Goal: Task Accomplishment & Management: Manage account settings

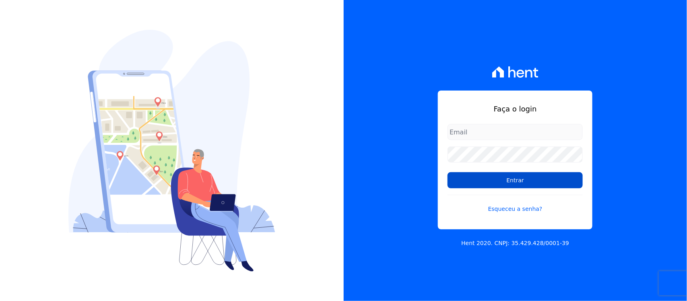
type input "nilda.moura@twtgrupo.com"
click at [509, 186] on input "Entrar" at bounding box center [514, 180] width 135 height 16
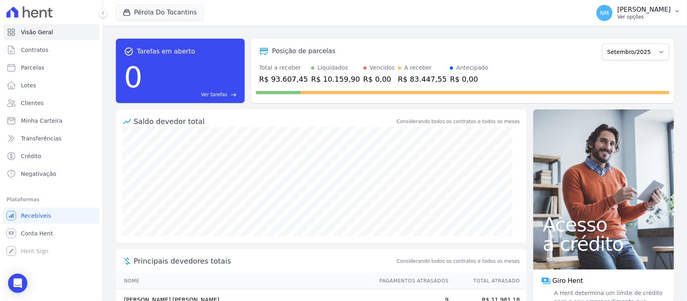
click at [678, 15] on button "NM [PERSON_NAME] Ver opções" at bounding box center [638, 13] width 97 height 23
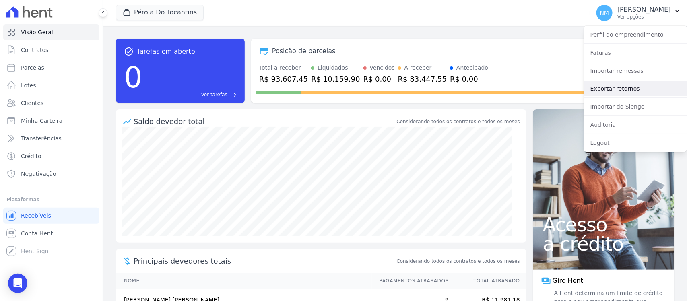
click at [630, 91] on link "Exportar retornos" at bounding box center [635, 88] width 103 height 14
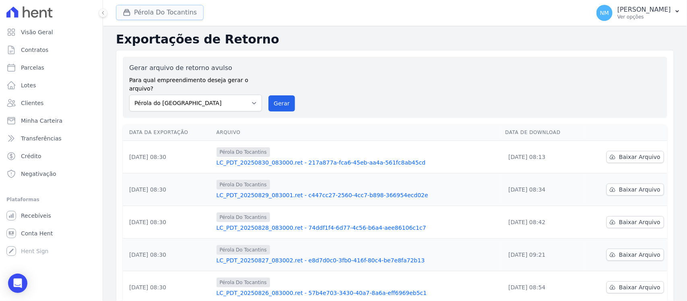
click at [152, 11] on button "Pérola Do Tocantins" at bounding box center [160, 12] width 88 height 15
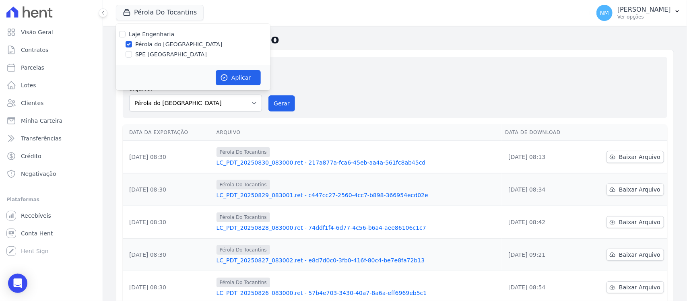
click at [140, 53] on label "SPE [GEOGRAPHIC_DATA]" at bounding box center [171, 54] width 72 height 8
click at [132, 53] on input "SPE [GEOGRAPHIC_DATA]" at bounding box center [128, 54] width 6 height 6
checkbox input "true"
click at [142, 45] on label "Pérola do [GEOGRAPHIC_DATA]" at bounding box center [178, 44] width 87 height 8
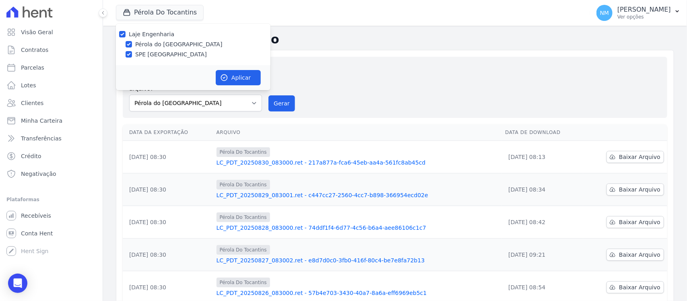
click at [132, 45] on input "Pérola do [GEOGRAPHIC_DATA]" at bounding box center [128, 44] width 6 height 6
checkbox input "false"
click at [231, 77] on button "Aplicar" at bounding box center [238, 77] width 45 height 15
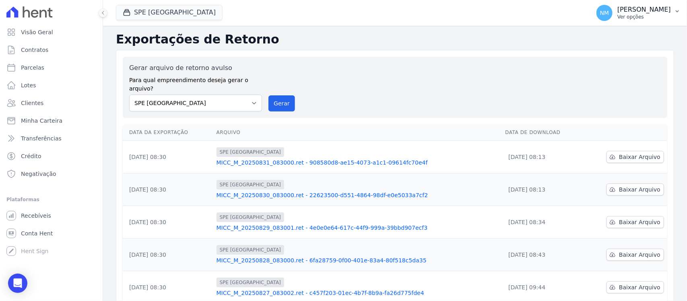
click at [676, 15] on button "NM Nilda Moura Ver opções" at bounding box center [638, 13] width 97 height 23
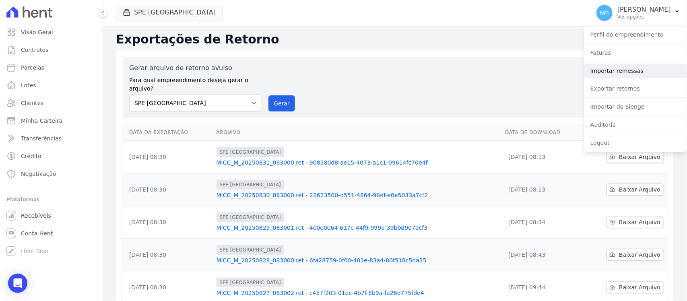
drag, startPoint x: 623, startPoint y: 70, endPoint x: 617, endPoint y: 70, distance: 5.2
click at [622, 70] on link "Importar remessas" at bounding box center [635, 71] width 103 height 14
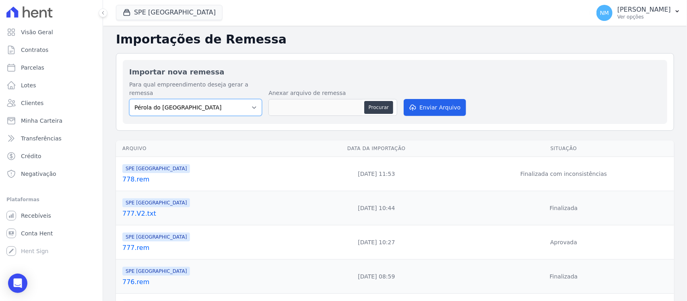
click at [251, 101] on select "Pérola do Tocantins SPE Montenegro" at bounding box center [195, 107] width 133 height 17
select select "168bdd06-a3dd-4988-b5a9-b0a7c7bf8968"
click at [129, 99] on select "Pérola do Tocantins SPE Montenegro" at bounding box center [195, 107] width 133 height 17
click at [372, 102] on button "Procurar" at bounding box center [378, 107] width 29 height 13
type input "779.rem"
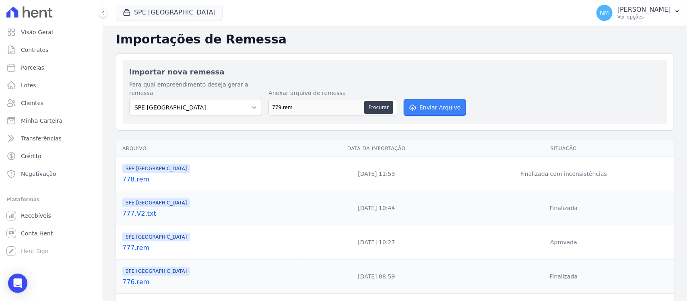
click at [439, 99] on button "Enviar Arquivo" at bounding box center [434, 107] width 62 height 17
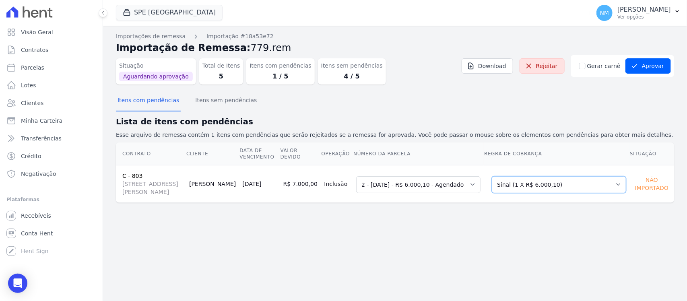
click at [614, 190] on select "Selecione uma Nova Parcela Avulsa Parcela Avulsa Existente Sinal (1 X R$ 6.000,…" at bounding box center [558, 184] width 134 height 17
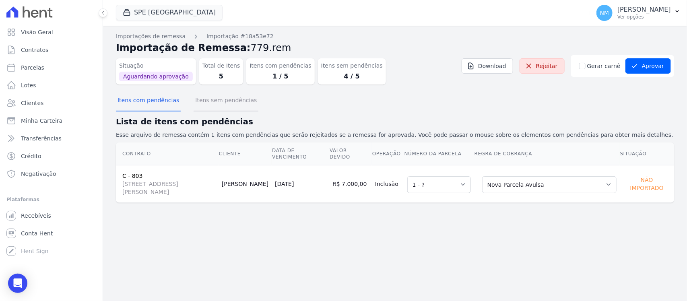
drag, startPoint x: 224, startPoint y: 100, endPoint x: 267, endPoint y: 103, distance: 43.5
click at [230, 100] on button "Itens sem pendências" at bounding box center [225, 100] width 65 height 21
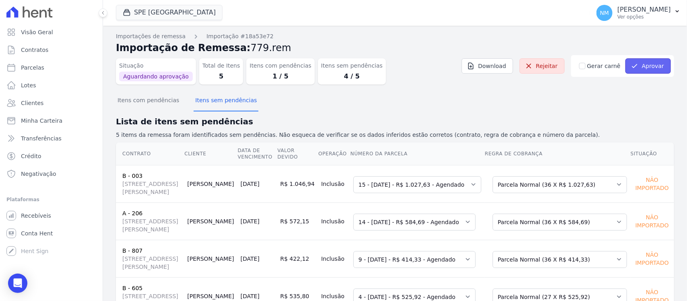
drag, startPoint x: 649, startPoint y: 67, endPoint x: 555, endPoint y: 133, distance: 114.5
click at [648, 69] on button "Aprovar" at bounding box center [647, 65] width 45 height 15
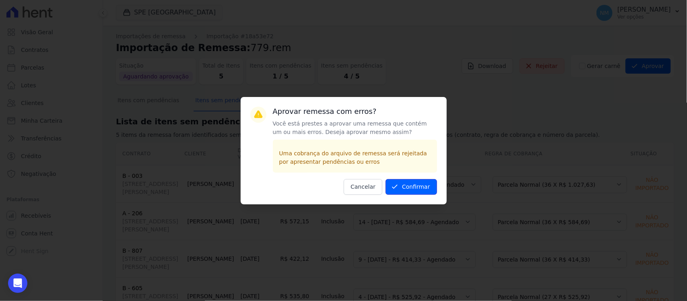
click at [419, 184] on button "Confirmar" at bounding box center [410, 187] width 51 height 16
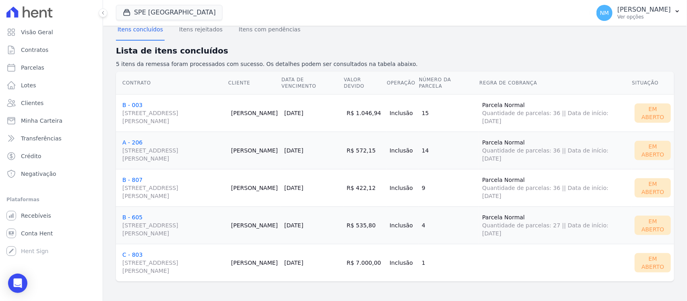
scroll to position [21, 0]
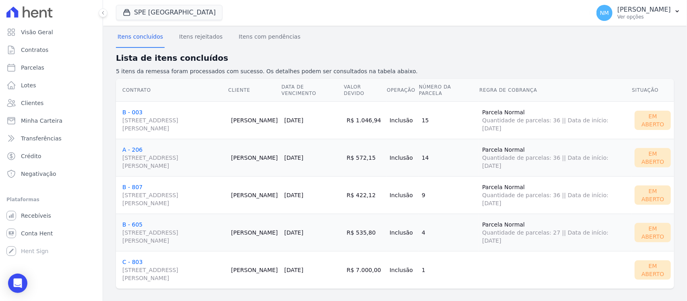
scroll to position [71, 0]
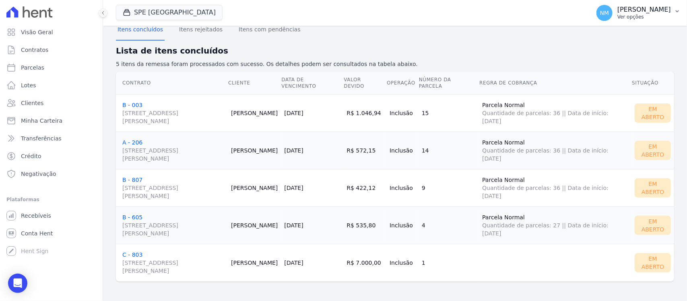
click at [674, 14] on icon "button" at bounding box center [677, 11] width 6 height 6
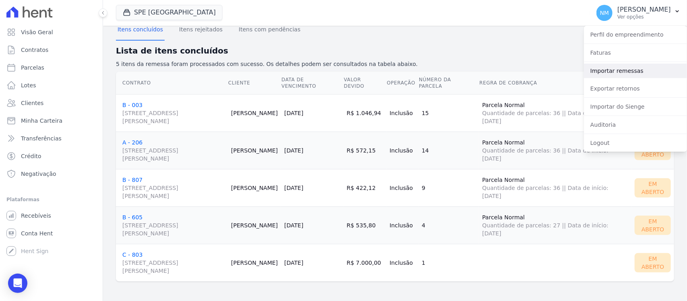
click at [632, 73] on link "Importar remessas" at bounding box center [635, 71] width 103 height 14
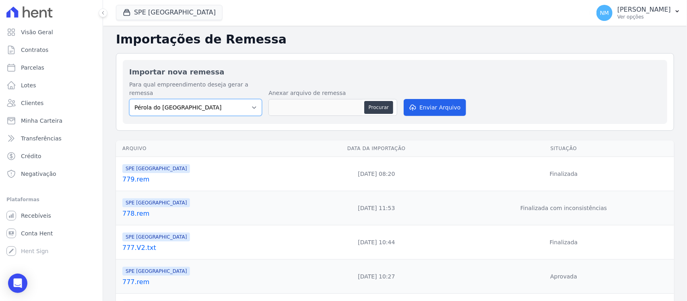
click at [254, 99] on select "Pérola do Tocantins SPE Montenegro" at bounding box center [195, 107] width 133 height 17
select select "168bdd06-a3dd-4988-b5a9-b0a7c7bf8968"
click at [129, 99] on select "Pérola do Tocantins SPE Montenegro" at bounding box center [195, 107] width 133 height 17
click at [369, 101] on button "Procurar" at bounding box center [378, 107] width 29 height 13
type input "780.rem"
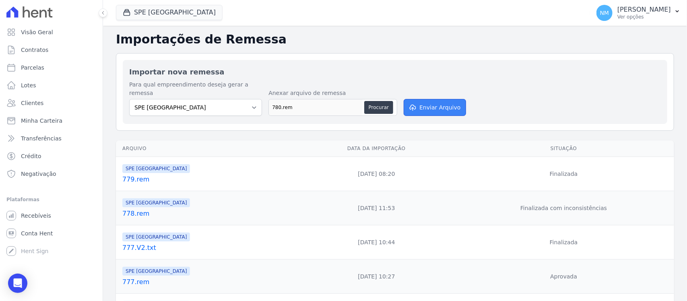
click at [432, 99] on button "Enviar Arquivo" at bounding box center [434, 107] width 62 height 17
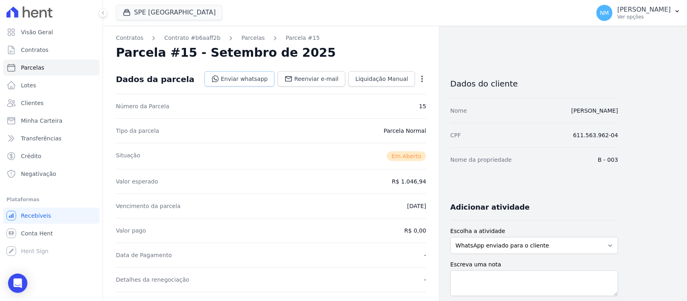
click at [258, 78] on link "Enviar whatsapp" at bounding box center [239, 78] width 70 height 15
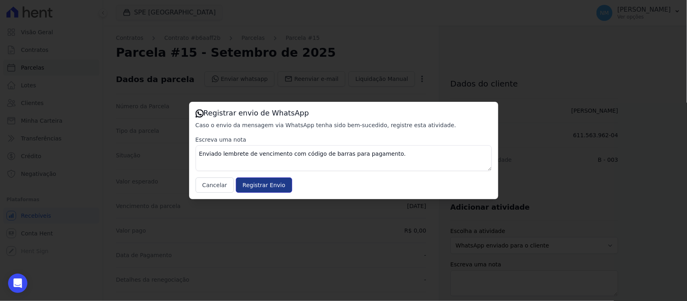
click at [272, 185] on input "Registrar Envio" at bounding box center [264, 184] width 56 height 15
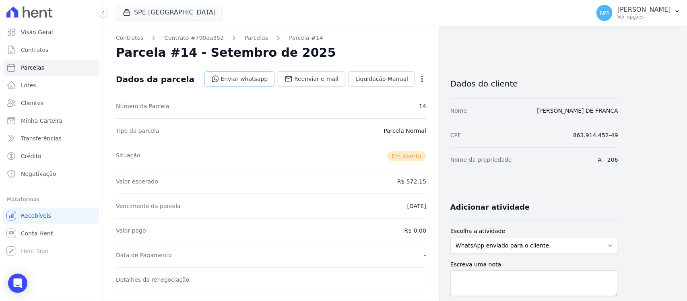
click at [268, 77] on link "Enviar whatsapp" at bounding box center [239, 78] width 70 height 15
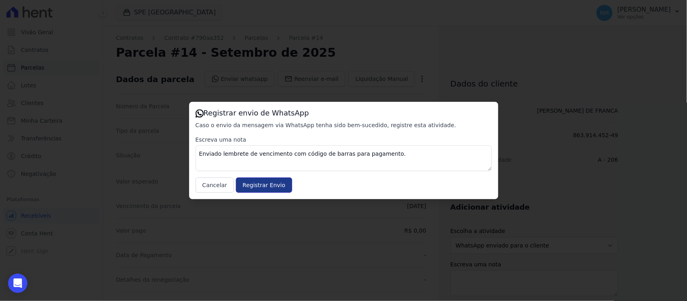
click at [280, 191] on input "Registrar Envio" at bounding box center [264, 184] width 56 height 15
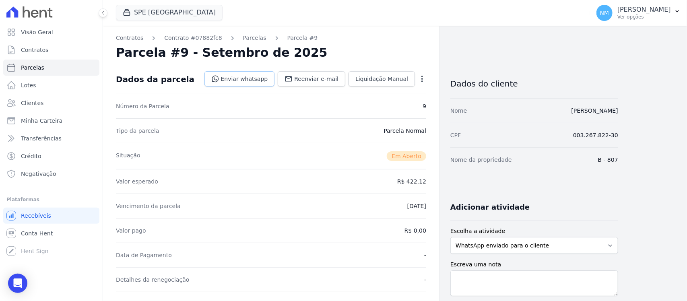
click at [244, 77] on link "Enviar whatsapp" at bounding box center [239, 78] width 70 height 15
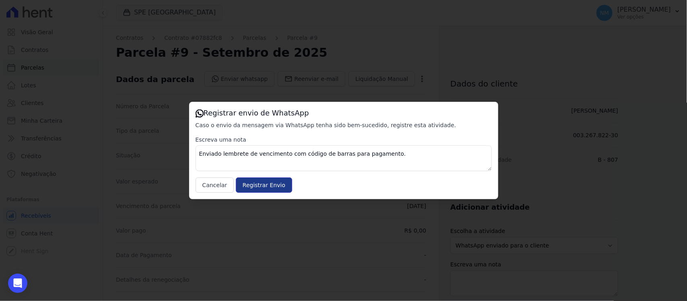
click at [269, 185] on input "Registrar Envio" at bounding box center [264, 184] width 56 height 15
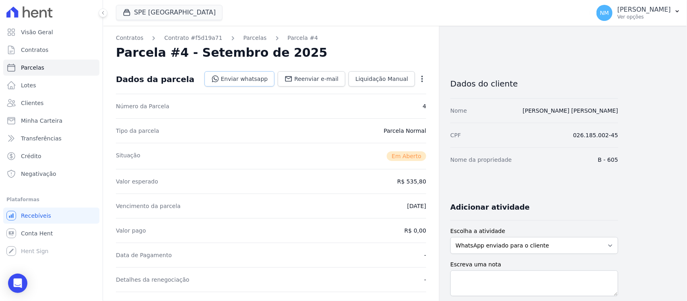
click at [260, 76] on link "Enviar whatsapp" at bounding box center [239, 78] width 70 height 15
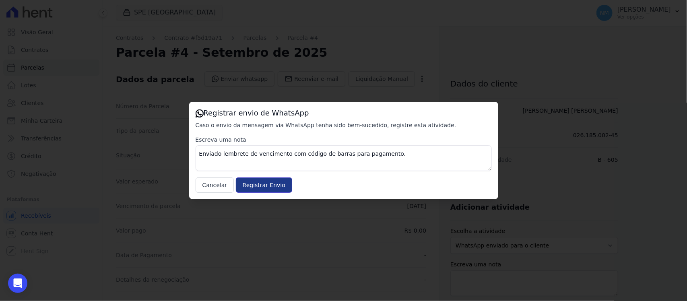
click at [273, 183] on input "Registrar Envio" at bounding box center [264, 184] width 56 height 15
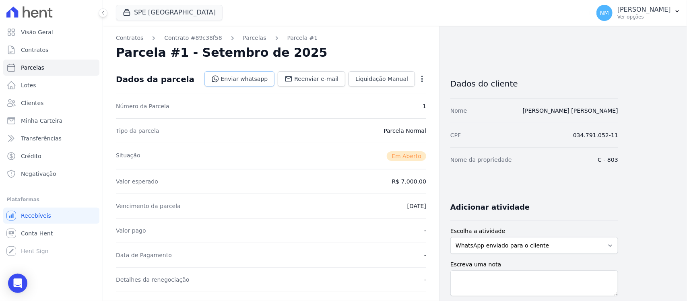
click at [262, 76] on link "Enviar whatsapp" at bounding box center [239, 78] width 70 height 15
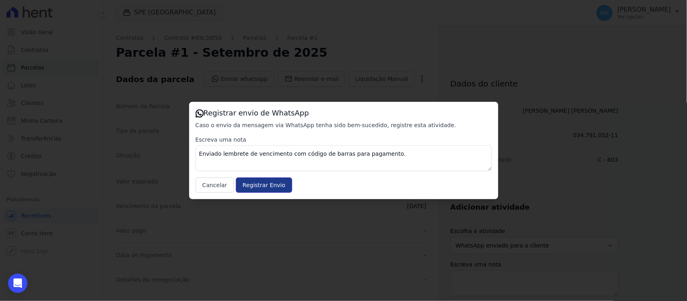
click at [257, 183] on input "Registrar Envio" at bounding box center [264, 184] width 56 height 15
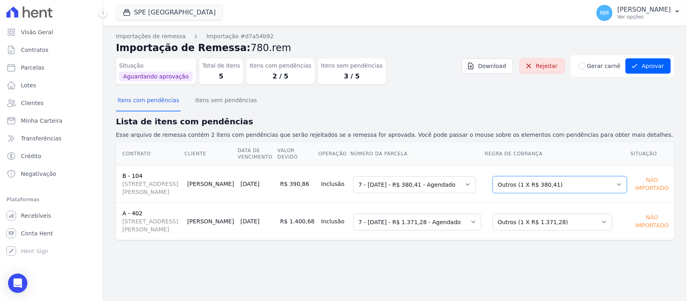
click at [611, 186] on select "Selecione uma Nova Parcela Avulsa Parcela Avulsa Existente Financiamento CEF (1…" at bounding box center [559, 184] width 134 height 17
click at [604, 221] on select "Selecione uma Nova Parcela Avulsa Parcela Avulsa Existente Parcela Normal (36 X…" at bounding box center [551, 222] width 119 height 17
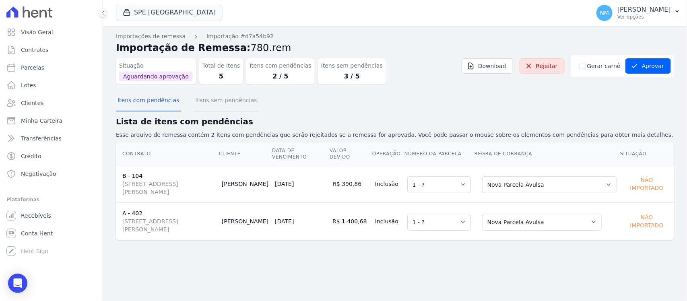
click at [226, 105] on button "Itens sem pendências" at bounding box center [225, 100] width 65 height 21
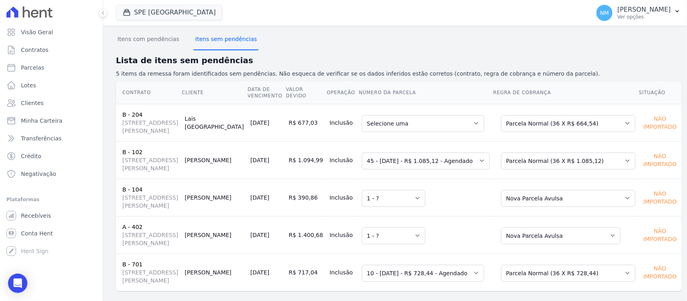
scroll to position [11, 0]
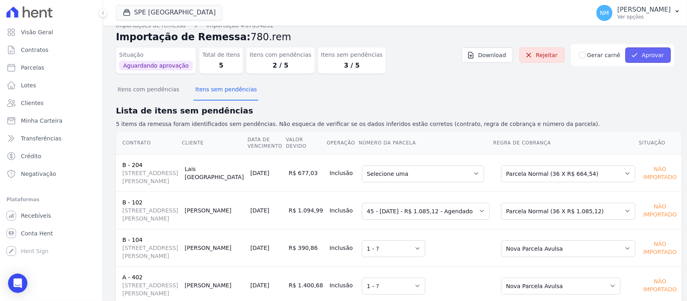
click at [647, 57] on button "Aprovar" at bounding box center [647, 54] width 45 height 15
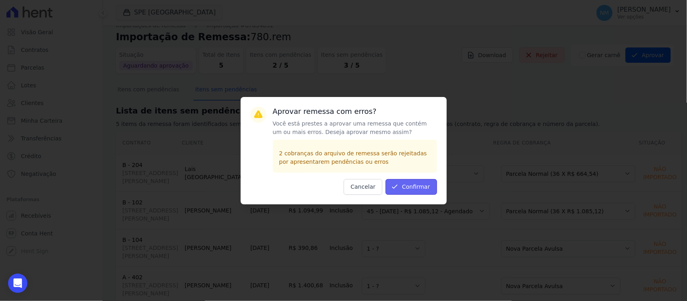
click at [429, 184] on button "Confirmar" at bounding box center [410, 187] width 51 height 16
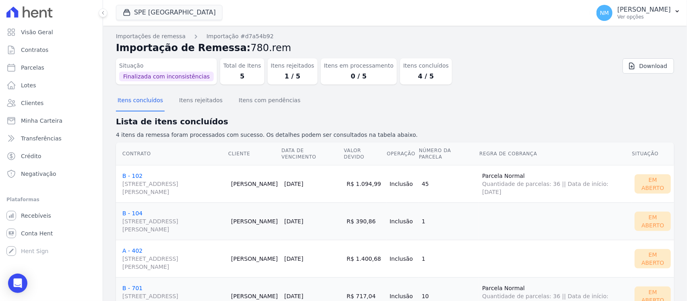
scroll to position [33, 0]
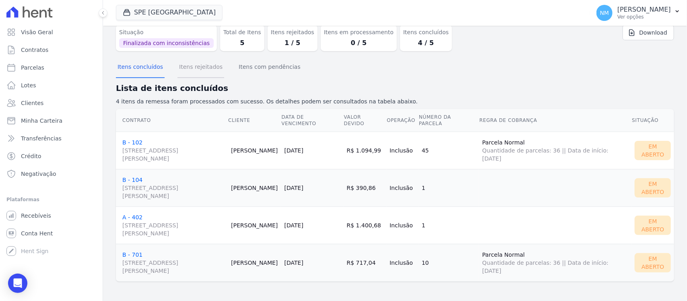
click at [199, 70] on button "Itens rejeitados" at bounding box center [200, 67] width 47 height 21
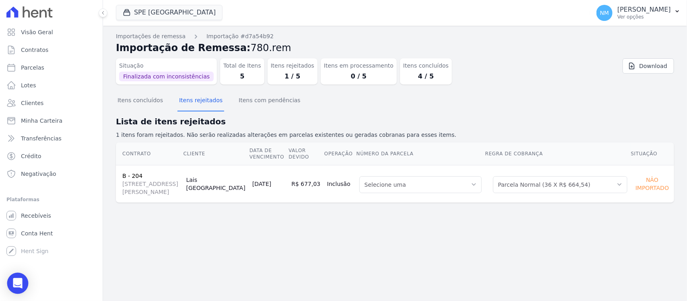
click at [21, 285] on icon "Open Intercom Messenger" at bounding box center [17, 283] width 9 height 10
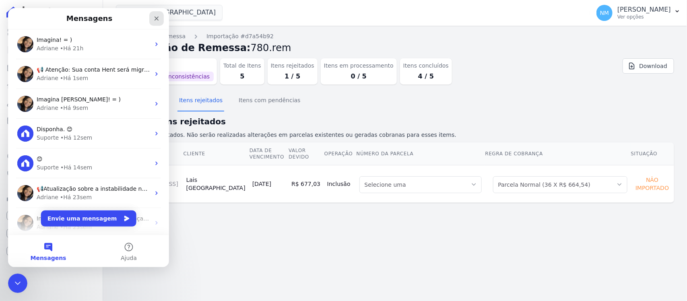
click at [159, 14] on div "Fechar" at bounding box center [156, 18] width 14 height 14
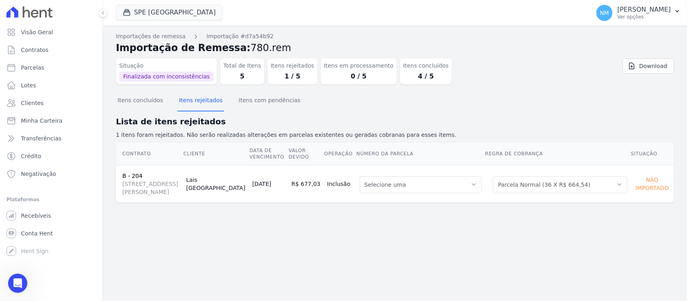
click at [367, 236] on div "Importações de remessa Importação #d7a54b92 Importação de Remessa: 780.rem Situ…" at bounding box center [395, 163] width 584 height 275
click at [674, 10] on icon "button" at bounding box center [677, 11] width 6 height 6
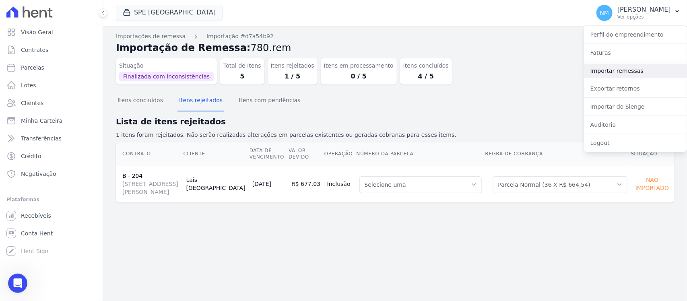
drag, startPoint x: 622, startPoint y: 70, endPoint x: 547, endPoint y: 83, distance: 75.6
click at [622, 70] on link "Importar remessas" at bounding box center [635, 71] width 103 height 14
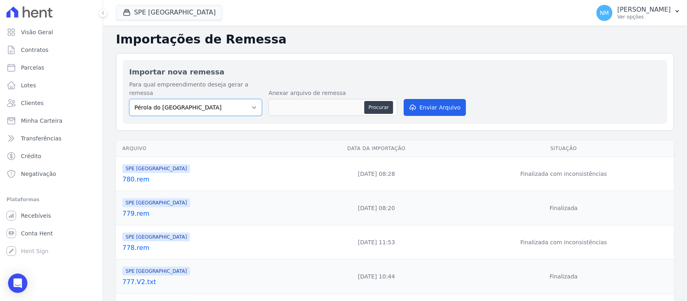
click at [253, 101] on select "Pérola do Tocantins SPE Montenegro" at bounding box center [195, 107] width 133 height 17
select select "168bdd06-a3dd-4988-b5a9-b0a7c7bf8968"
click at [129, 99] on select "Pérola do Tocantins SPE Montenegro" at bounding box center [195, 107] width 133 height 17
click at [368, 101] on button "Procurar" at bounding box center [378, 107] width 29 height 13
type input "781.rem"
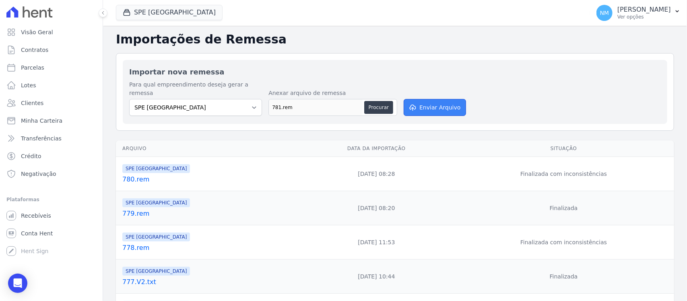
click at [423, 99] on button "Enviar Arquivo" at bounding box center [434, 107] width 62 height 17
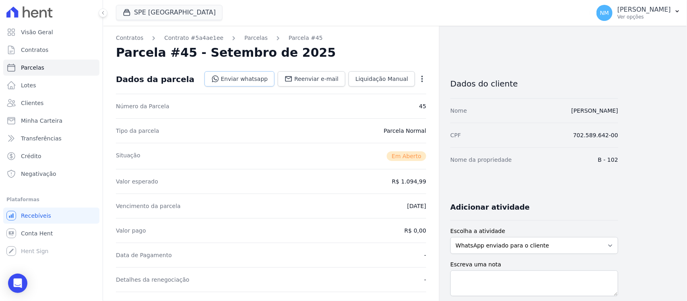
click at [263, 80] on link "Enviar whatsapp" at bounding box center [239, 78] width 70 height 15
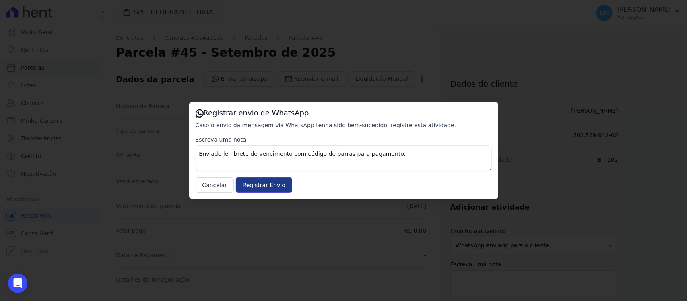
click at [278, 184] on input "Registrar Envio" at bounding box center [264, 184] width 56 height 15
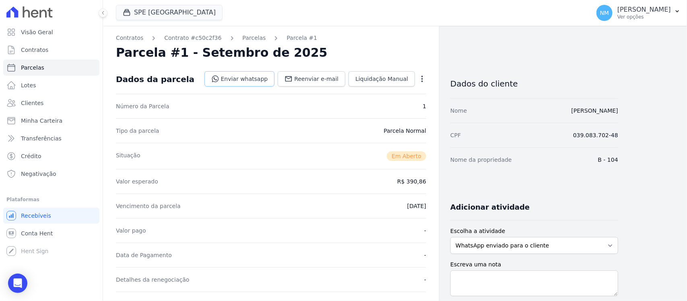
click at [248, 77] on link "Enviar whatsapp" at bounding box center [239, 78] width 70 height 15
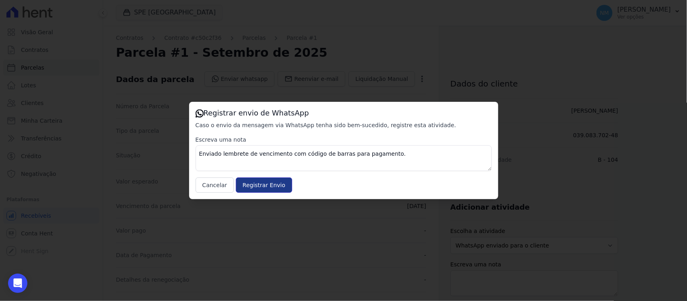
click at [275, 185] on input "Registrar Envio" at bounding box center [264, 184] width 56 height 15
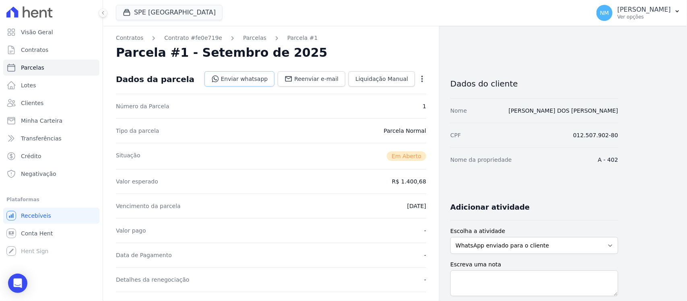
click at [254, 75] on link "Enviar whatsapp" at bounding box center [239, 78] width 70 height 15
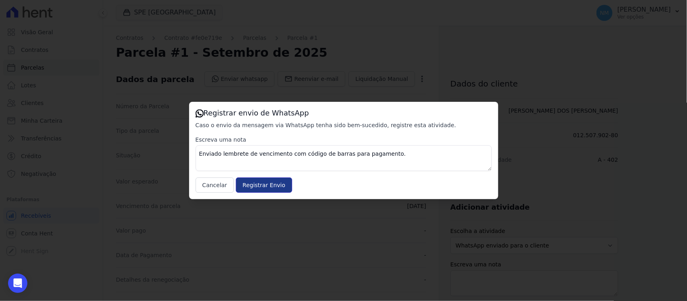
click at [271, 187] on input "Registrar Envio" at bounding box center [264, 184] width 56 height 15
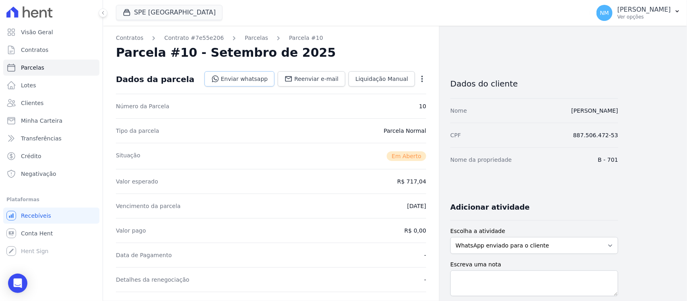
click at [257, 80] on link "Enviar whatsapp" at bounding box center [239, 78] width 70 height 15
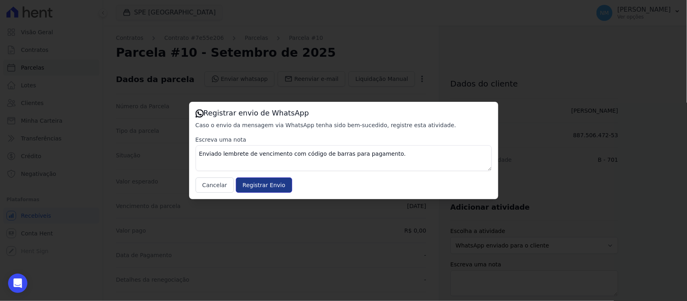
click at [274, 182] on input "Registrar Envio" at bounding box center [264, 184] width 56 height 15
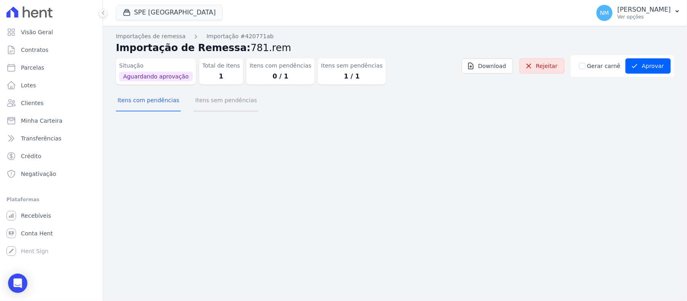
click at [237, 103] on button "Itens sem pendências" at bounding box center [225, 100] width 65 height 21
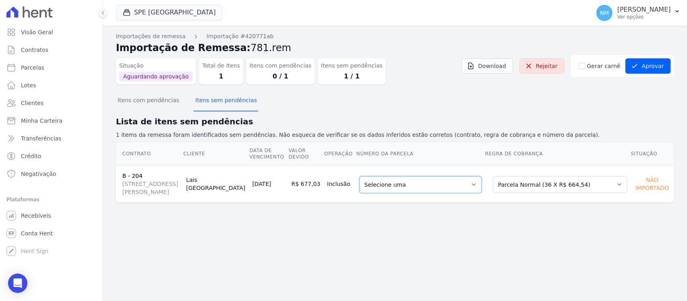
click at [481, 186] on select "Selecione uma 13 - [DATE] - R$ 653,10 - Agendado 15 - [DATE] - R$ 653,10 - Agen…" at bounding box center [420, 184] width 122 height 17
drag, startPoint x: 659, startPoint y: 69, endPoint x: 611, endPoint y: 104, distance: 59.0
click at [659, 68] on button "Aprovar" at bounding box center [647, 65] width 45 height 15
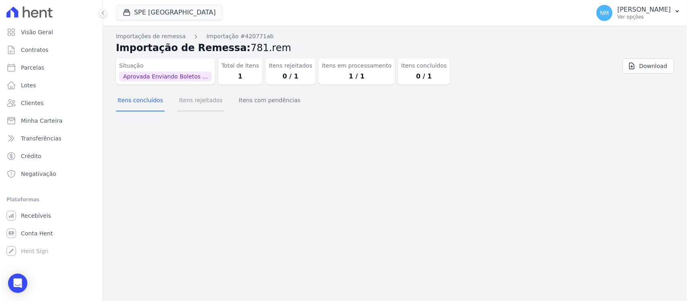
click at [208, 99] on button "Itens rejeitados" at bounding box center [200, 100] width 47 height 21
click at [150, 103] on button "Itens concluídos" at bounding box center [140, 100] width 49 height 21
click at [372, 170] on div "Importações de remessa Importação #420771ab Importação de Remessa: 781.rem Situ…" at bounding box center [395, 163] width 584 height 275
click at [206, 101] on button "Itens rejeitados" at bounding box center [200, 100] width 47 height 21
click at [132, 103] on button "Itens concluídos" at bounding box center [140, 100] width 49 height 21
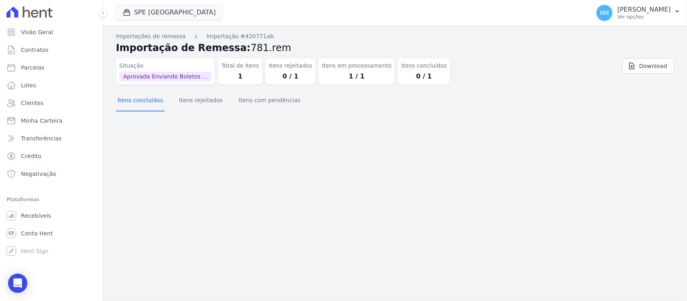
click at [16, 278] on div "Open Intercom Messenger" at bounding box center [17, 282] width 19 height 19
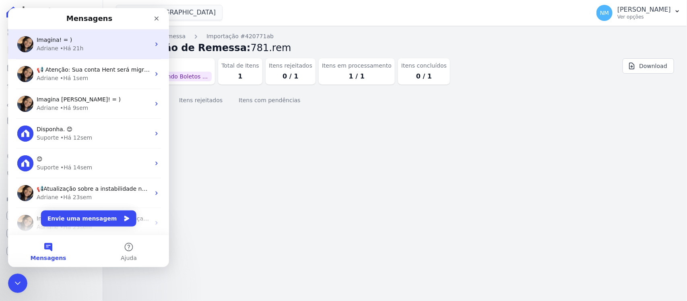
click at [48, 43] on div "Imagina! = )" at bounding box center [93, 40] width 113 height 8
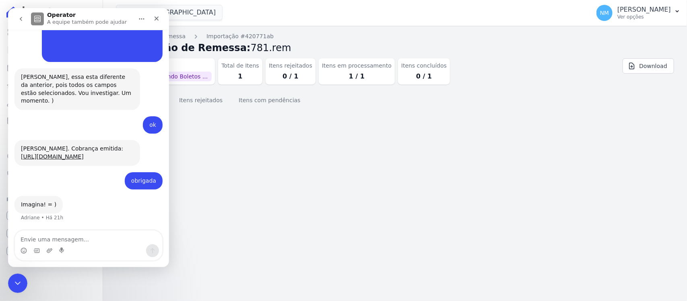
scroll to position [4161, 0]
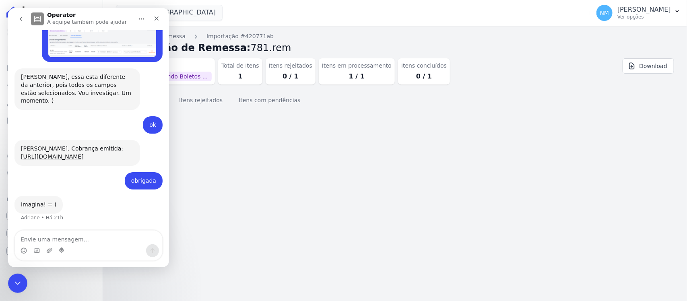
click at [51, 238] on textarea "Envie uma mensagem..." at bounding box center [88, 237] width 147 height 14
type textarea "Bom dia"
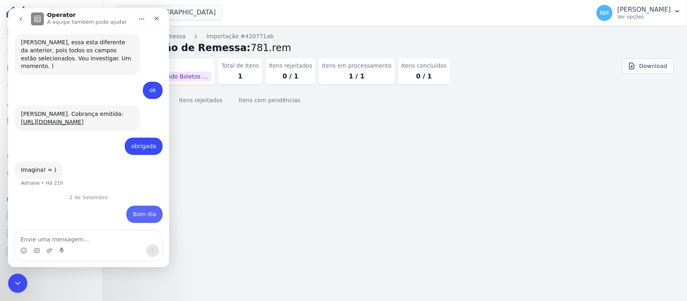
scroll to position [4197, 0]
type textarea "Adriane,pode liberar esse boleto"
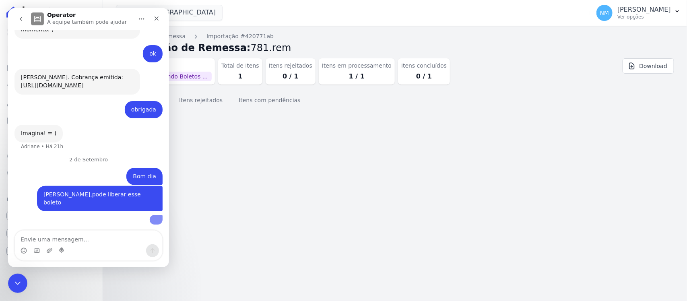
scroll to position [4257, 0]
drag, startPoint x: 10, startPoint y: 278, endPoint x: 162, endPoint y: 497, distance: 267.6
click at [9, 277] on div "Encerramento do Messenger da Intercom" at bounding box center [16, 281] width 19 height 19
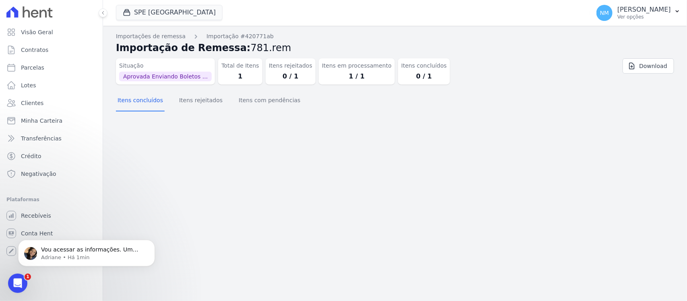
scroll to position [4311, 0]
click at [674, 11] on icon "button" at bounding box center [677, 11] width 6 height 6
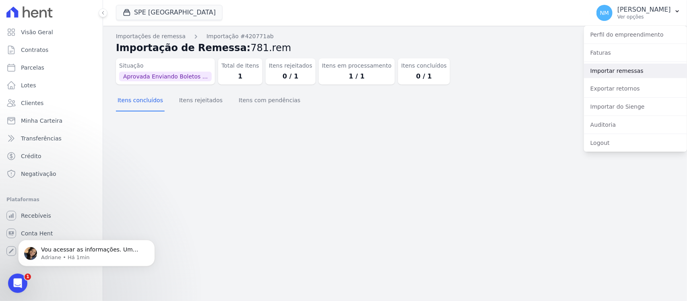
click at [614, 72] on link "Importar remessas" at bounding box center [635, 71] width 103 height 14
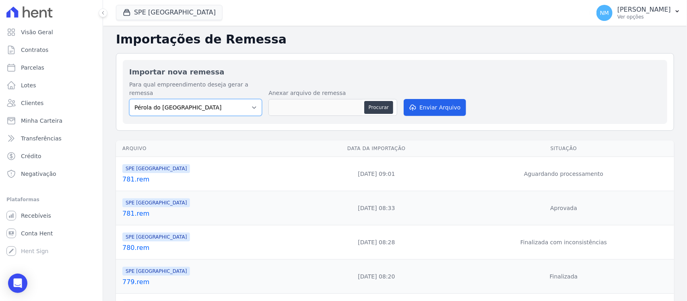
click at [256, 99] on select "Pérola do Tocantins SPE Montenegro" at bounding box center [195, 107] width 133 height 17
select select "168bdd06-a3dd-4988-b5a9-b0a7c7bf8968"
click at [129, 99] on select "Pérola do Tocantins SPE Montenegro" at bounding box center [195, 107] width 133 height 17
click at [370, 101] on button "Procurar" at bounding box center [378, 107] width 29 height 13
type input "782.rem"
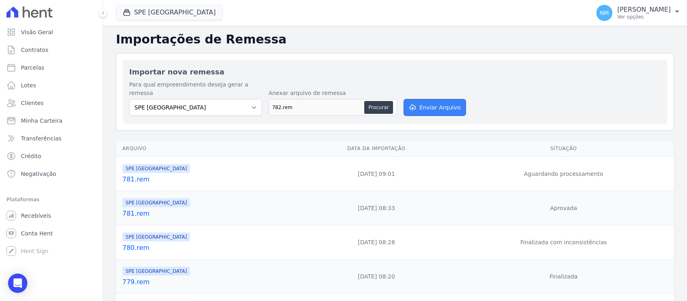
click at [444, 99] on button "Enviar Arquivo" at bounding box center [434, 107] width 62 height 17
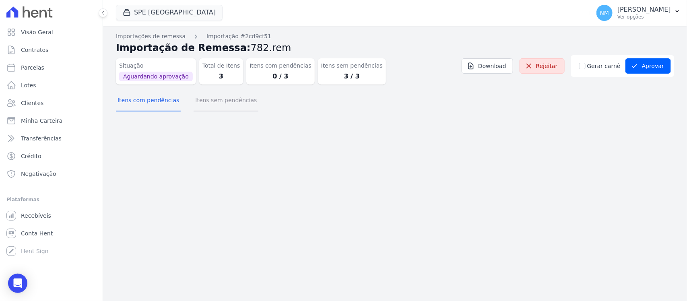
drag, startPoint x: 230, startPoint y: 103, endPoint x: 360, endPoint y: 146, distance: 136.7
click at [231, 104] on button "Itens sem pendências" at bounding box center [225, 100] width 65 height 21
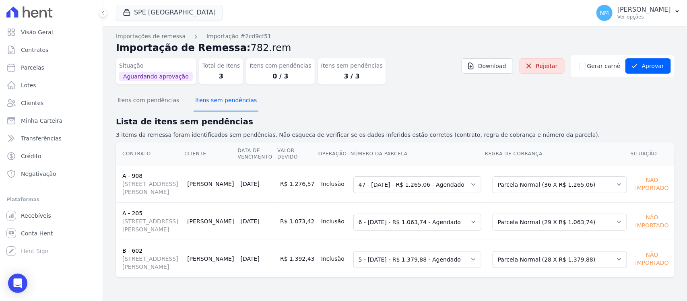
scroll to position [20, 0]
drag, startPoint x: 640, startPoint y: 44, endPoint x: 594, endPoint y: 94, distance: 67.7
click at [640, 58] on button "Aprovar" at bounding box center [647, 65] width 45 height 15
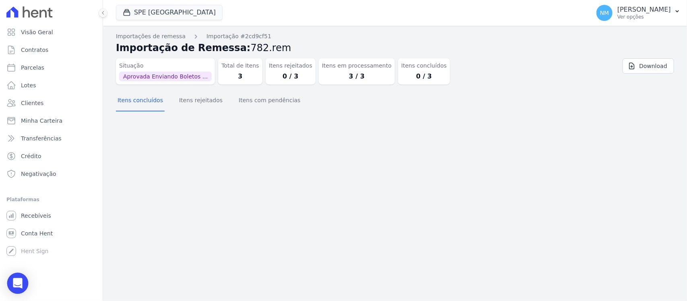
click at [19, 286] on icon "Open Intercom Messenger" at bounding box center [17, 283] width 9 height 10
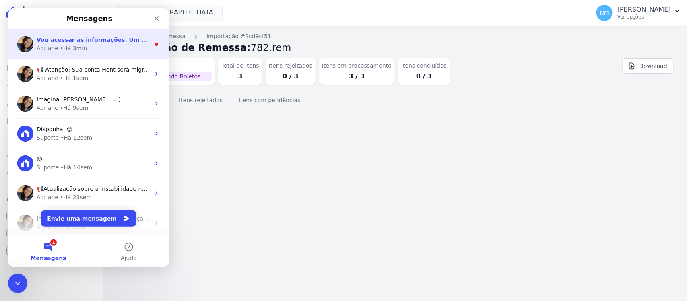
click at [78, 38] on span "Vou acessar as informações. Um momento." at bounding box center [105, 40] width 137 height 6
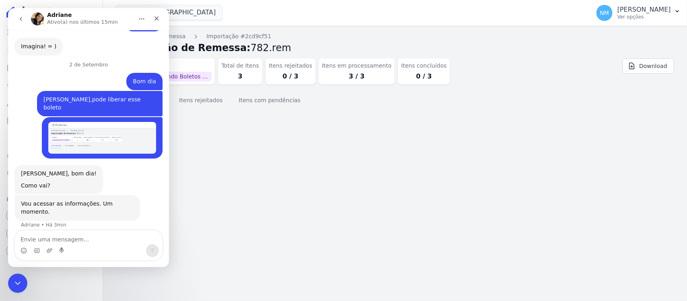
scroll to position [4311, 0]
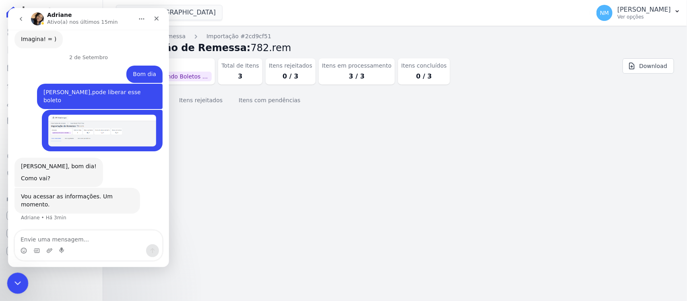
click at [13, 282] on icon "Encerramento do Messenger da Intercom" at bounding box center [17, 282] width 10 height 10
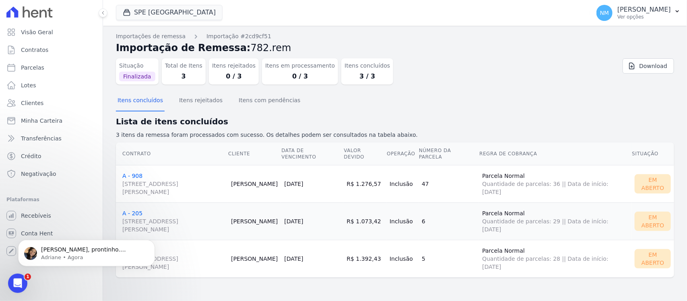
click at [186, 248] on td "B - 602 Travessa Francisco Caldeira Castelo Branco, 2256, sala A, São Brás" at bounding box center [172, 258] width 112 height 37
click at [21, 276] on div "Abertura do Messenger da Intercom" at bounding box center [16, 282] width 27 height 27
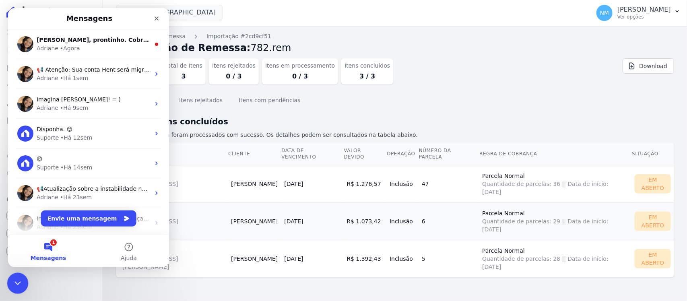
click at [19, 277] on icon "Encerramento do Messenger da Intercom" at bounding box center [17, 282] width 10 height 10
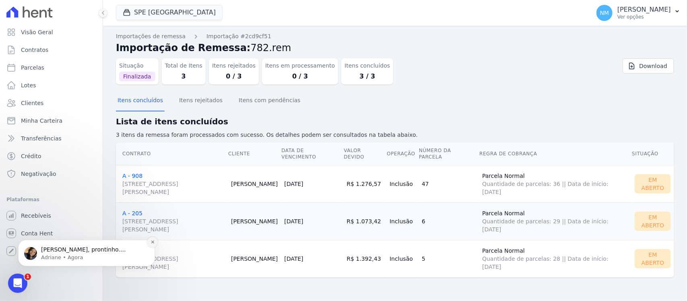
click at [155, 239] on button "Dismiss notification" at bounding box center [152, 241] width 10 height 10
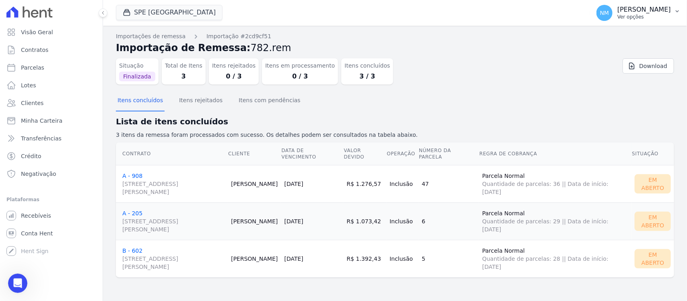
click at [674, 12] on icon "button" at bounding box center [677, 11] width 6 height 6
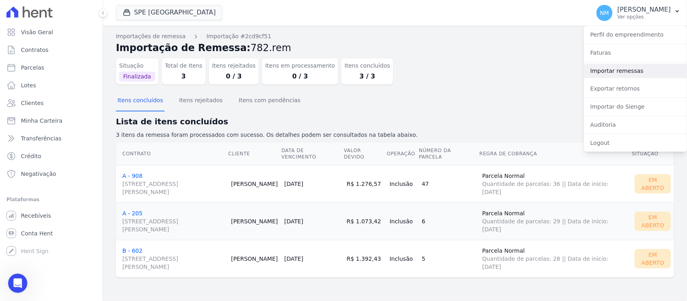
click at [624, 71] on link "Importar remessas" at bounding box center [635, 71] width 103 height 14
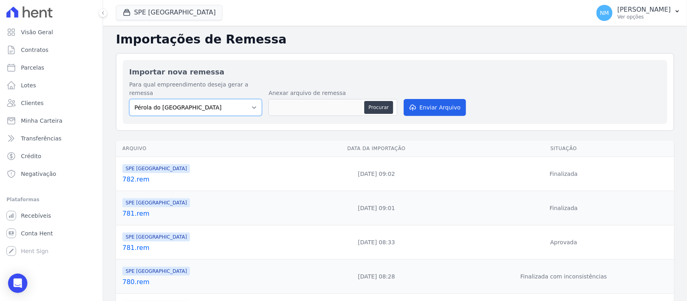
drag, startPoint x: 245, startPoint y: 101, endPoint x: 242, endPoint y: 107, distance: 6.4
click at [245, 101] on select "Pérola do Tocantins SPE Montenegro" at bounding box center [195, 107] width 133 height 17
select select "168bdd06-a3dd-4988-b5a9-b0a7c7bf8968"
click at [129, 99] on select "Pérola do Tocantins SPE Montenegro" at bounding box center [195, 107] width 133 height 17
click at [376, 101] on button "Procurar" at bounding box center [378, 107] width 29 height 13
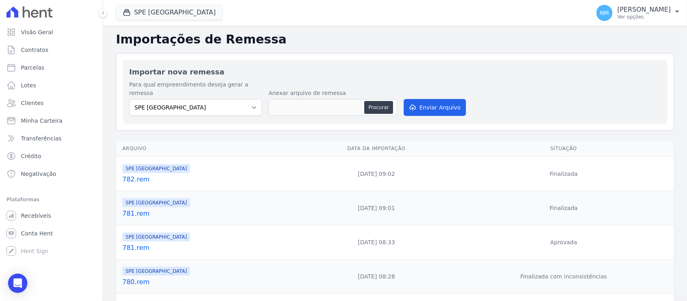
type input "782 (1).rem"
click at [433, 100] on button "Enviar Arquivo" at bounding box center [434, 107] width 62 height 17
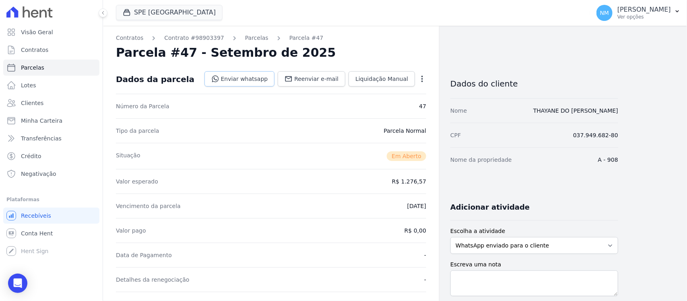
click at [268, 81] on link "Enviar whatsapp" at bounding box center [239, 78] width 70 height 15
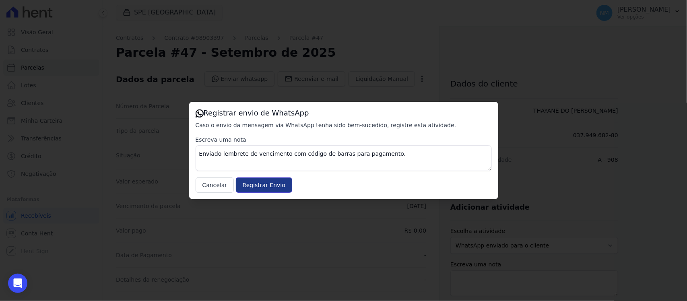
click at [275, 189] on input "Registrar Envio" at bounding box center [264, 184] width 56 height 15
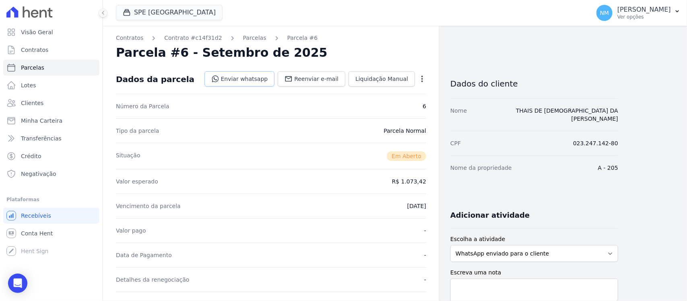
drag, startPoint x: 249, startPoint y: 80, endPoint x: 253, endPoint y: 81, distance: 4.3
click at [249, 80] on link "Enviar whatsapp" at bounding box center [239, 78] width 70 height 15
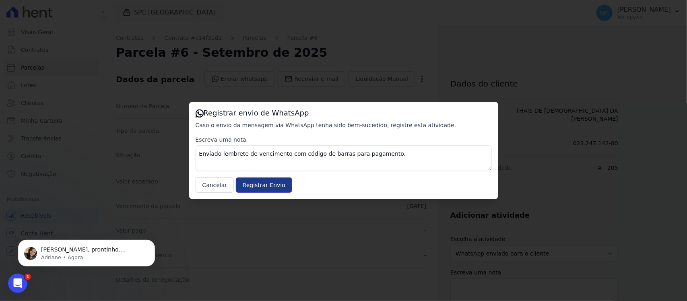
click at [272, 188] on input "Registrar Envio" at bounding box center [264, 184] width 56 height 15
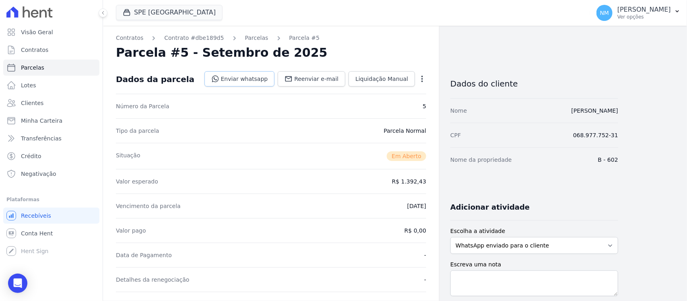
click at [265, 80] on link "Enviar whatsapp" at bounding box center [239, 78] width 70 height 15
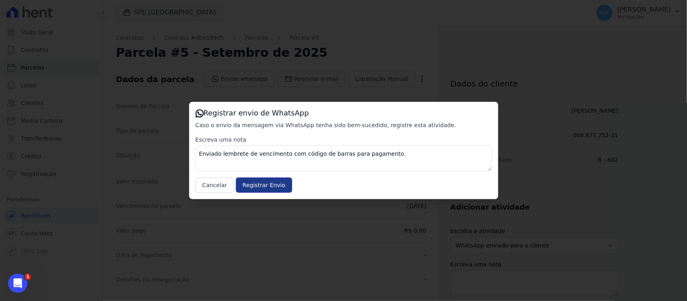
click at [275, 185] on input "Registrar Envio" at bounding box center [264, 184] width 56 height 15
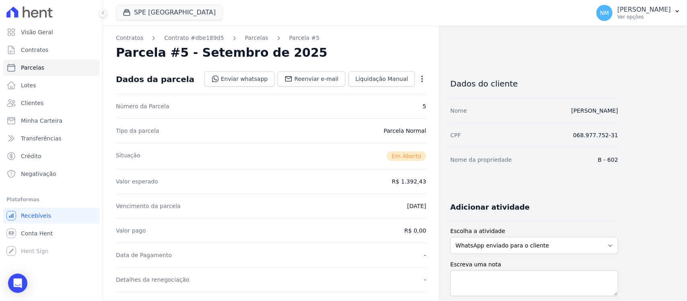
drag, startPoint x: 17, startPoint y: 278, endPoint x: 39, endPoint y: 263, distance: 26.3
click at [17, 278] on div "Open Intercom Messenger" at bounding box center [17, 282] width 19 height 19
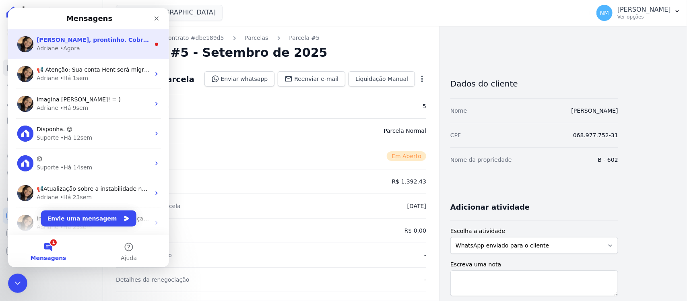
click at [109, 43] on div "Nilda, prontinho. Cobrança emitida: https://app.hent.com.br/integrations/cnab/c…" at bounding box center [93, 40] width 113 height 8
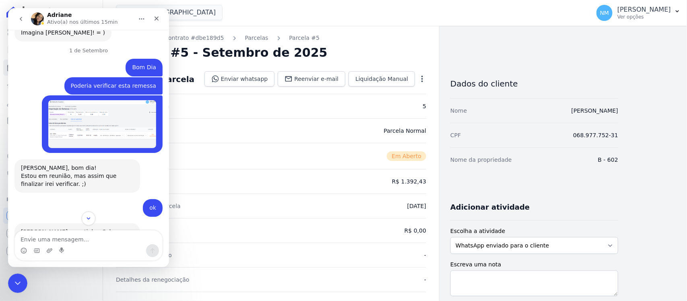
scroll to position [4031, 0]
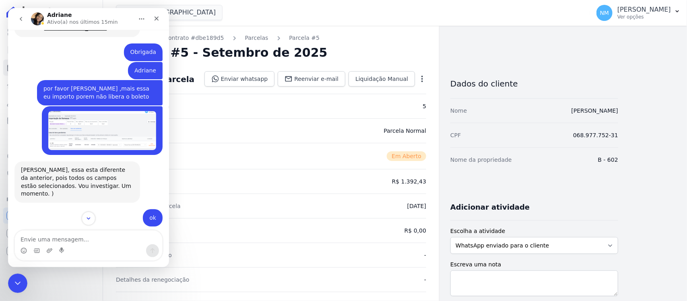
drag, startPoint x: 165, startPoint y: 212, endPoint x: 165, endPoint y: 218, distance: 6.0
click at [165, 218] on div "Messenger da Intercom" at bounding box center [88, 219] width 161 height 14
click at [47, 238] on textarea "Envie uma mensagem..." at bounding box center [88, 237] width 147 height 14
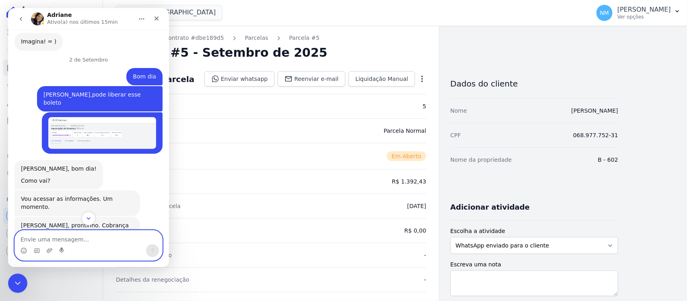
scroll to position [4353, 0]
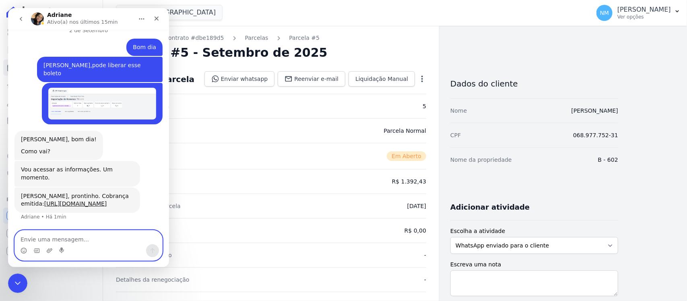
click at [68, 241] on textarea "Envie uma mensagem..." at bounding box center [88, 237] width 147 height 14
type textarea "Obrigada Adriane"
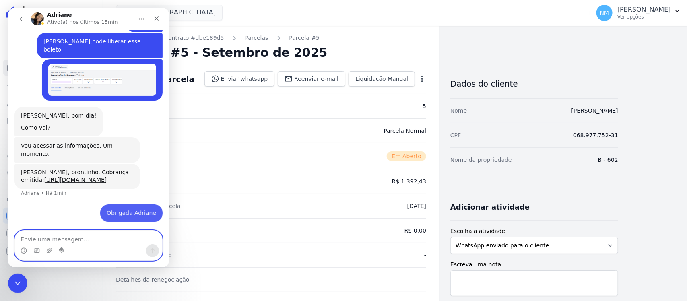
scroll to position [4377, 0]
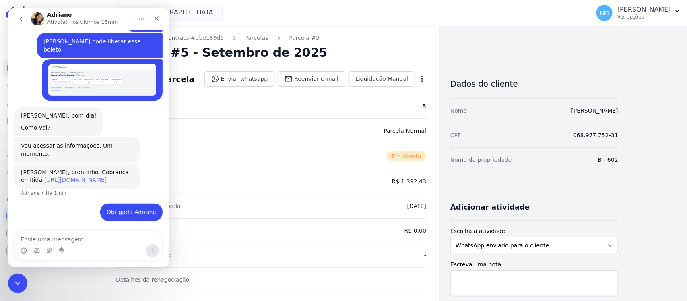
click at [103, 177] on link "https://app.hent.com.br/integrations/cnab/cobranca_file_imports/7a71ca04-a2ab-4…" at bounding box center [75, 180] width 63 height 6
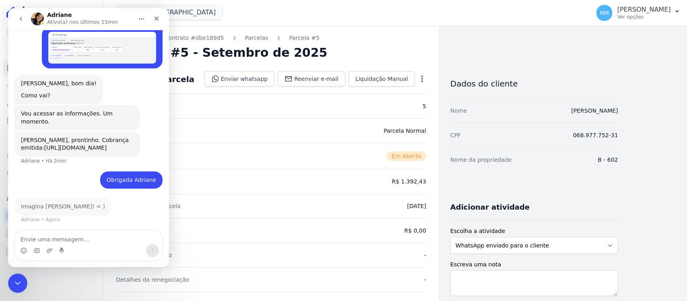
scroll to position [4409, 0]
drag, startPoint x: 368, startPoint y: 343, endPoint x: 22, endPoint y: 280, distance: 352.0
click at [22, 280] on div "Encerramento do Messenger da Intercom" at bounding box center [16, 281] width 19 height 19
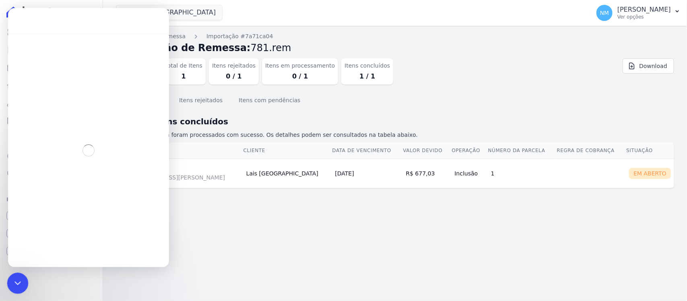
drag, startPoint x: 14, startPoint y: 281, endPoint x: 44, endPoint y: 550, distance: 271.1
click at [14, 281] on icon "Encerramento do Messenger da Intercom" at bounding box center [17, 281] width 6 height 3
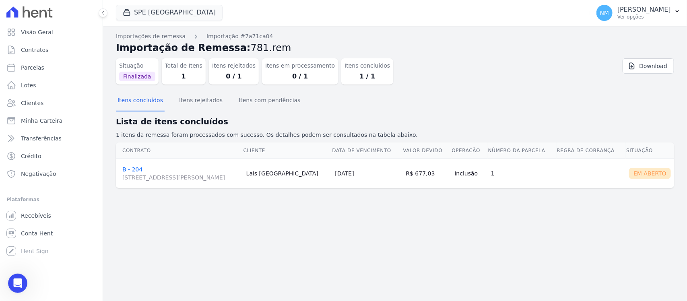
drag, startPoint x: 135, startPoint y: 167, endPoint x: 193, endPoint y: 146, distance: 62.1
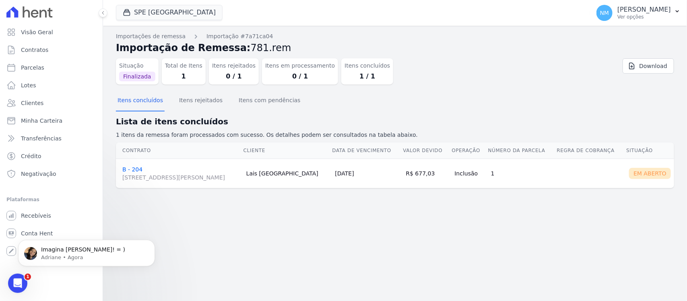
scroll to position [4401, 0]
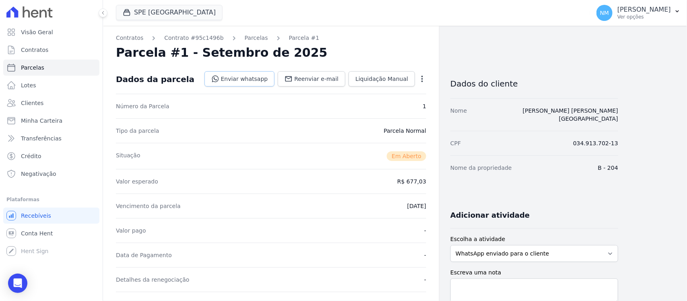
click at [260, 73] on link "Enviar whatsapp" at bounding box center [239, 78] width 70 height 15
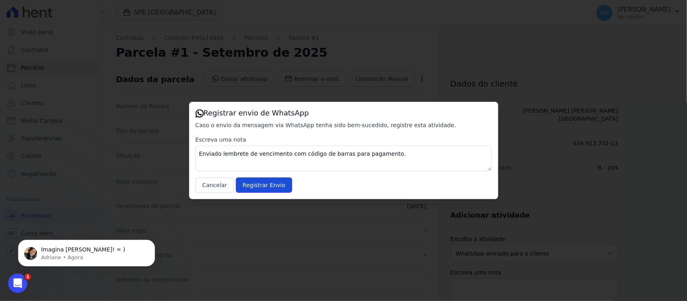
drag, startPoint x: 263, startPoint y: 186, endPoint x: 317, endPoint y: 178, distance: 54.8
click at [264, 186] on input "Registrar Envio" at bounding box center [264, 184] width 56 height 15
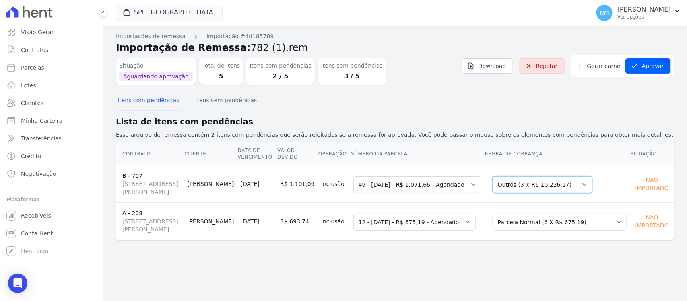
click at [584, 185] on select "Selecione uma Nova Parcela Avulsa Parcela Avulsa Existente Sinal (1 X R$ 60.000…" at bounding box center [542, 184] width 100 height 17
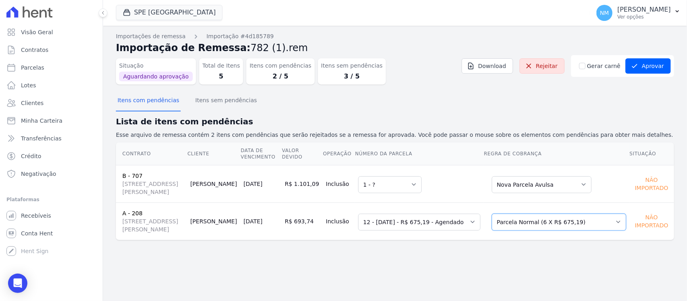
click at [617, 224] on select "Selecione uma Nova Parcela Avulsa Parcela Avulsa Existente Sinal (1 X R$ 6.300,…" at bounding box center [558, 222] width 134 height 17
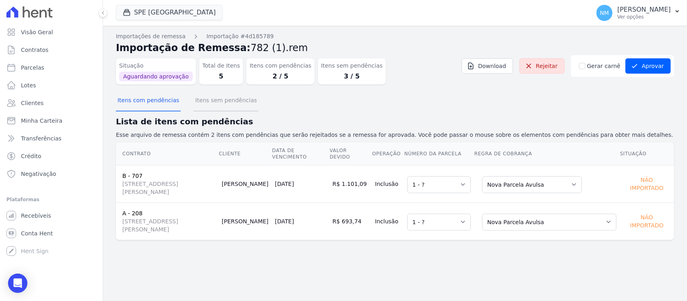
click at [221, 103] on button "Itens sem pendências" at bounding box center [225, 100] width 65 height 21
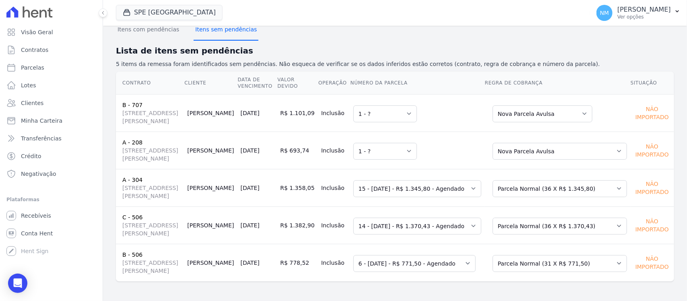
scroll to position [11, 0]
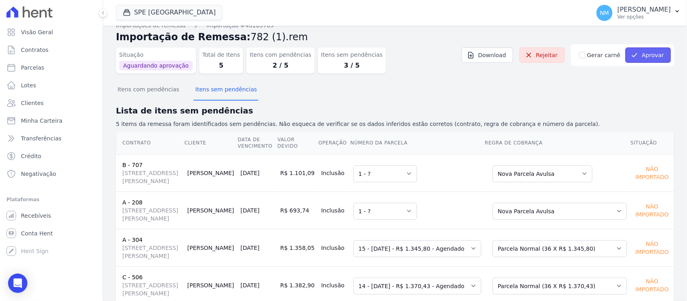
click at [641, 57] on button "Aprovar" at bounding box center [647, 54] width 45 height 15
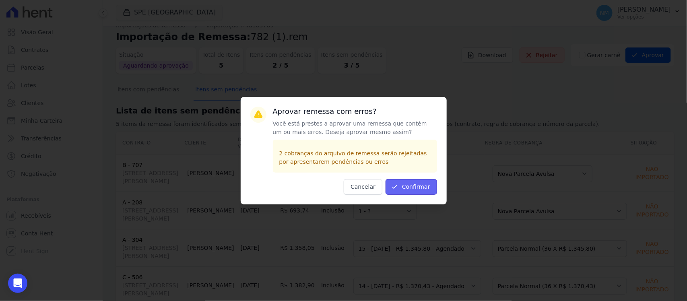
click at [411, 183] on button "Confirmar" at bounding box center [410, 187] width 51 height 16
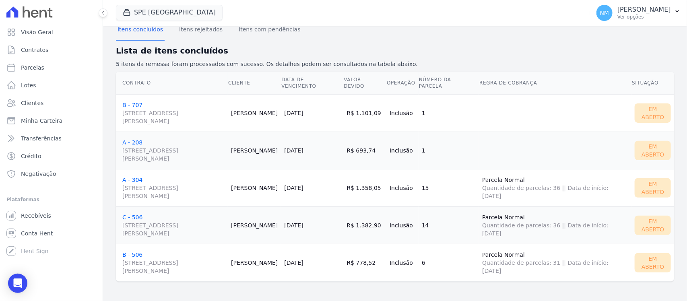
scroll to position [21, 0]
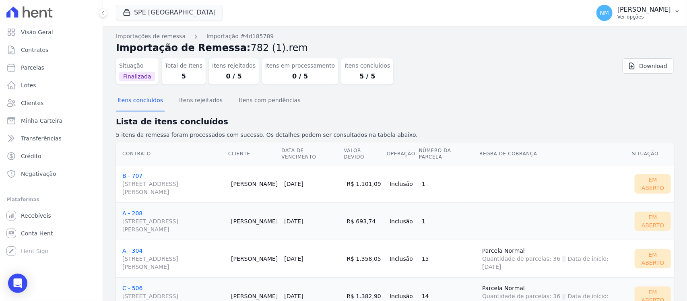
click at [677, 8] on icon "button" at bounding box center [677, 11] width 6 height 6
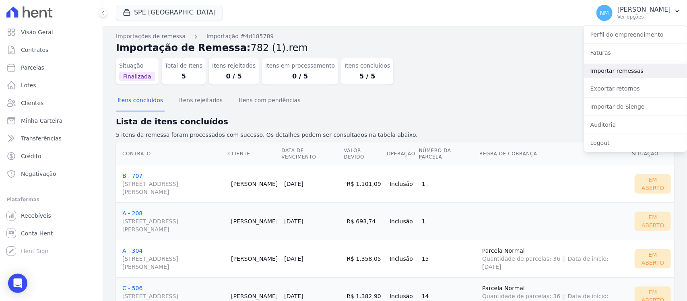
drag, startPoint x: 623, startPoint y: 68, endPoint x: 570, endPoint y: 78, distance: 53.6
click at [622, 68] on link "Importar remessas" at bounding box center [635, 71] width 103 height 14
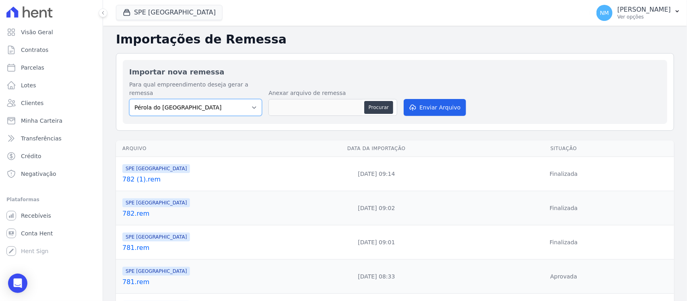
click at [252, 99] on select "Pérola do Tocantins SPE Montenegro" at bounding box center [195, 107] width 133 height 17
select select "168bdd06-a3dd-4988-b5a9-b0a7c7bf8968"
click at [129, 99] on select "Pérola do Tocantins SPE Montenegro" at bounding box center [195, 107] width 133 height 17
click at [373, 101] on button "Procurar" at bounding box center [378, 107] width 29 height 13
type input "784.rem"
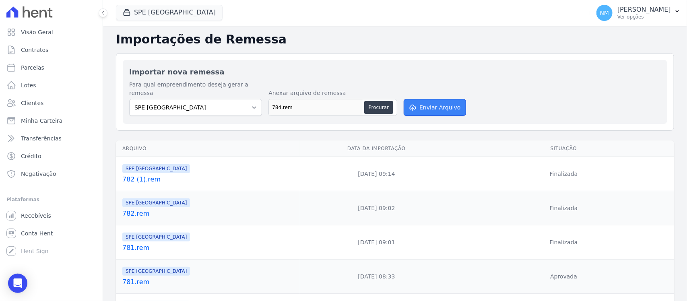
click at [442, 103] on button "Enviar Arquivo" at bounding box center [434, 107] width 62 height 17
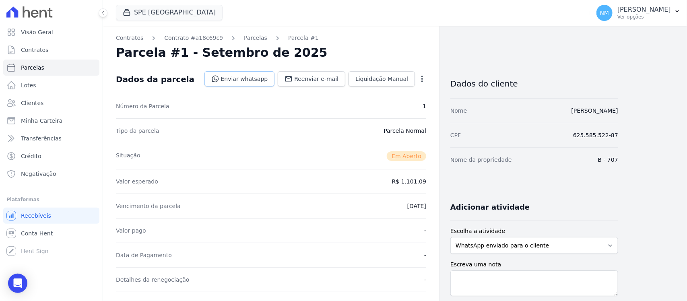
click at [257, 77] on link "Enviar whatsapp" at bounding box center [239, 78] width 70 height 15
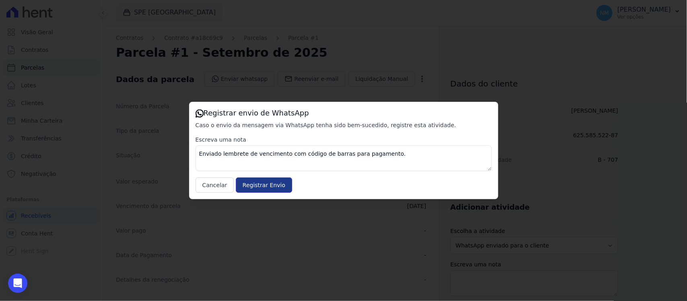
click at [281, 185] on input "Registrar Envio" at bounding box center [264, 184] width 56 height 15
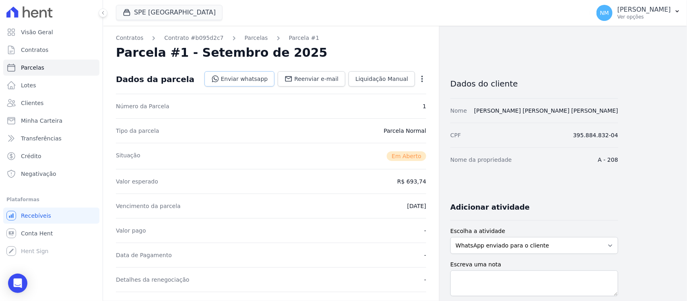
drag, startPoint x: 253, startPoint y: 77, endPoint x: 258, endPoint y: 78, distance: 4.4
click at [253, 77] on link "Enviar whatsapp" at bounding box center [239, 78] width 70 height 15
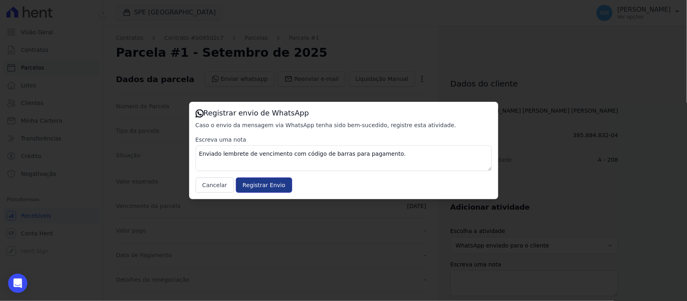
click at [271, 180] on input "Registrar Envio" at bounding box center [264, 184] width 56 height 15
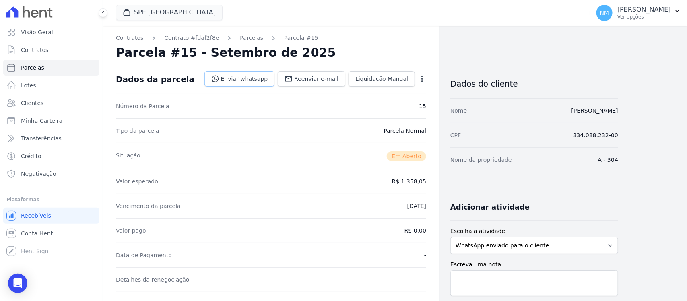
click at [257, 77] on link "Enviar whatsapp" at bounding box center [239, 78] width 70 height 15
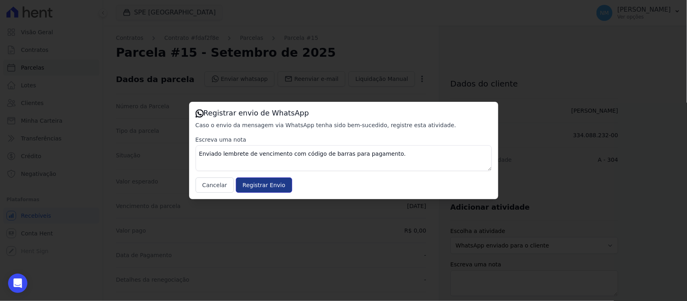
click at [277, 178] on input "Registrar Envio" at bounding box center [264, 184] width 56 height 15
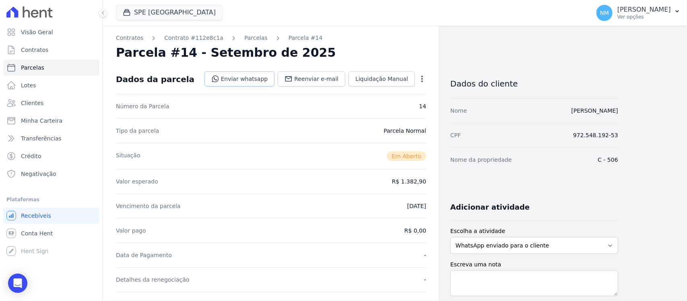
click at [249, 77] on link "Enviar whatsapp" at bounding box center [239, 78] width 70 height 15
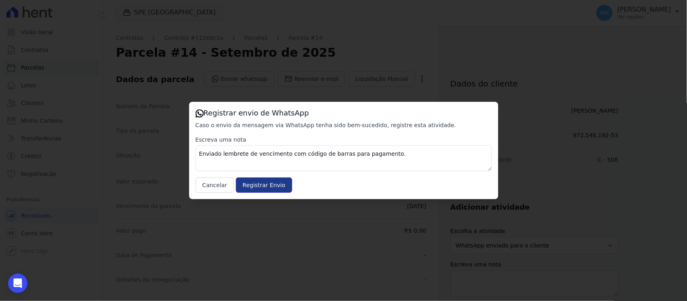
click at [272, 181] on input "Registrar Envio" at bounding box center [264, 184] width 56 height 15
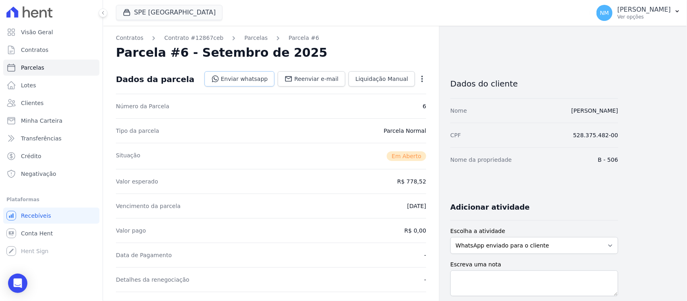
click at [264, 79] on link "Enviar whatsapp" at bounding box center [239, 78] width 70 height 15
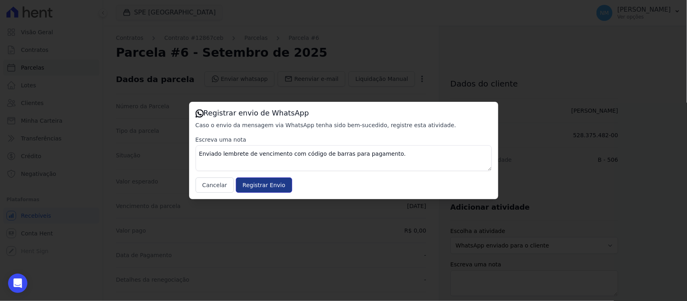
click at [278, 178] on input "Registrar Envio" at bounding box center [264, 184] width 56 height 15
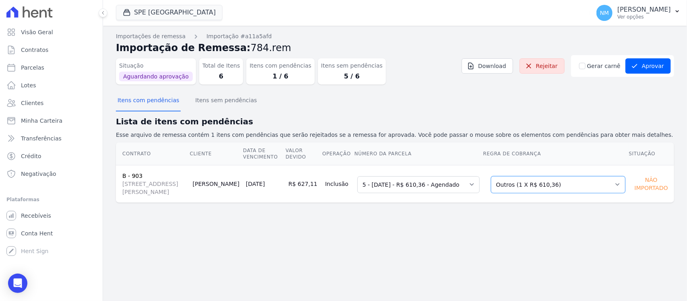
click at [613, 184] on select "Selecione uma Nova Parcela Avulsa Parcela Avulsa Existente Financiamento CEF (1…" at bounding box center [558, 184] width 134 height 17
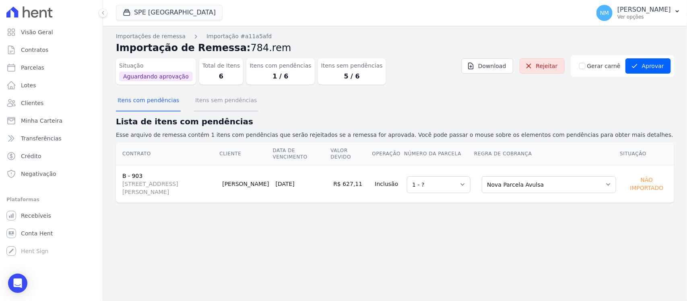
click at [214, 103] on button "Itens sem pendências" at bounding box center [225, 100] width 65 height 21
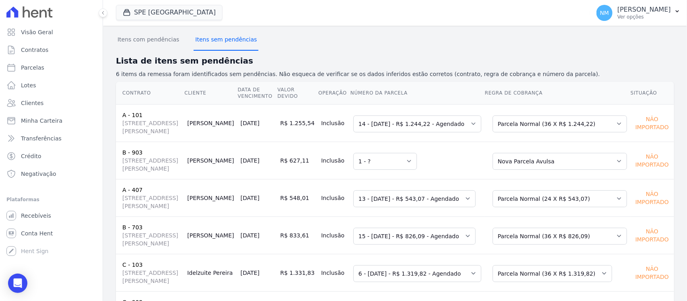
scroll to position [6, 0]
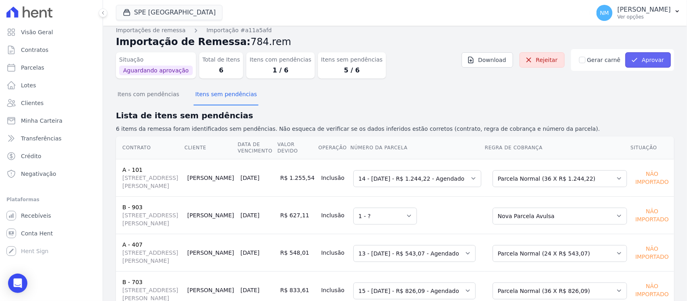
click at [648, 62] on button "Aprovar" at bounding box center [647, 59] width 45 height 15
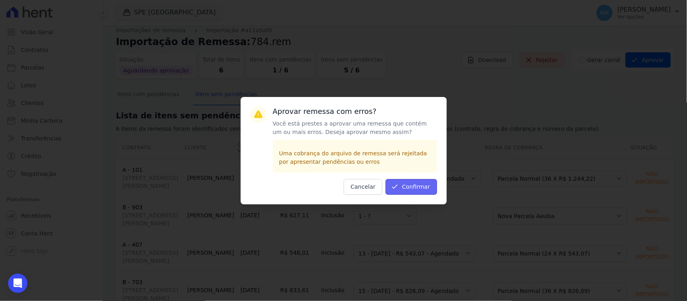
click at [408, 183] on button "Confirmar" at bounding box center [410, 187] width 51 height 16
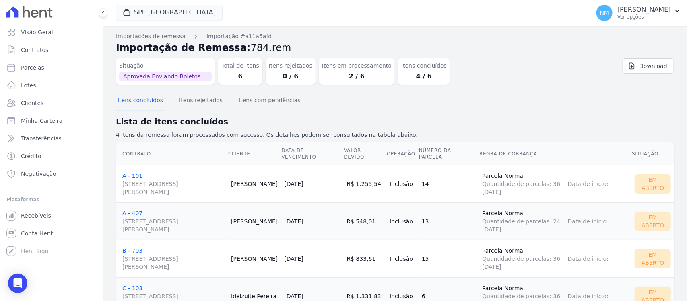
scroll to position [33, 0]
click at [672, 12] on button "NM Nilda Moura Ver opções" at bounding box center [638, 13] width 97 height 23
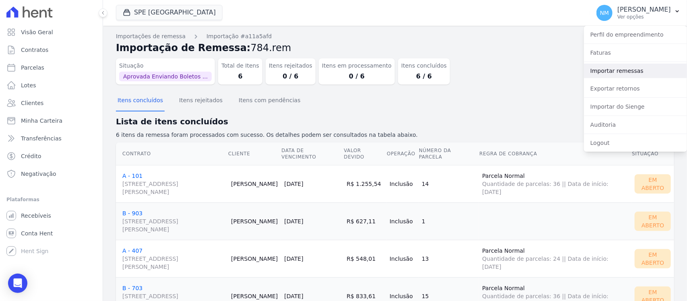
click at [620, 71] on link "Importar remessas" at bounding box center [635, 71] width 103 height 14
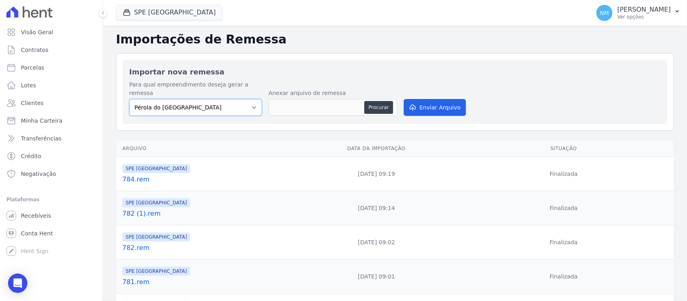
click at [247, 99] on select "Pérola do Tocantins SPE Montenegro" at bounding box center [195, 107] width 133 height 17
select select "168bdd06-a3dd-4988-b5a9-b0a7c7bf8968"
click at [129, 99] on select "Pérola do Tocantins SPE Montenegro" at bounding box center [195, 107] width 133 height 17
click at [372, 101] on button "Procurar" at bounding box center [378, 107] width 29 height 13
type input "785.rem"
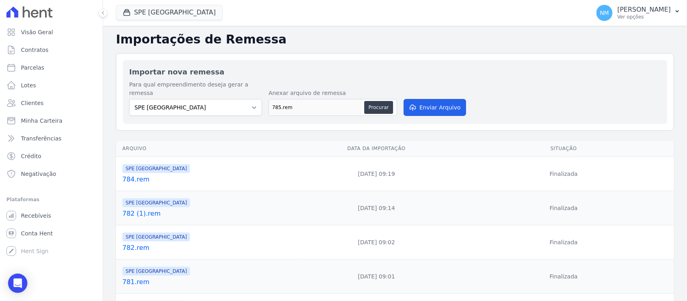
drag, startPoint x: 435, startPoint y: 101, endPoint x: 445, endPoint y: 130, distance: 30.8
click at [435, 100] on button "Enviar Arquivo" at bounding box center [434, 107] width 62 height 17
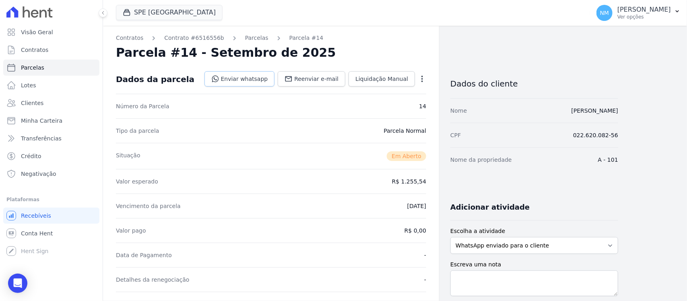
click at [268, 77] on link "Enviar whatsapp" at bounding box center [239, 78] width 70 height 15
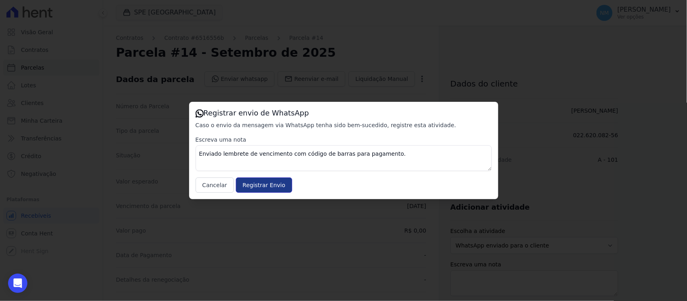
click at [262, 188] on input "Registrar Envio" at bounding box center [264, 184] width 56 height 15
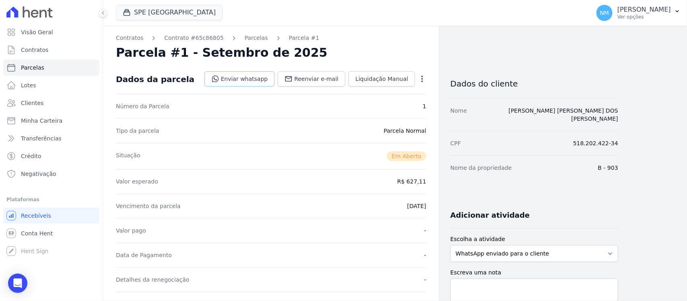
click at [257, 76] on link "Enviar whatsapp" at bounding box center [239, 78] width 70 height 15
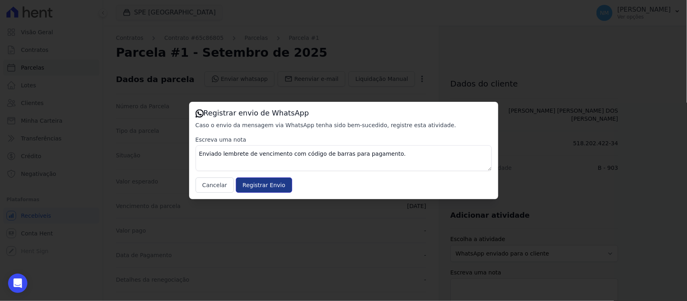
click at [280, 183] on input "Registrar Envio" at bounding box center [264, 184] width 56 height 15
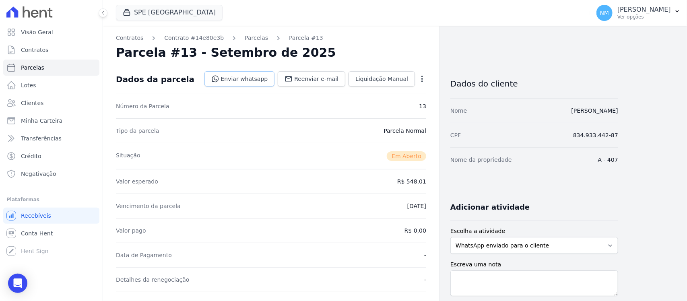
click at [254, 77] on link "Enviar whatsapp" at bounding box center [239, 78] width 70 height 15
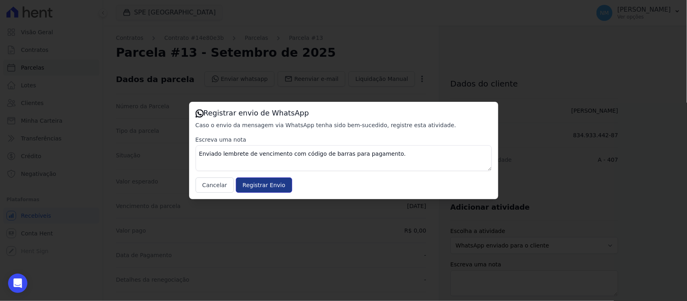
click at [273, 180] on input "Registrar Envio" at bounding box center [264, 184] width 56 height 15
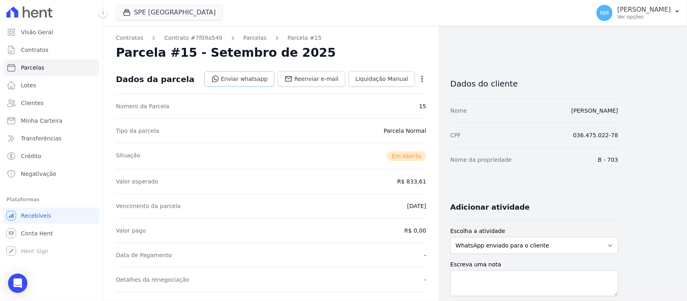
click at [255, 78] on link "Enviar whatsapp" at bounding box center [239, 78] width 70 height 15
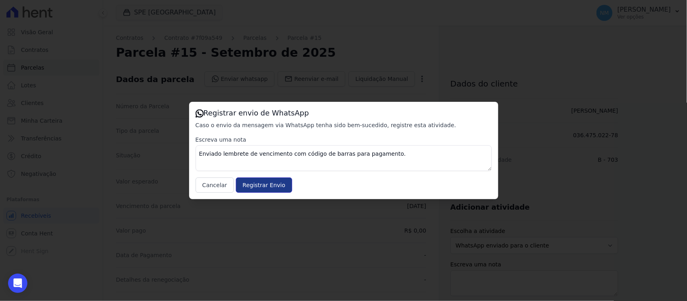
drag, startPoint x: 269, startPoint y: 184, endPoint x: 371, endPoint y: 123, distance: 118.7
click at [270, 184] on input "Registrar Envio" at bounding box center [264, 184] width 56 height 15
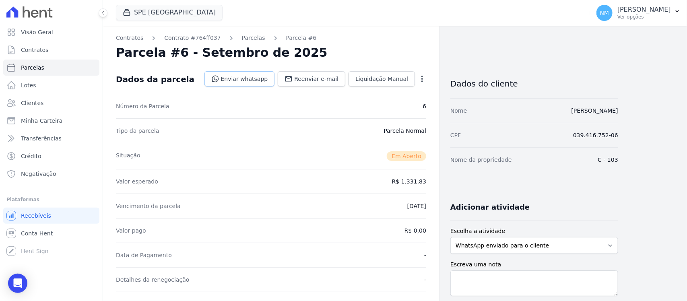
click at [259, 78] on link "Enviar whatsapp" at bounding box center [239, 78] width 70 height 15
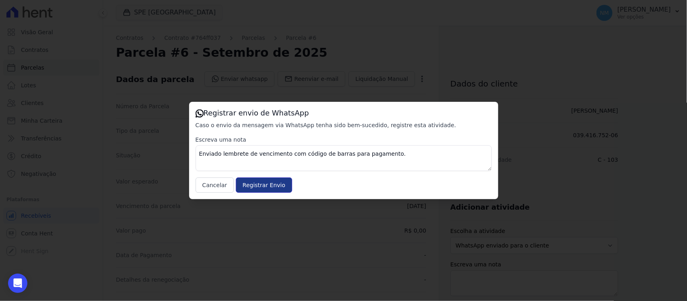
click at [274, 181] on input "Registrar Envio" at bounding box center [264, 184] width 56 height 15
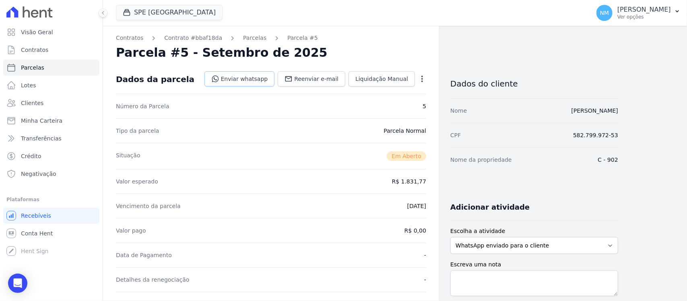
click at [254, 80] on link "Enviar whatsapp" at bounding box center [239, 78] width 70 height 15
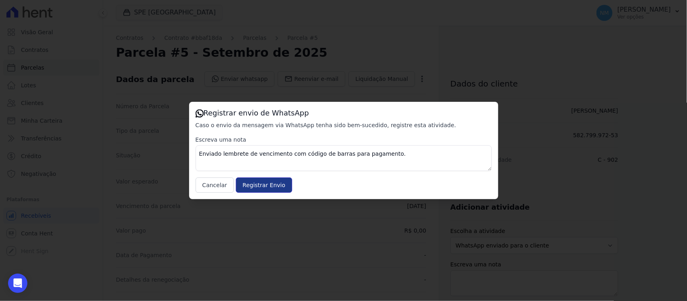
click at [275, 188] on input "Registrar Envio" at bounding box center [264, 184] width 56 height 15
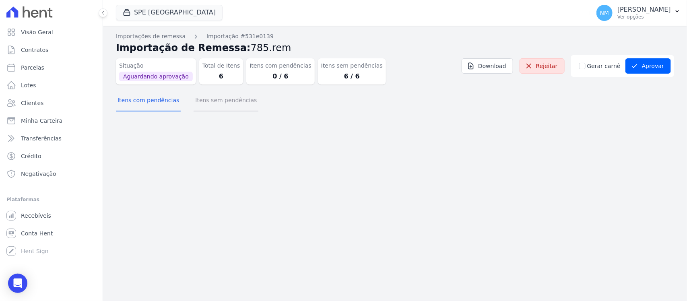
click at [222, 104] on button "Itens sem pendências" at bounding box center [225, 100] width 65 height 21
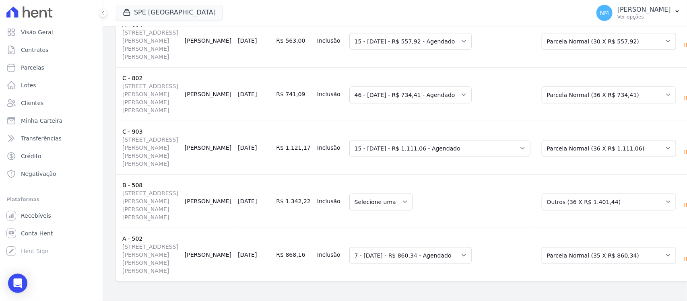
scroll to position [253, 0]
click at [364, 193] on select "Selecione uma" at bounding box center [381, 201] width 64 height 17
click at [607, 193] on select "Selecione uma Nova Parcela Avulsa Parcela Avulsa Existente Outros (35 X R$ 1.30…" at bounding box center [608, 201] width 134 height 17
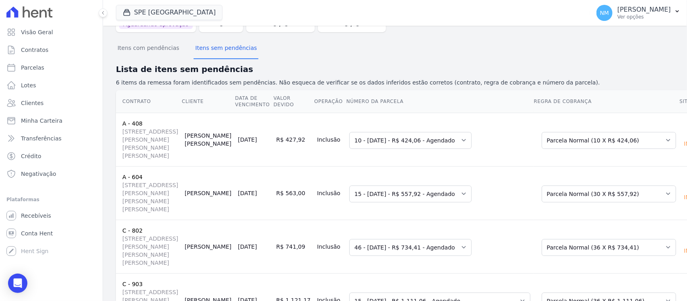
scroll to position [2, 0]
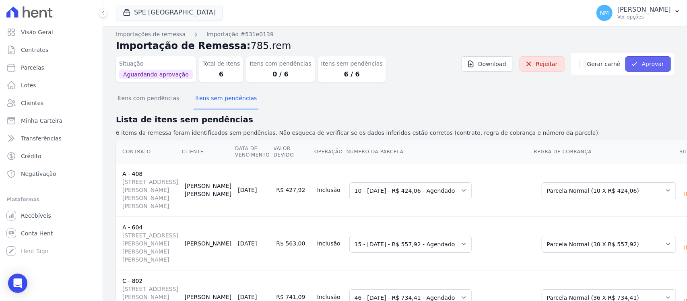
click at [638, 60] on button "Aprovar" at bounding box center [647, 63] width 45 height 15
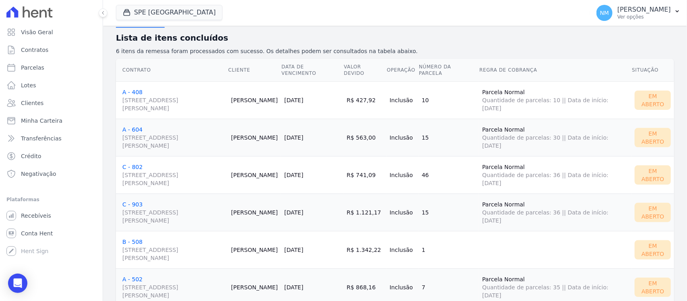
scroll to position [109, 0]
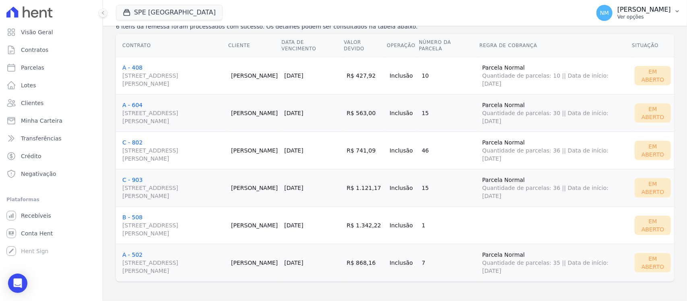
click at [677, 10] on icon "button" at bounding box center [677, 11] width 6 height 6
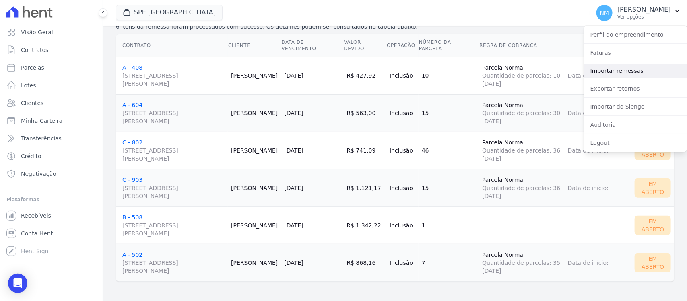
drag, startPoint x: 615, startPoint y: 68, endPoint x: 592, endPoint y: 77, distance: 24.2
click at [615, 68] on link "Importar remessas" at bounding box center [635, 71] width 103 height 14
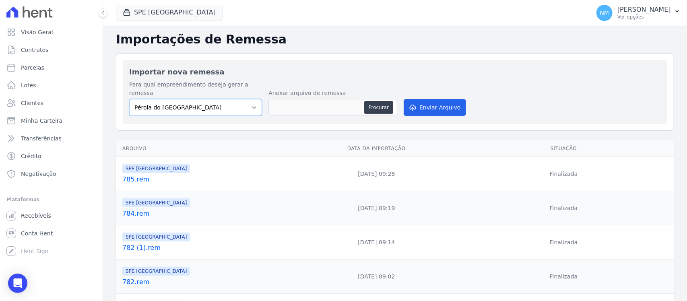
drag, startPoint x: 249, startPoint y: 95, endPoint x: 242, endPoint y: 99, distance: 7.9
click at [249, 99] on select "Pérola do Tocantins SPE Montenegro" at bounding box center [195, 107] width 133 height 17
select select "168bdd06-a3dd-4988-b5a9-b0a7c7bf8968"
click at [129, 99] on select "Pérola do Tocantins SPE Montenegro" at bounding box center [195, 107] width 133 height 17
click at [368, 101] on button "Procurar" at bounding box center [378, 107] width 29 height 13
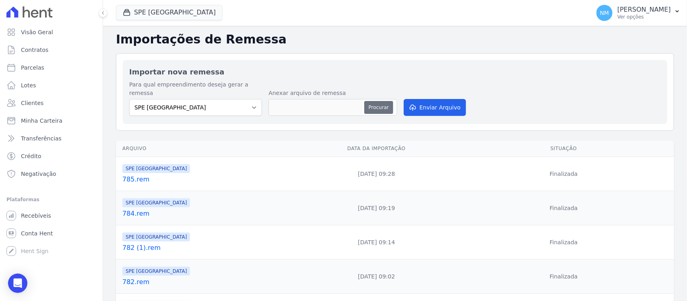
type input "786.rem"
click at [427, 101] on button "Enviar Arquivo" at bounding box center [434, 107] width 62 height 17
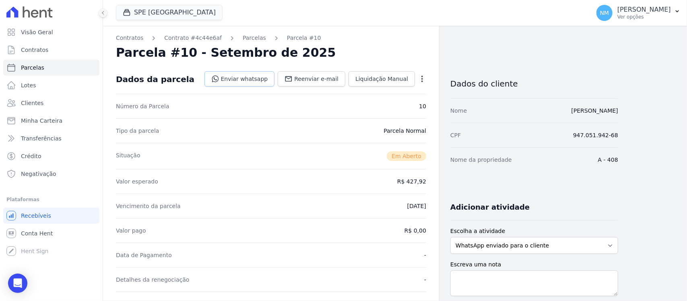
click at [258, 79] on link "Enviar whatsapp" at bounding box center [239, 78] width 70 height 15
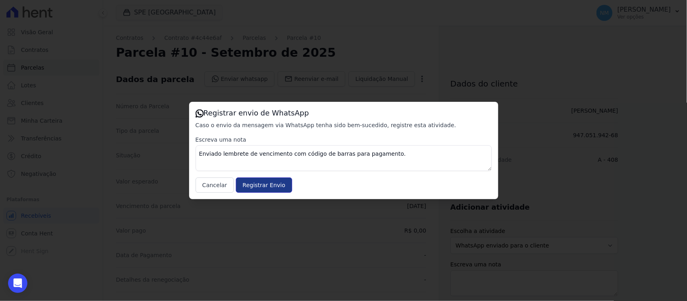
click at [278, 181] on input "Registrar Envio" at bounding box center [264, 184] width 56 height 15
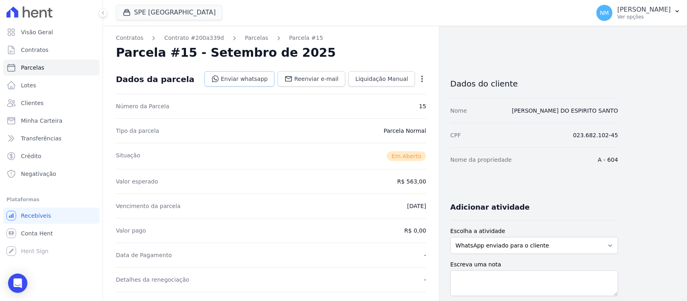
click at [257, 76] on link "Enviar whatsapp" at bounding box center [239, 78] width 70 height 15
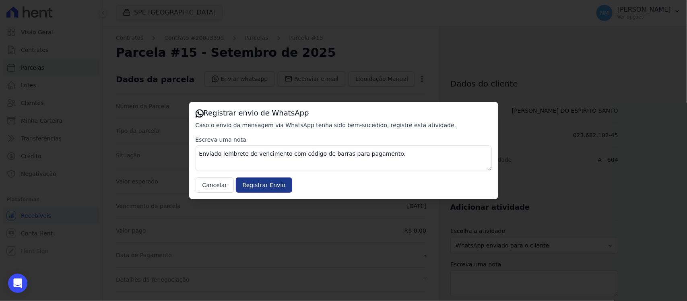
click at [273, 187] on input "Registrar Envio" at bounding box center [264, 184] width 56 height 15
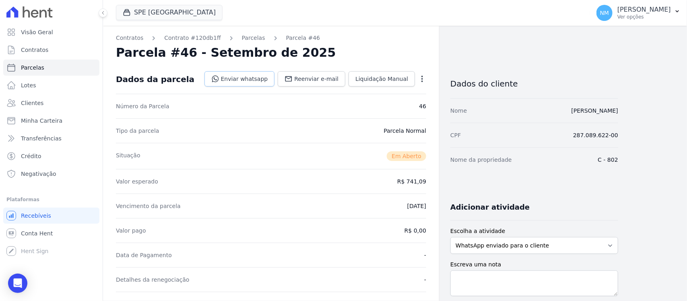
click at [249, 79] on link "Enviar whatsapp" at bounding box center [239, 78] width 70 height 15
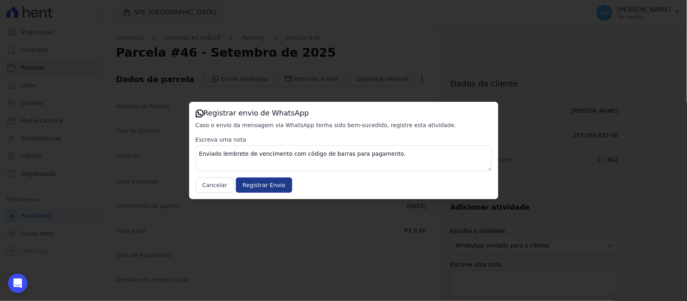
drag, startPoint x: 267, startPoint y: 181, endPoint x: 299, endPoint y: 165, distance: 35.8
click at [267, 181] on input "Registrar Envio" at bounding box center [264, 184] width 56 height 15
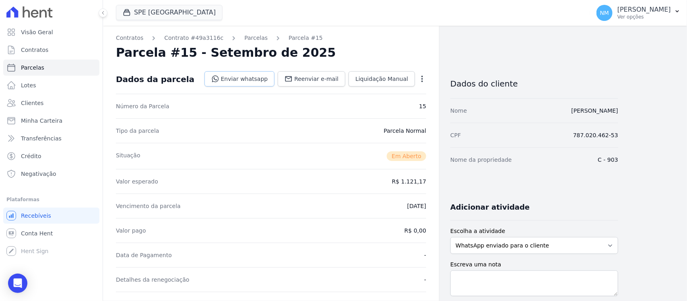
click at [257, 79] on link "Enviar whatsapp" at bounding box center [239, 78] width 70 height 15
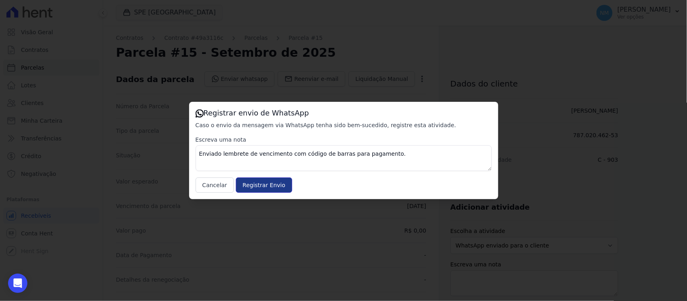
drag, startPoint x: 273, startPoint y: 186, endPoint x: 279, endPoint y: 180, distance: 8.8
click at [275, 183] on input "Registrar Envio" at bounding box center [264, 184] width 56 height 15
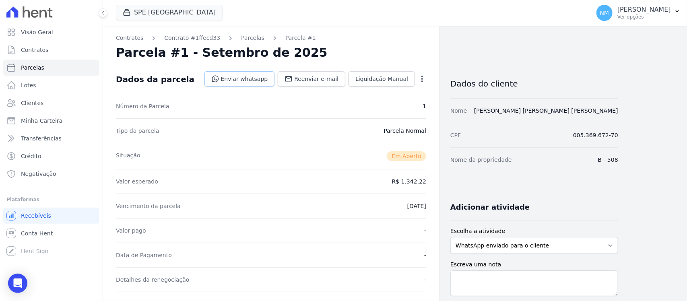
click at [241, 78] on link "Enviar whatsapp" at bounding box center [239, 78] width 70 height 15
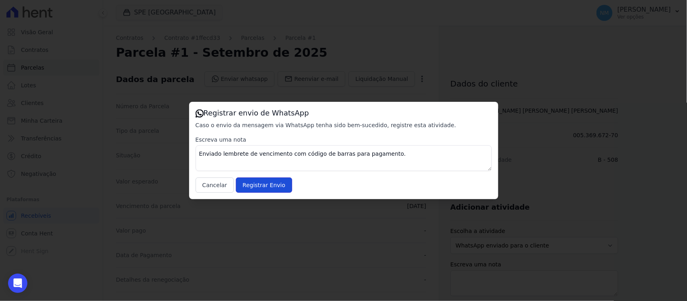
drag, startPoint x: 267, startPoint y: 188, endPoint x: 357, endPoint y: 127, distance: 108.3
click at [271, 185] on input "Registrar Envio" at bounding box center [264, 184] width 56 height 15
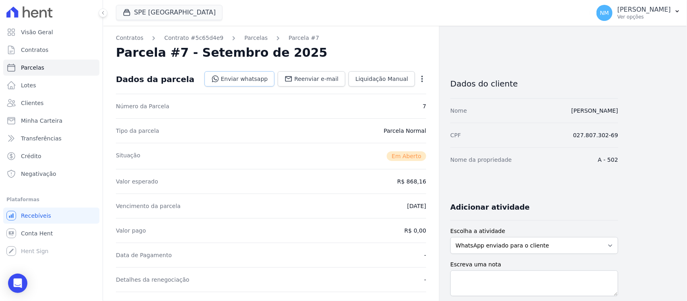
click at [249, 77] on link "Enviar whatsapp" at bounding box center [239, 78] width 70 height 15
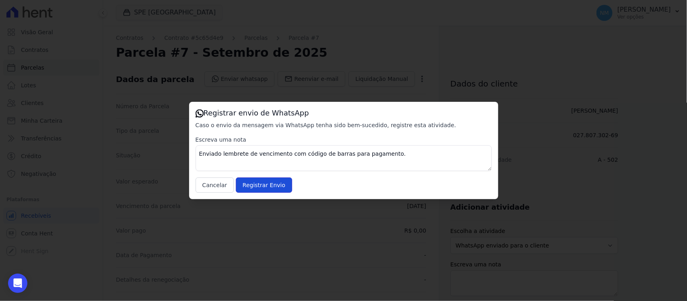
drag, startPoint x: 267, startPoint y: 184, endPoint x: 332, endPoint y: 87, distance: 116.6
click at [268, 181] on input "Registrar Envio" at bounding box center [264, 184] width 56 height 15
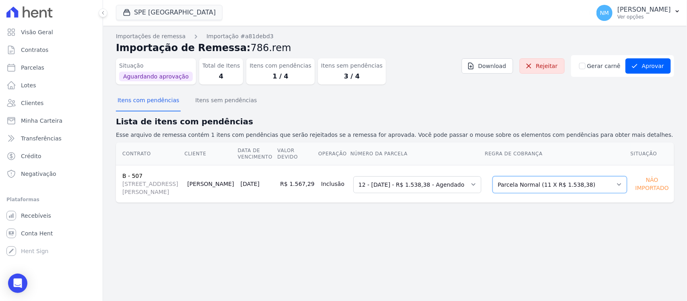
click at [612, 192] on select "Selecione uma Nova Parcela Avulsa Parcela Avulsa Existente Sinal (1 X R$ 8.934,…" at bounding box center [559, 184] width 134 height 17
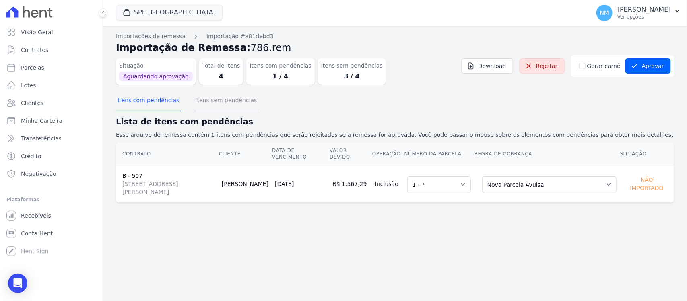
click at [214, 103] on button "Itens sem pendências" at bounding box center [225, 100] width 65 height 21
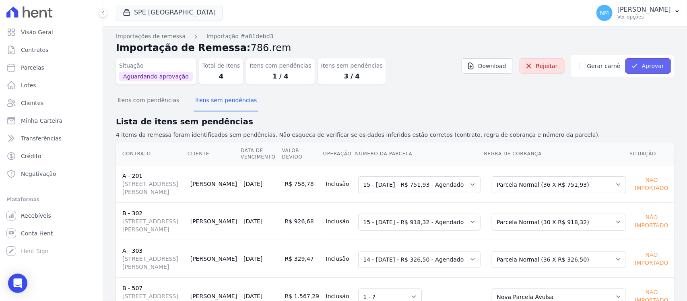
click at [635, 64] on button "Aprovar" at bounding box center [647, 65] width 45 height 15
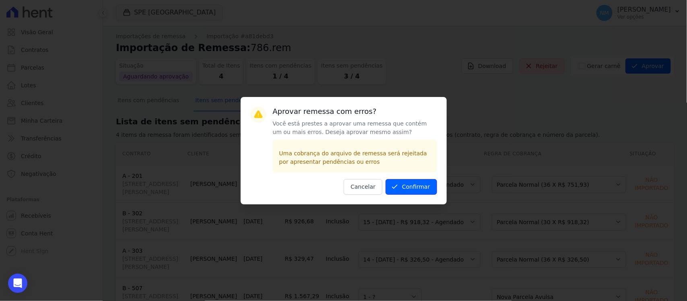
click at [427, 186] on button "Confirmar" at bounding box center [410, 187] width 51 height 16
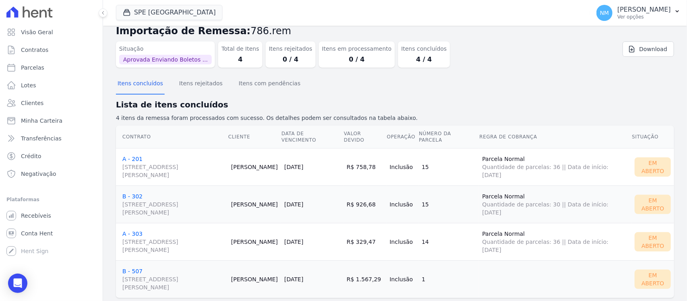
scroll to position [33, 0]
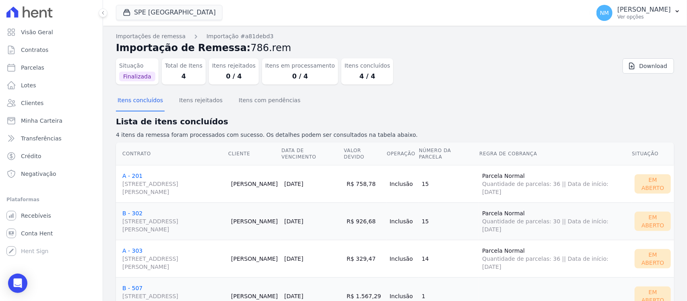
scroll to position [33, 0]
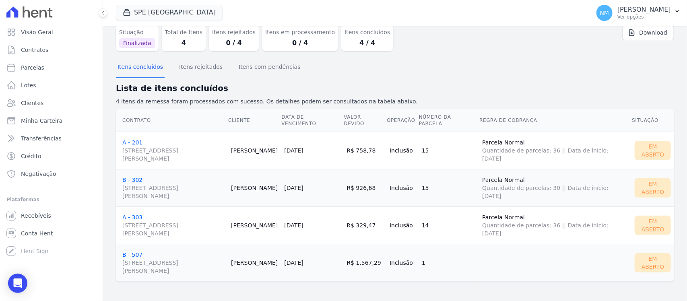
click at [135, 252] on link "B - 507 Travessa Francisco Caldeira Castelo Branco, 2256, sala A, São Brás" at bounding box center [173, 262] width 102 height 23
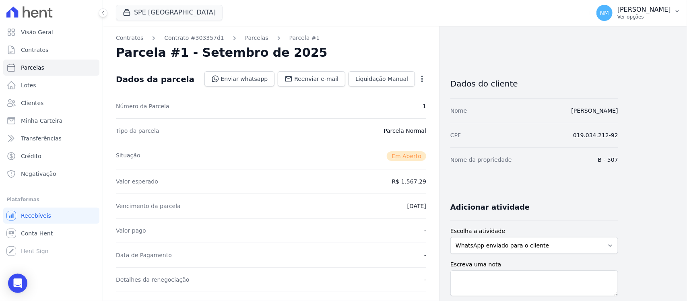
click at [676, 6] on button "NM Nilda Moura Ver opções" at bounding box center [638, 13] width 97 height 23
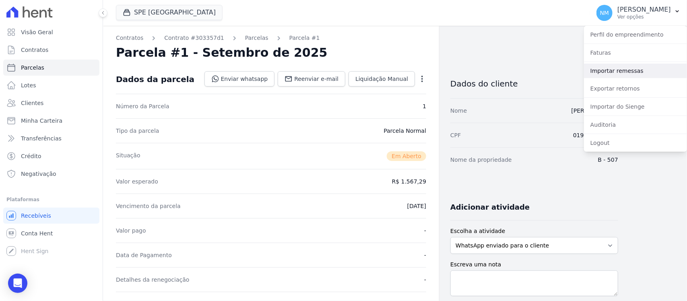
click at [633, 70] on link "Importar remessas" at bounding box center [635, 71] width 103 height 14
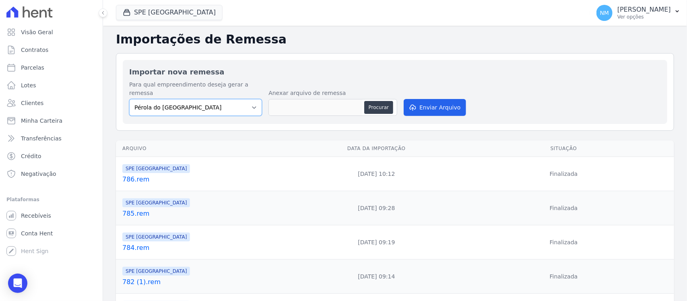
click at [252, 99] on select "Pérola do Tocantins SPE Montenegro" at bounding box center [195, 107] width 133 height 17
select select "168bdd06-a3dd-4988-b5a9-b0a7c7bf8968"
click at [129, 99] on select "Pérola do Tocantins SPE Montenegro" at bounding box center [195, 107] width 133 height 17
click at [369, 101] on button "Procurar" at bounding box center [378, 107] width 29 height 13
type input "787.rem"
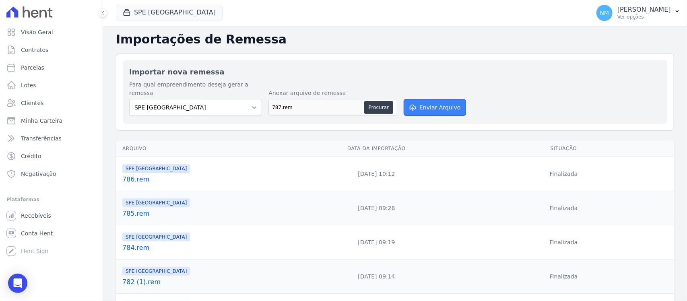
click at [425, 99] on button "Enviar Arquivo" at bounding box center [434, 107] width 62 height 17
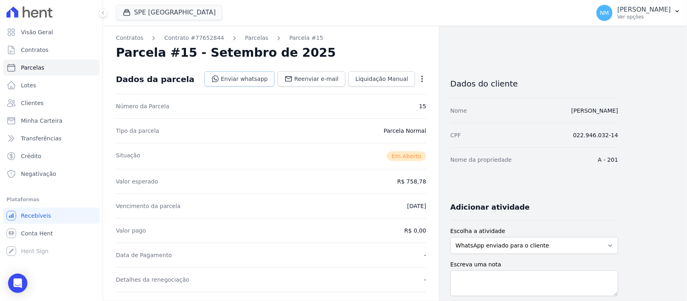
click at [267, 82] on link "Enviar whatsapp" at bounding box center [239, 78] width 70 height 15
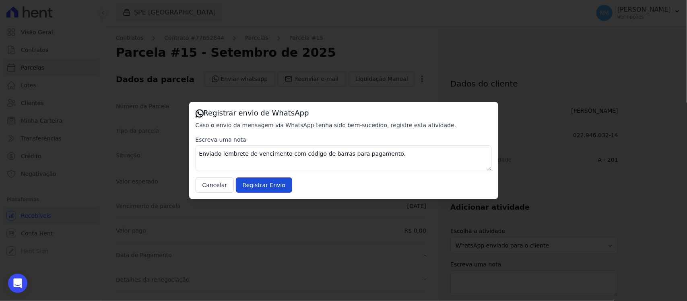
drag, startPoint x: 270, startPoint y: 187, endPoint x: 317, endPoint y: 125, distance: 77.0
click at [270, 186] on input "Registrar Envio" at bounding box center [264, 184] width 56 height 15
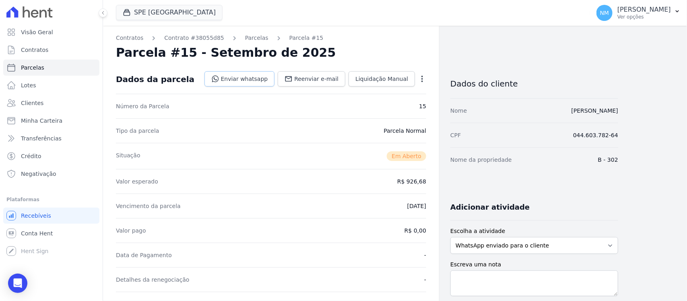
click at [266, 74] on link "Enviar whatsapp" at bounding box center [239, 78] width 70 height 15
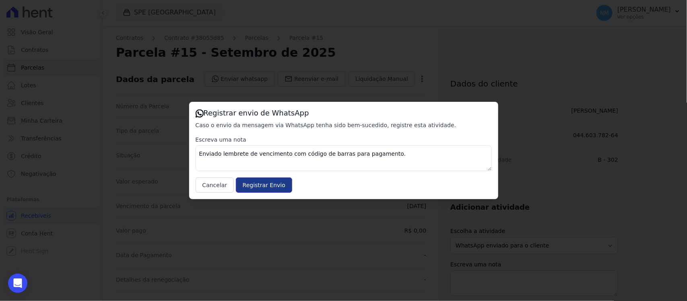
click at [271, 182] on input "Registrar Envio" at bounding box center [264, 184] width 56 height 15
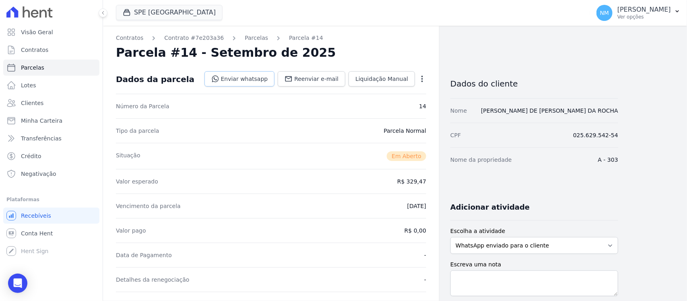
click at [244, 77] on link "Enviar whatsapp" at bounding box center [239, 78] width 70 height 15
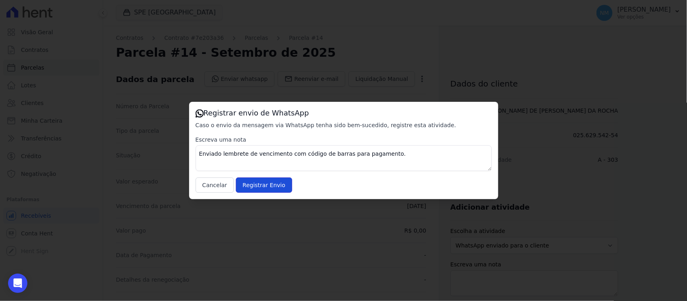
drag, startPoint x: 278, startPoint y: 181, endPoint x: 333, endPoint y: 91, distance: 105.7
click at [280, 180] on input "Registrar Envio" at bounding box center [264, 184] width 56 height 15
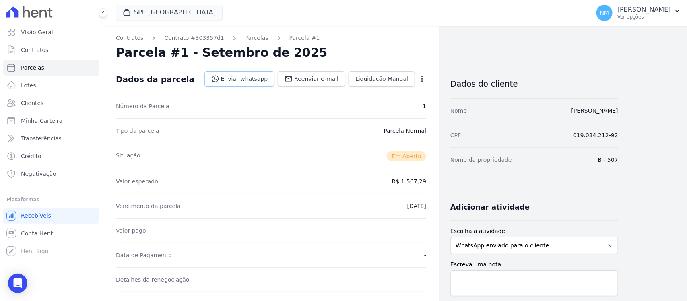
click at [249, 81] on link "Enviar whatsapp" at bounding box center [239, 78] width 70 height 15
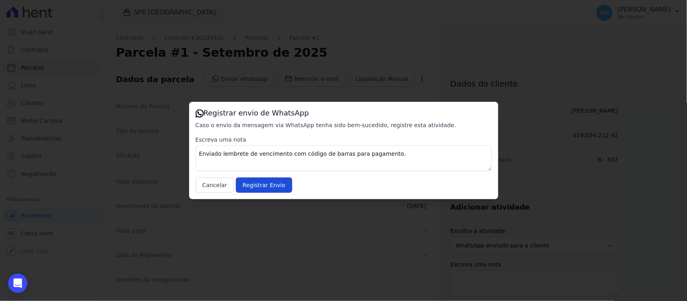
drag, startPoint x: 268, startPoint y: 186, endPoint x: 280, endPoint y: 160, distance: 28.6
click at [269, 184] on input "Registrar Envio" at bounding box center [264, 184] width 56 height 15
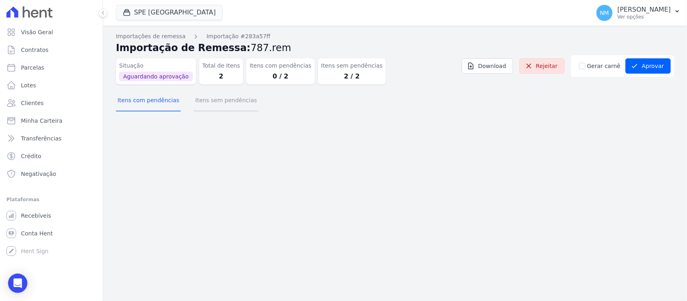
click at [210, 103] on button "Itens sem pendências" at bounding box center [225, 100] width 65 height 21
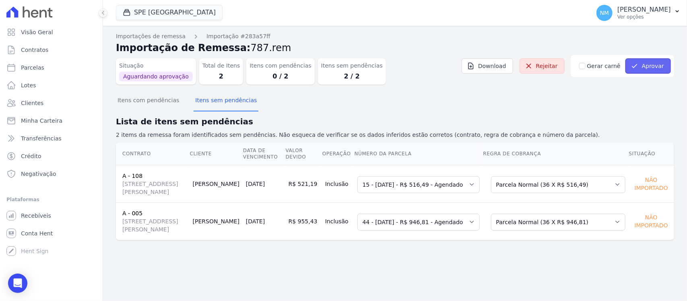
click at [642, 62] on button "Aprovar" at bounding box center [647, 65] width 45 height 15
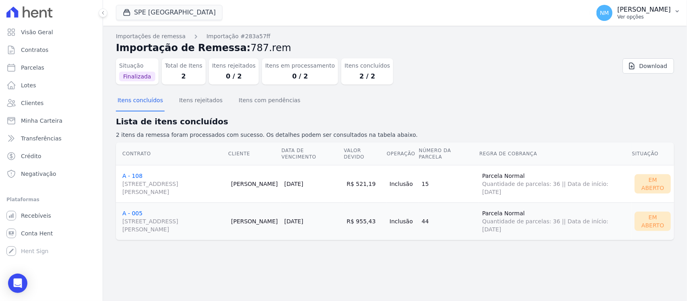
click at [670, 13] on p "[PERSON_NAME]" at bounding box center [643, 10] width 53 height 8
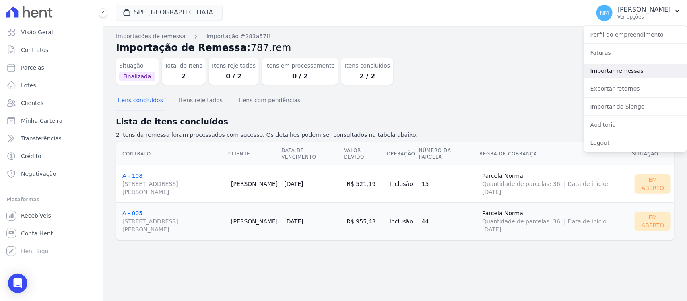
click at [608, 70] on link "Importar remessas" at bounding box center [635, 71] width 103 height 14
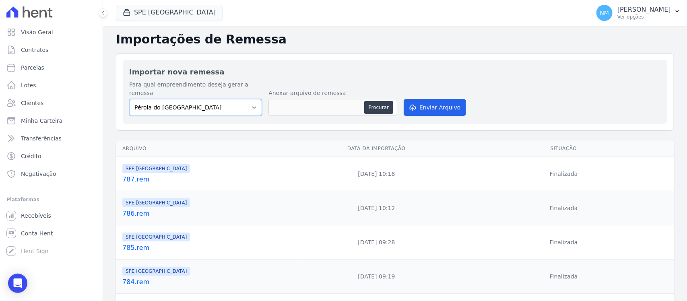
click at [255, 99] on select "Pérola do Tocantins SPE Montenegro" at bounding box center [195, 107] width 133 height 17
select select "168bdd06-a3dd-4988-b5a9-b0a7c7bf8968"
click at [129, 99] on select "Pérola do Tocantins SPE Montenegro" at bounding box center [195, 107] width 133 height 17
click at [380, 101] on button "Procurar" at bounding box center [378, 107] width 29 height 13
type input "788.rem"
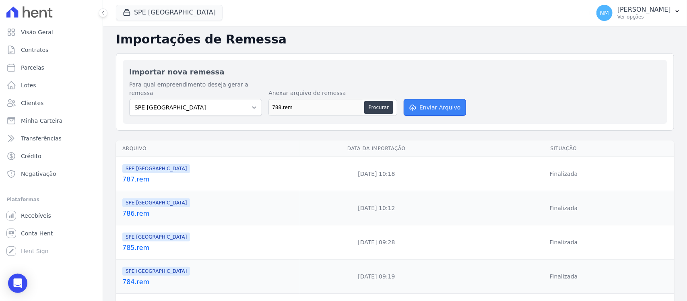
click at [421, 99] on button "Enviar Arquivo" at bounding box center [434, 107] width 62 height 17
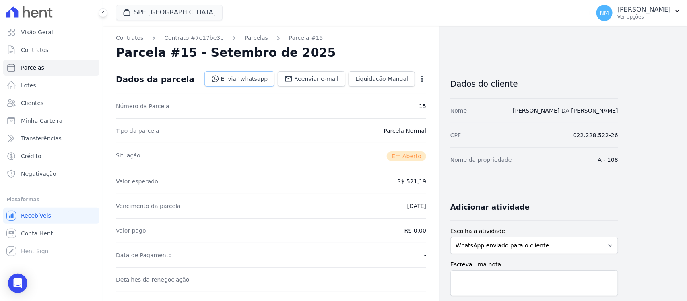
click at [242, 76] on link "Enviar whatsapp" at bounding box center [239, 78] width 70 height 15
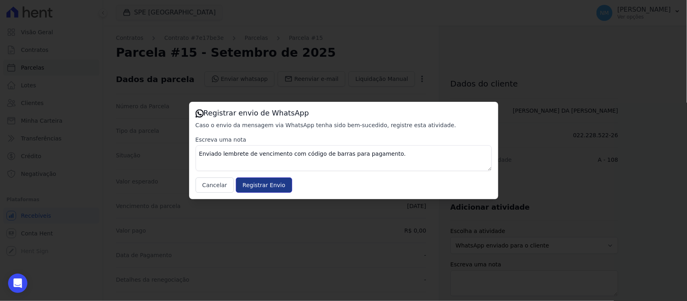
click at [274, 184] on input "Registrar Envio" at bounding box center [264, 184] width 56 height 15
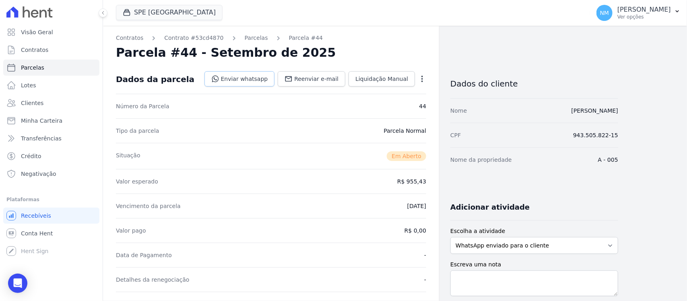
click at [256, 79] on link "Enviar whatsapp" at bounding box center [239, 78] width 70 height 15
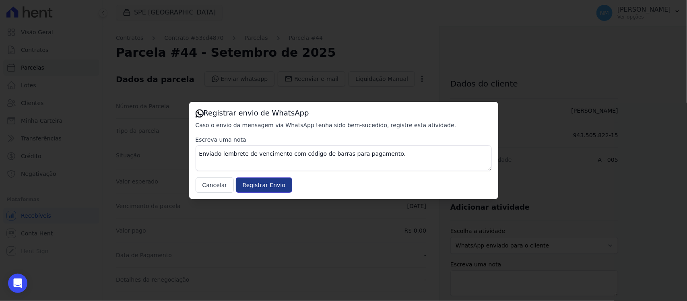
click at [264, 187] on input "Registrar Envio" at bounding box center [264, 184] width 56 height 15
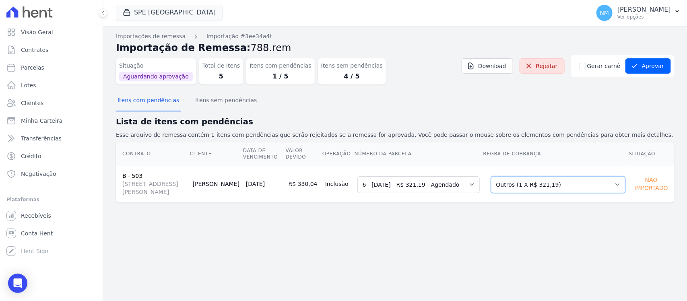
click at [612, 186] on select "Selecione uma Nova Parcela Avulsa Parcela Avulsa Existente Outros (1 X R$ 321,1…" at bounding box center [558, 184] width 134 height 17
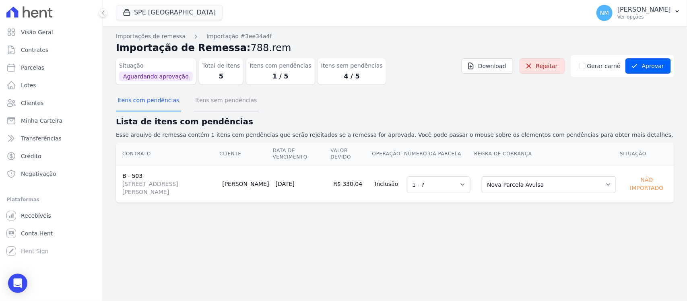
click at [231, 100] on button "Itens sem pendências" at bounding box center [225, 100] width 65 height 21
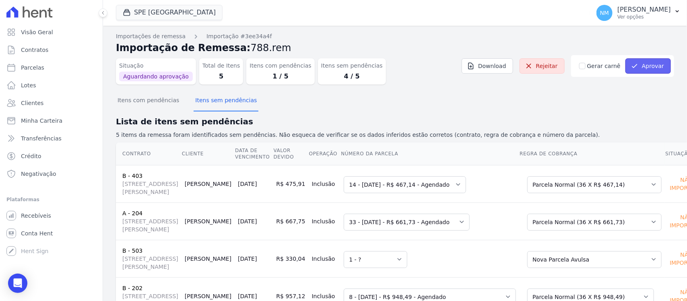
click at [644, 69] on button "Aprovar" at bounding box center [647, 65] width 45 height 15
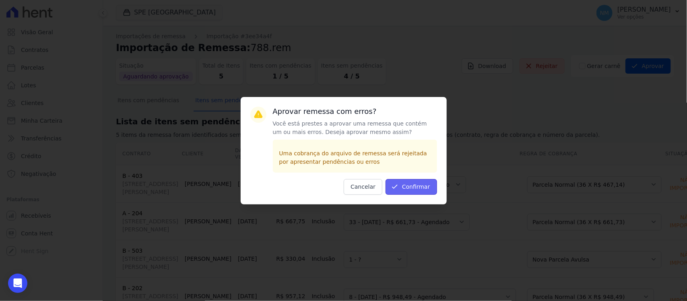
click at [409, 187] on button "Confirmar" at bounding box center [410, 187] width 51 height 16
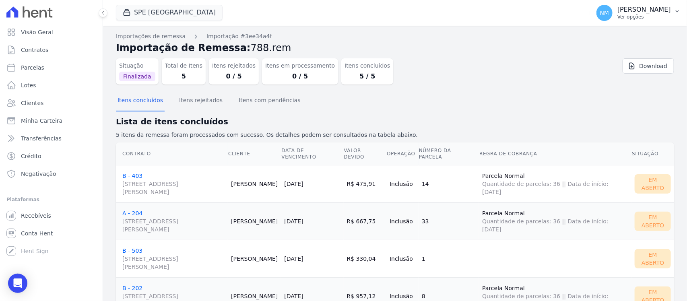
click at [678, 12] on icon "button" at bounding box center [677, 11] width 6 height 6
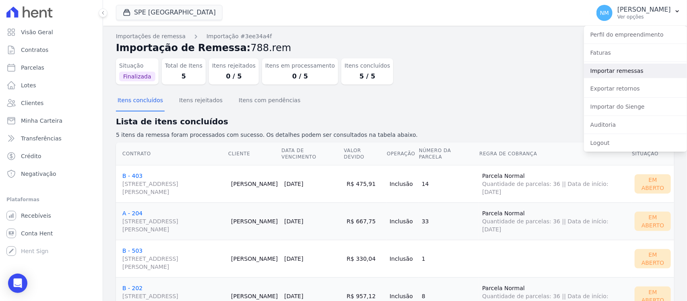
click at [622, 69] on link "Importar remessas" at bounding box center [635, 71] width 103 height 14
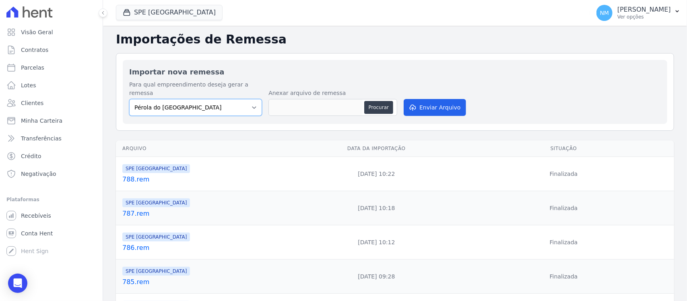
click at [252, 99] on select "Pérola do Tocantins SPE Montenegro" at bounding box center [195, 107] width 133 height 17
select select "168bdd06-a3dd-4988-b5a9-b0a7c7bf8968"
click at [129, 99] on select "Pérola do Tocantins SPE Montenegro" at bounding box center [195, 107] width 133 height 17
click at [378, 101] on button "Procurar" at bounding box center [378, 107] width 29 height 13
type input "789.rem"
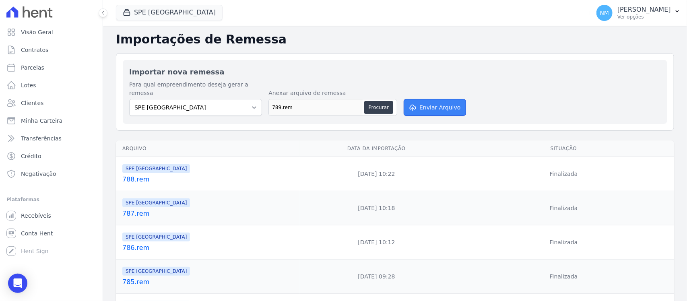
click at [433, 99] on button "Enviar Arquivo" at bounding box center [434, 107] width 62 height 17
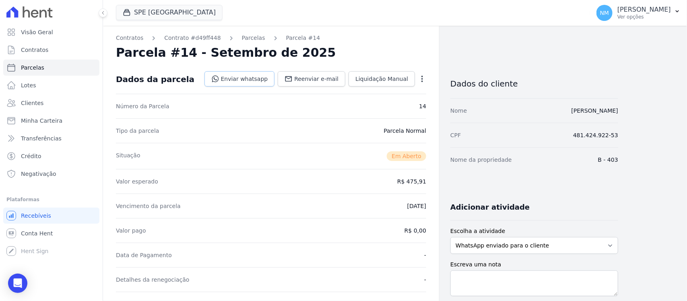
click at [247, 77] on link "Enviar whatsapp" at bounding box center [239, 78] width 70 height 15
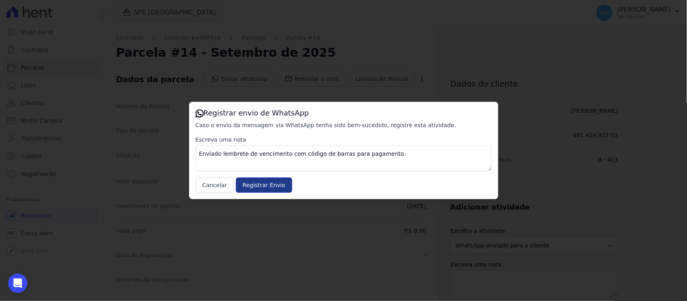
click at [276, 187] on input "Registrar Envio" at bounding box center [264, 184] width 56 height 15
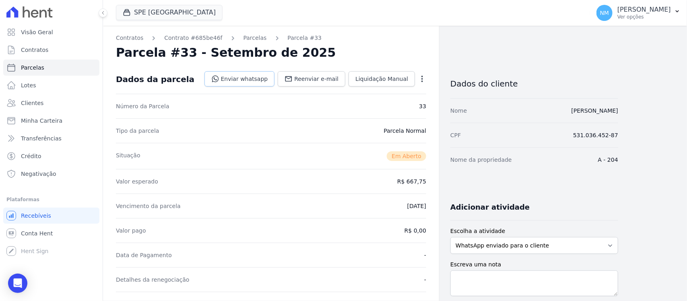
click at [250, 75] on link "Enviar whatsapp" at bounding box center [239, 78] width 70 height 15
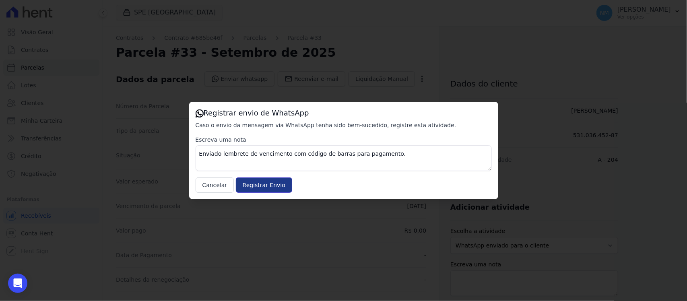
click at [265, 184] on input "Registrar Envio" at bounding box center [264, 184] width 56 height 15
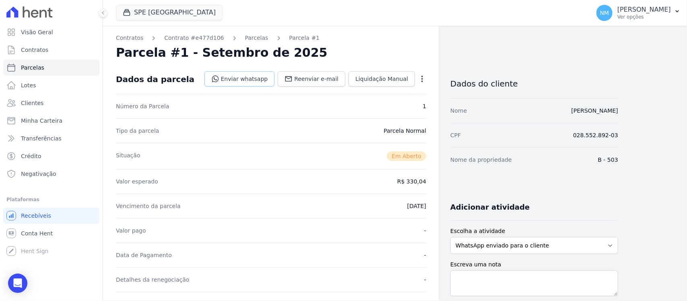
click at [252, 75] on link "Enviar whatsapp" at bounding box center [239, 78] width 70 height 15
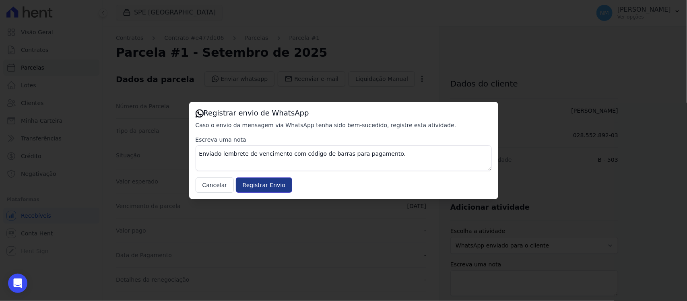
click at [262, 183] on input "Registrar Envio" at bounding box center [264, 184] width 56 height 15
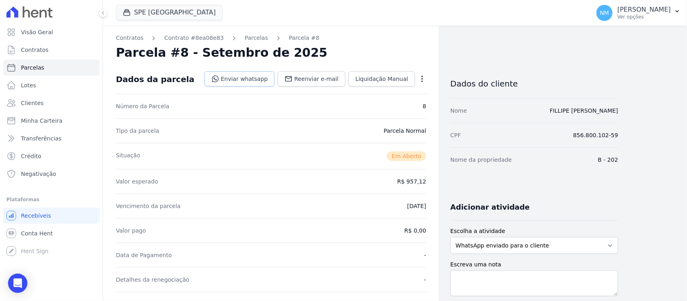
click at [254, 79] on link "Enviar whatsapp" at bounding box center [239, 78] width 70 height 15
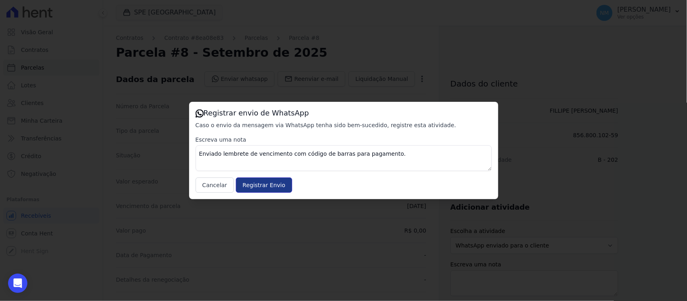
click at [256, 182] on input "Registrar Envio" at bounding box center [264, 184] width 56 height 15
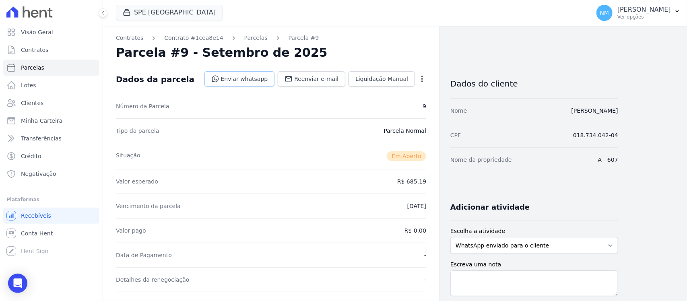
click at [240, 76] on link "Enviar whatsapp" at bounding box center [239, 78] width 70 height 15
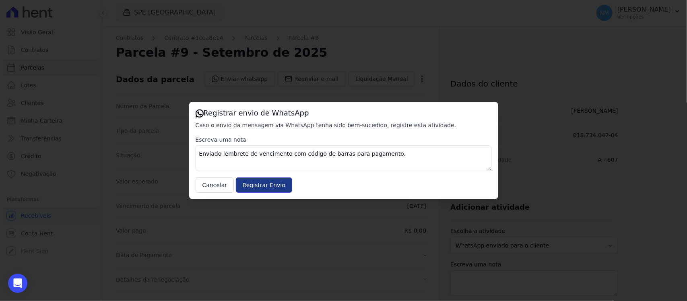
click at [280, 182] on input "Registrar Envio" at bounding box center [264, 184] width 56 height 15
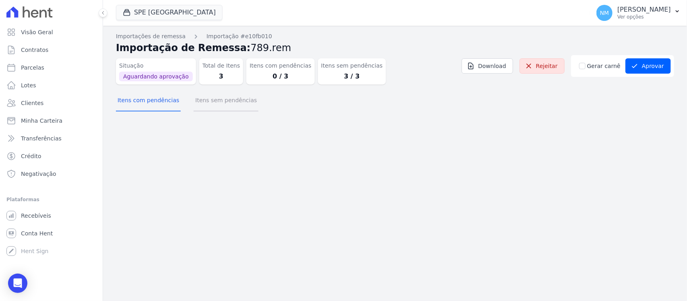
click at [220, 103] on button "Itens sem pendências" at bounding box center [225, 100] width 65 height 21
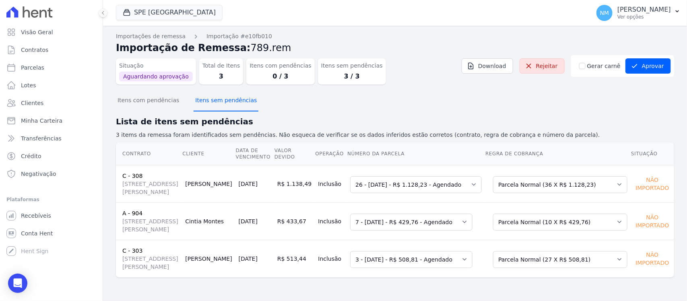
scroll to position [20, 0]
click at [650, 58] on button "Aprovar" at bounding box center [647, 65] width 45 height 15
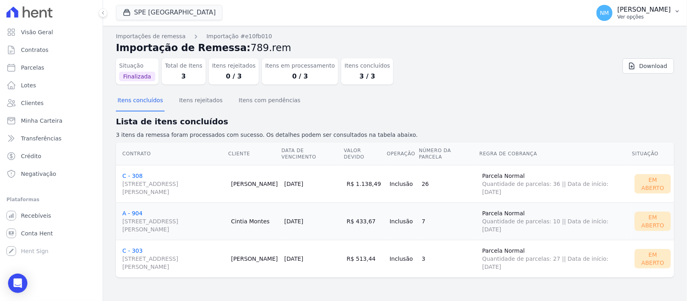
click at [678, 12] on icon "button" at bounding box center [677, 11] width 6 height 6
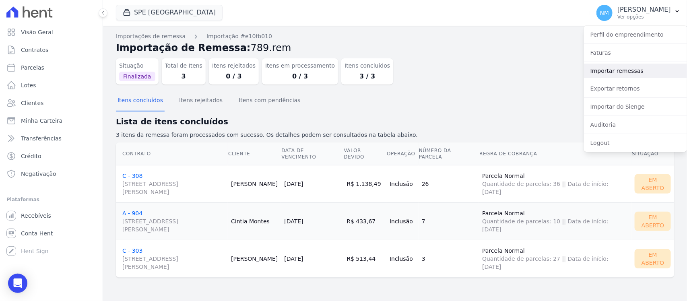
click at [617, 67] on link "Importar remessas" at bounding box center [635, 71] width 103 height 14
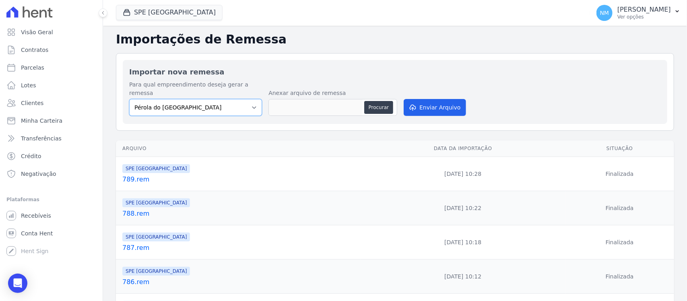
click at [255, 99] on select "Pérola do Tocantins SPE Montenegro" at bounding box center [195, 107] width 133 height 17
select select "168bdd06-a3dd-4988-b5a9-b0a7c7bf8968"
click at [129, 99] on select "Pérola do Tocantins SPE Montenegro" at bounding box center [195, 107] width 133 height 17
click at [370, 101] on button "Procurar" at bounding box center [378, 107] width 29 height 13
type input "790.rem"
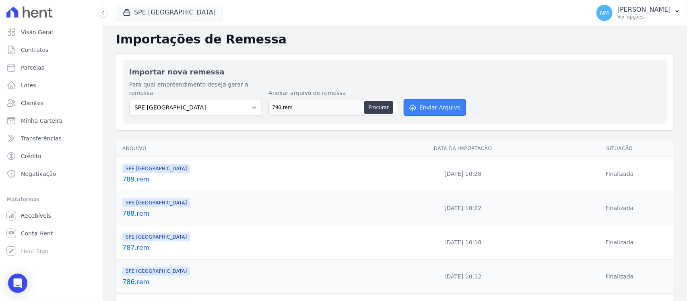
click at [440, 103] on button "Enviar Arquivo" at bounding box center [434, 107] width 62 height 17
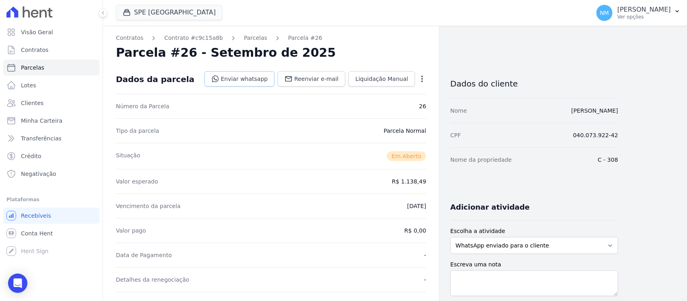
click at [261, 77] on link "Enviar whatsapp" at bounding box center [239, 78] width 70 height 15
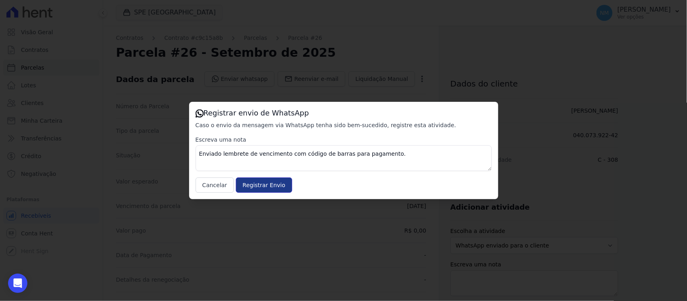
click at [274, 181] on input "Registrar Envio" at bounding box center [264, 184] width 56 height 15
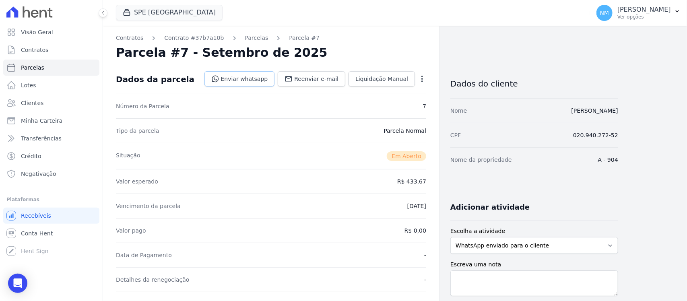
click at [251, 79] on link "Enviar whatsapp" at bounding box center [239, 78] width 70 height 15
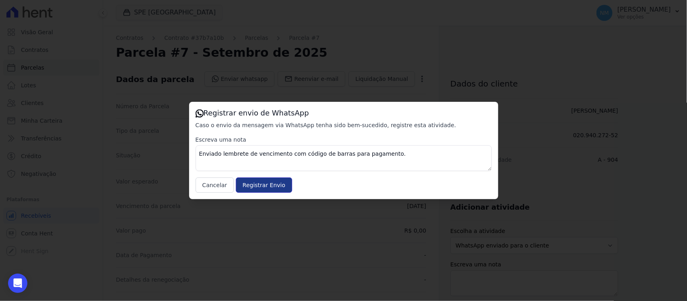
click at [273, 184] on input "Registrar Envio" at bounding box center [264, 184] width 56 height 15
click at [276, 184] on input "Registrar Envio" at bounding box center [264, 184] width 56 height 15
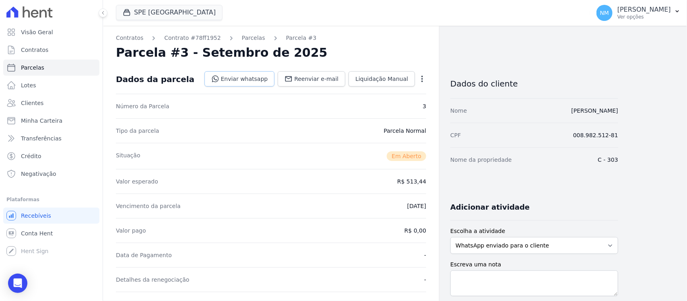
click at [262, 79] on link "Enviar whatsapp" at bounding box center [239, 78] width 70 height 15
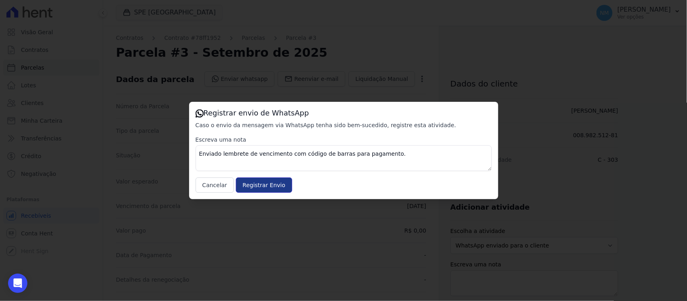
click at [260, 183] on input "Registrar Envio" at bounding box center [264, 184] width 56 height 15
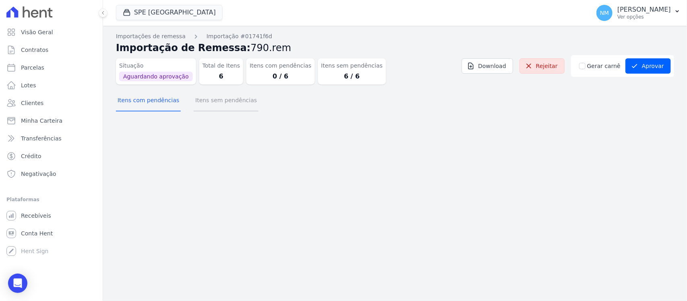
click at [239, 100] on button "Itens sem pendências" at bounding box center [225, 100] width 65 height 21
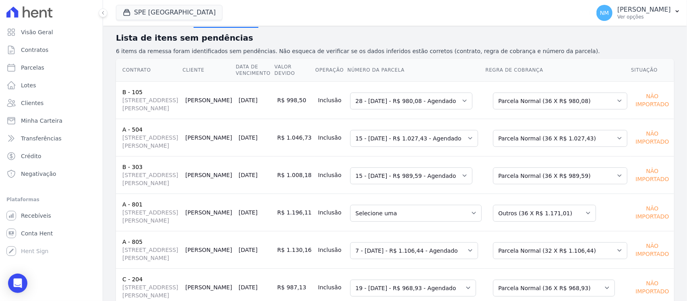
scroll to position [107, 0]
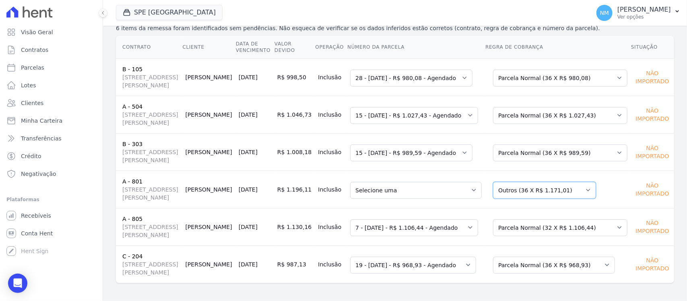
click at [578, 199] on select "Selecione uma Nova Parcela Avulsa Parcela Avulsa Existente Outros (1 X R$ 199.3…" at bounding box center [544, 190] width 103 height 17
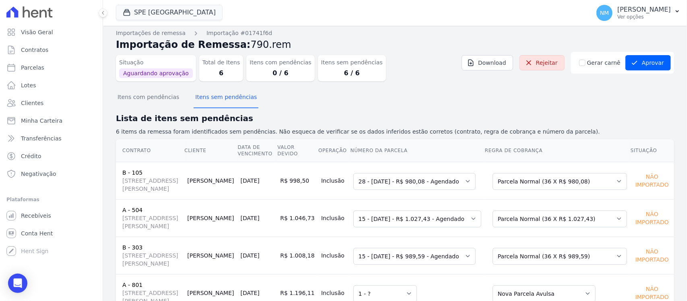
scroll to position [0, 0]
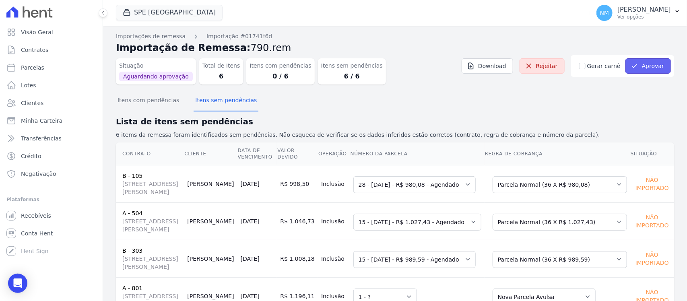
click at [641, 68] on button "Aprovar" at bounding box center [647, 65] width 45 height 15
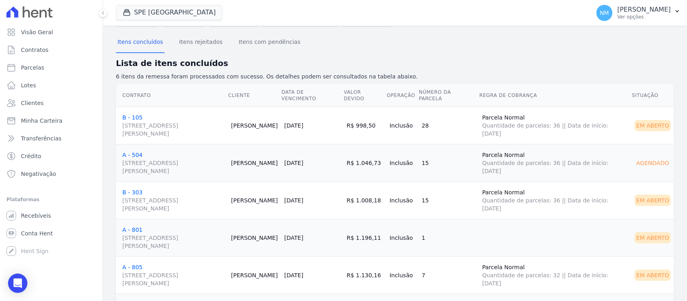
scroll to position [8, 0]
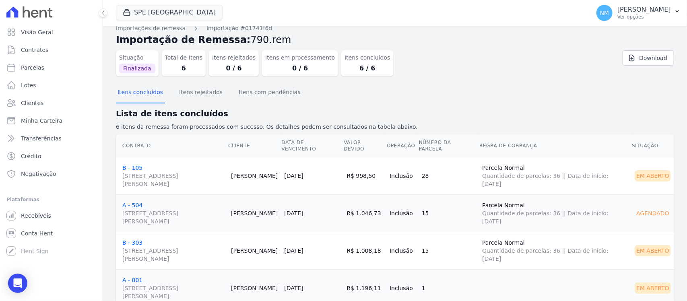
click at [137, 206] on link "A - 504 Travessa Francisco Caldeira Castelo Branco, 2256, sala A, São Brás" at bounding box center [173, 213] width 102 height 23
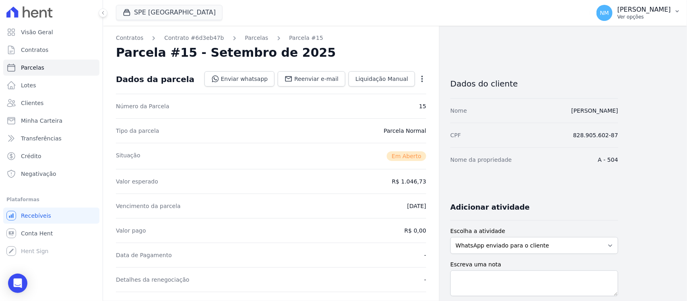
click at [677, 15] on button "NM Nilda Moura Ver opções" at bounding box center [638, 13] width 97 height 23
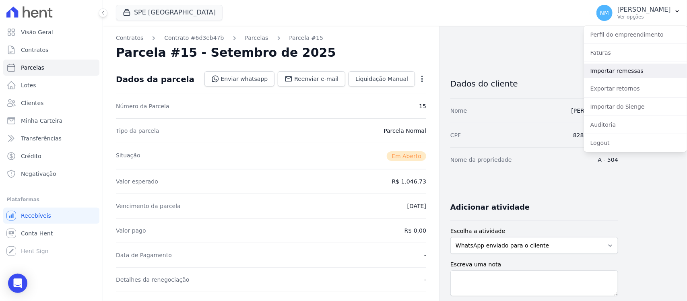
click at [644, 65] on link "Importar remessas" at bounding box center [635, 71] width 103 height 14
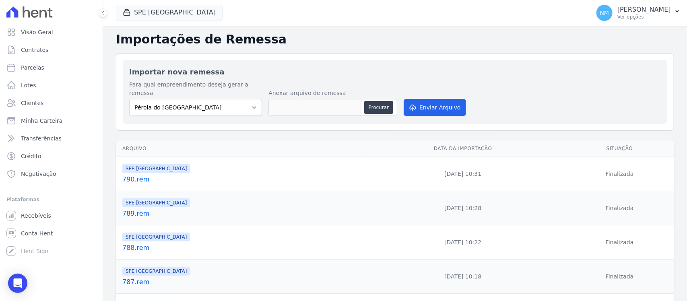
click at [139, 175] on link "790.rem" at bounding box center [239, 180] width 235 height 10
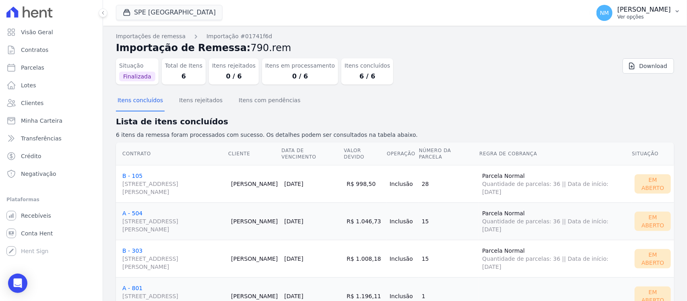
click at [676, 11] on icon "button" at bounding box center [677, 11] width 6 height 6
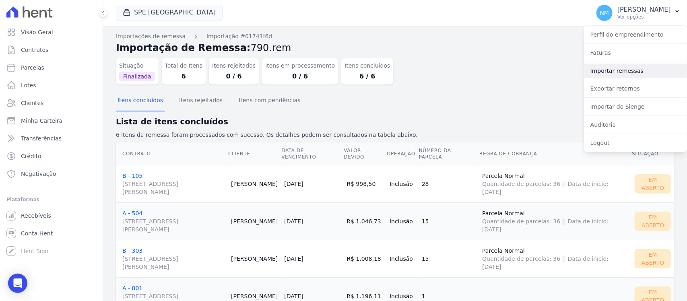
click at [636, 72] on link "Importar remessas" at bounding box center [635, 71] width 103 height 14
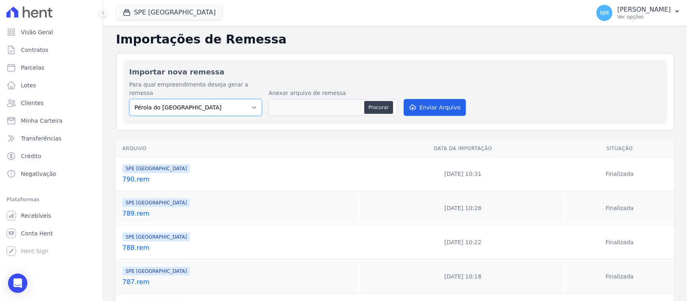
click at [250, 99] on select "Pérola do Tocantins SPE Montenegro" at bounding box center [195, 107] width 133 height 17
select select "168bdd06-a3dd-4988-b5a9-b0a7c7bf8968"
click at [129, 99] on select "Pérola do Tocantins SPE Montenegro" at bounding box center [195, 107] width 133 height 17
click at [373, 101] on button "Procurar" at bounding box center [378, 107] width 29 height 13
type input "791.rem"
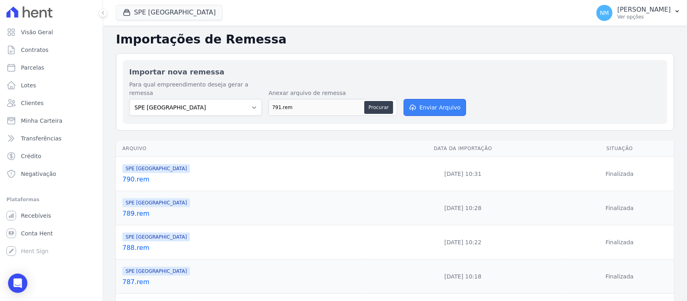
click at [422, 101] on button "Enviar Arquivo" at bounding box center [434, 107] width 62 height 17
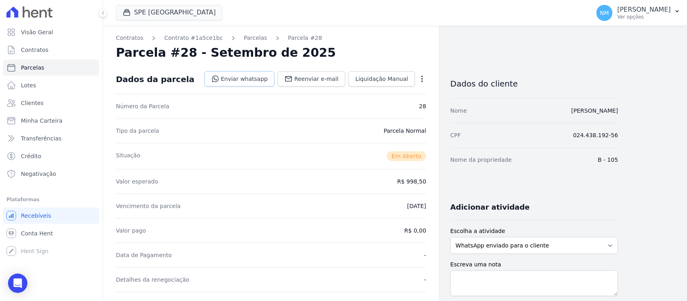
click at [263, 81] on link "Enviar whatsapp" at bounding box center [239, 78] width 70 height 15
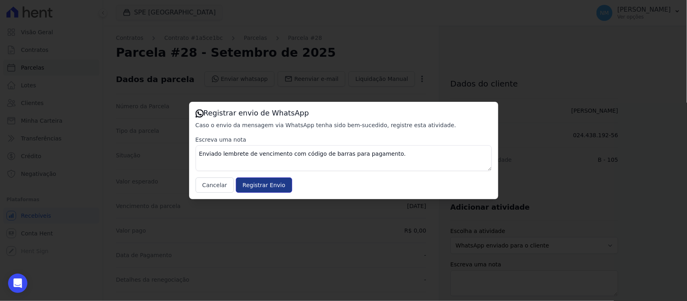
click at [276, 179] on input "Registrar Envio" at bounding box center [264, 184] width 56 height 15
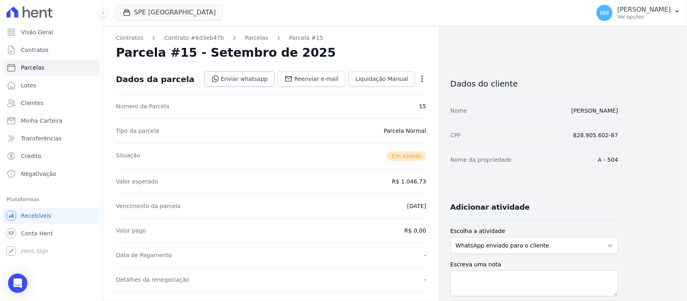
click at [259, 74] on link "Enviar whatsapp" at bounding box center [239, 78] width 70 height 15
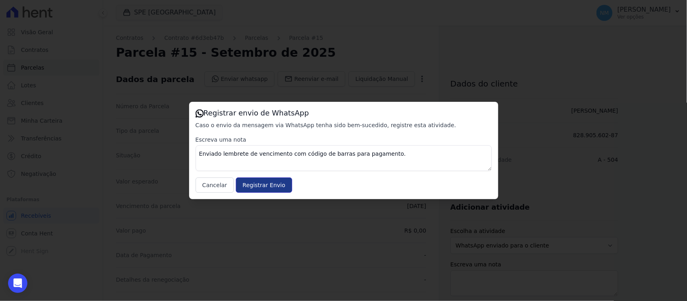
drag, startPoint x: 271, startPoint y: 183, endPoint x: 311, endPoint y: 74, distance: 116.2
click at [271, 183] on input "Registrar Envio" at bounding box center [264, 184] width 56 height 15
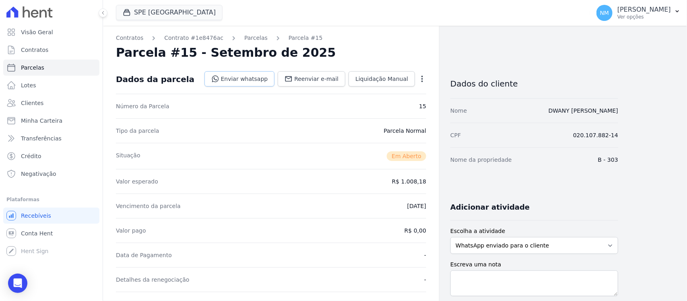
click at [247, 78] on link "Enviar whatsapp" at bounding box center [239, 78] width 70 height 15
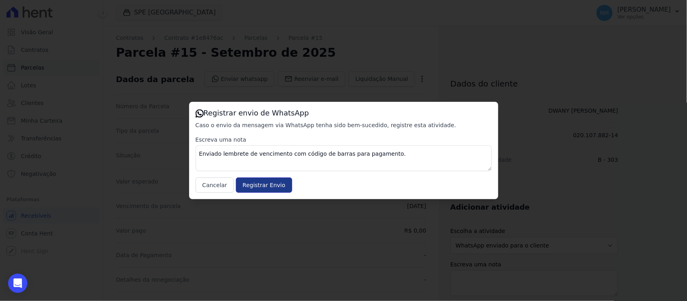
click at [265, 181] on input "Registrar Envio" at bounding box center [264, 184] width 56 height 15
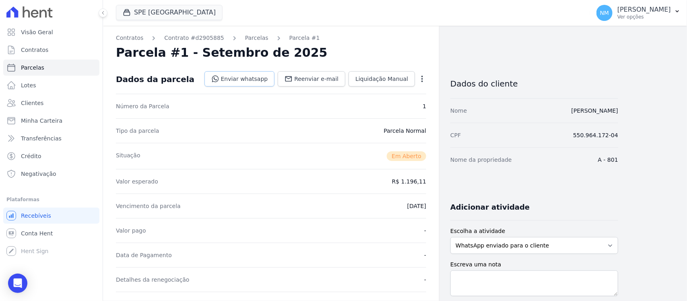
click at [267, 77] on link "Enviar whatsapp" at bounding box center [239, 78] width 70 height 15
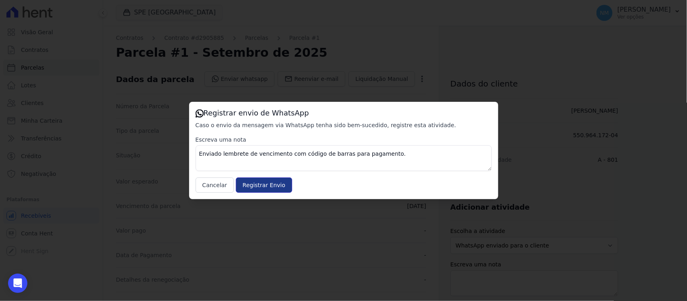
click at [268, 186] on input "Registrar Envio" at bounding box center [264, 184] width 56 height 15
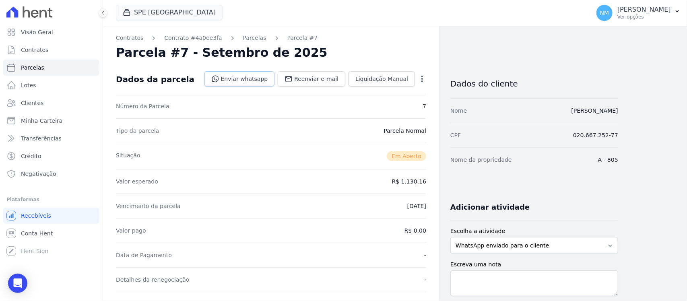
click at [251, 77] on link "Enviar whatsapp" at bounding box center [239, 78] width 70 height 15
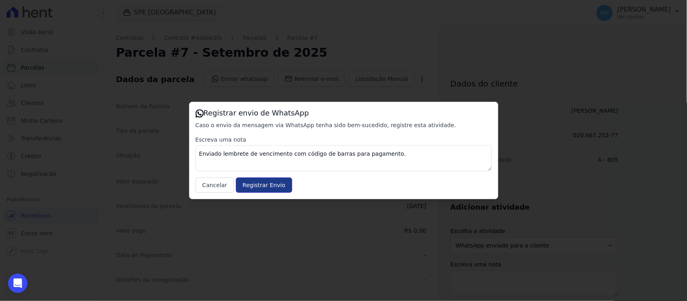
click at [272, 185] on input "Registrar Envio" at bounding box center [264, 184] width 56 height 15
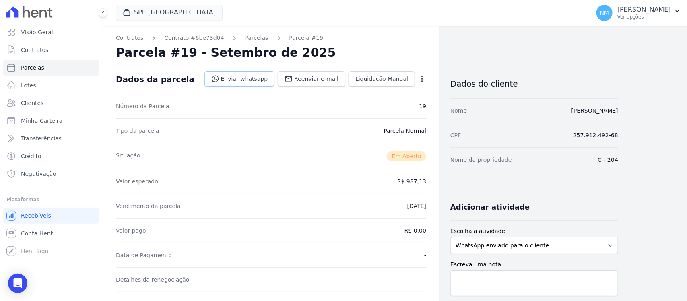
click at [254, 78] on link "Enviar whatsapp" at bounding box center [239, 78] width 70 height 15
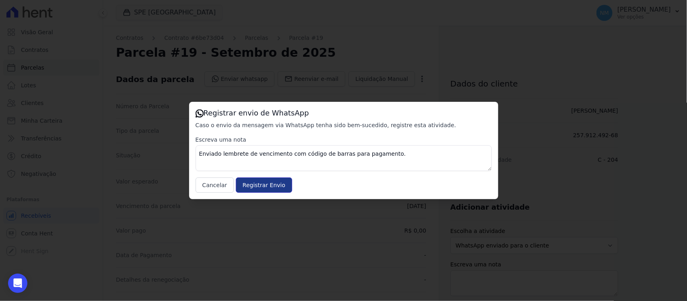
drag, startPoint x: 263, startPoint y: 185, endPoint x: 329, endPoint y: 97, distance: 109.5
click at [263, 184] on input "Registrar Envio" at bounding box center [264, 184] width 56 height 15
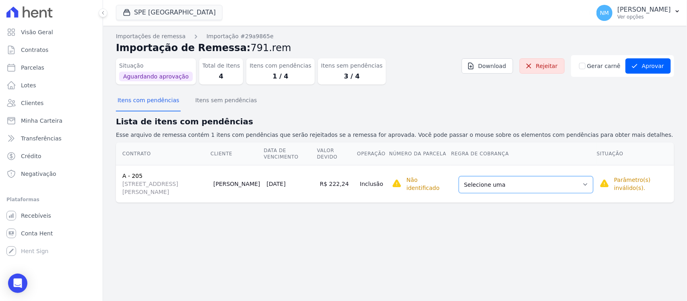
click at [590, 185] on select "Selecione uma Nova Parcela Avulsa Parcela Avulsa Existente Parcela Normal (29 X…" at bounding box center [525, 184] width 134 height 17
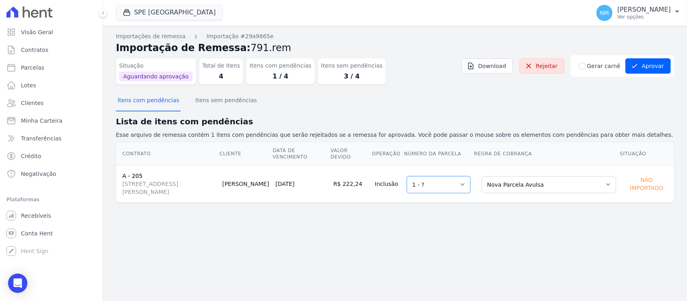
click at [470, 191] on select "Selecione uma 1 - ?" at bounding box center [439, 184] width 64 height 17
click at [605, 185] on select "Selecione uma Nova Parcela Avulsa Parcela Avulsa Existente Parcela Normal (29 X…" at bounding box center [548, 184] width 134 height 17
click at [475, 234] on div "Importações de remessa Importação #29a9865e Importação de Remessa: 791.rem Situ…" at bounding box center [395, 163] width 584 height 275
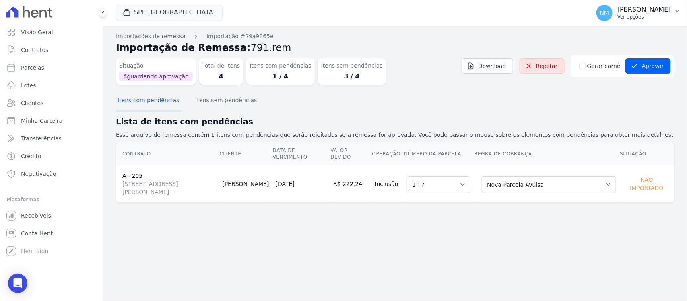
click at [668, 13] on p "[PERSON_NAME]" at bounding box center [643, 10] width 53 height 8
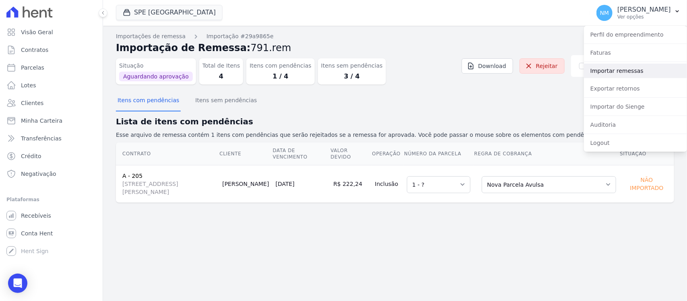
click at [609, 70] on link "Importar remessas" at bounding box center [635, 71] width 103 height 14
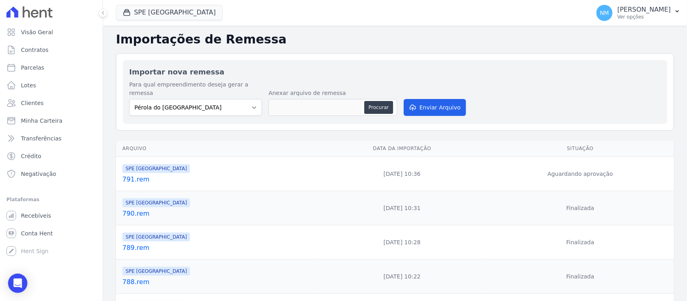
drag, startPoint x: 134, startPoint y: 170, endPoint x: 244, endPoint y: 167, distance: 110.6
click at [244, 175] on link "791.rem" at bounding box center [218, 180] width 192 height 10
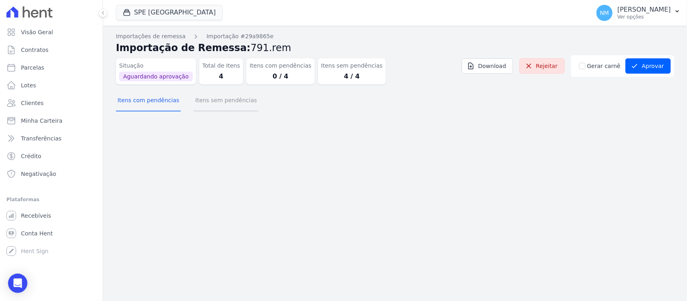
click at [204, 102] on button "Itens sem pendências" at bounding box center [225, 100] width 65 height 21
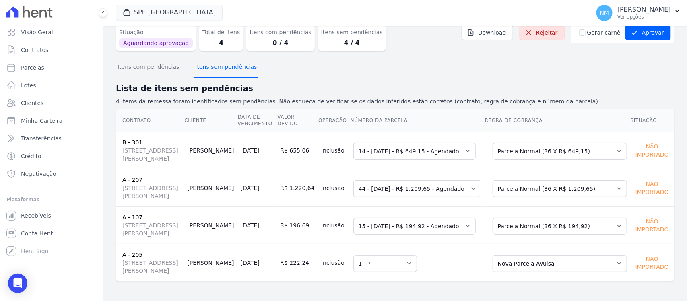
scroll to position [66, 0]
click at [406, 262] on select "Selecione uma 1 - ?" at bounding box center [385, 263] width 64 height 17
click at [354, 255] on select "Selecione uma 1 - ?" at bounding box center [385, 263] width 64 height 17
click at [609, 259] on select "Selecione uma Nova Parcela Avulsa Parcela Avulsa Existente Parcela Normal (29 X…" at bounding box center [559, 263] width 134 height 17
click at [433, 268] on td "Selecione uma 1 - ?" at bounding box center [417, 262] width 134 height 37
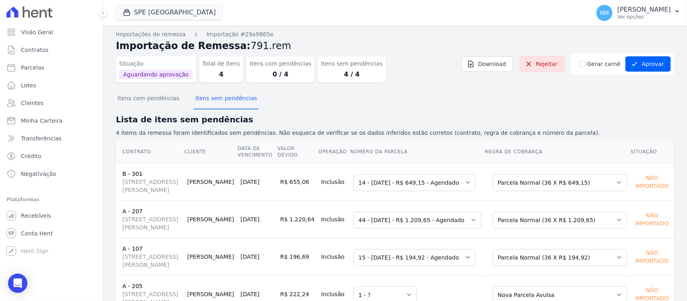
scroll to position [0, 0]
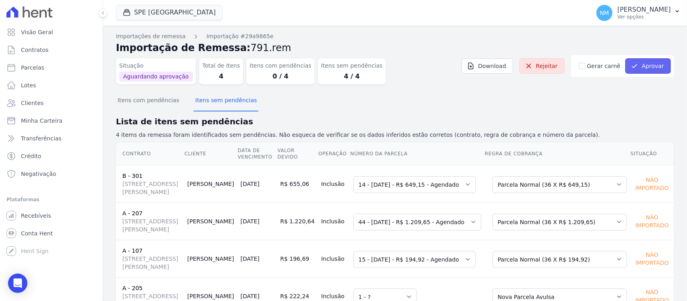
click at [642, 64] on button "Aprovar" at bounding box center [647, 65] width 45 height 15
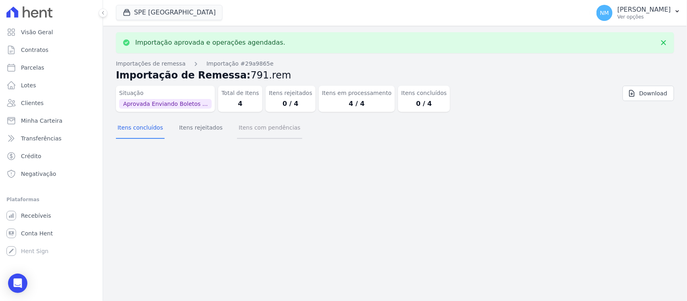
click at [274, 128] on button "Itens com pendências" at bounding box center [269, 128] width 65 height 21
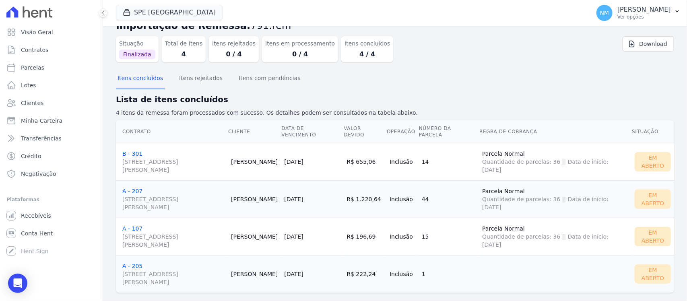
scroll to position [33, 0]
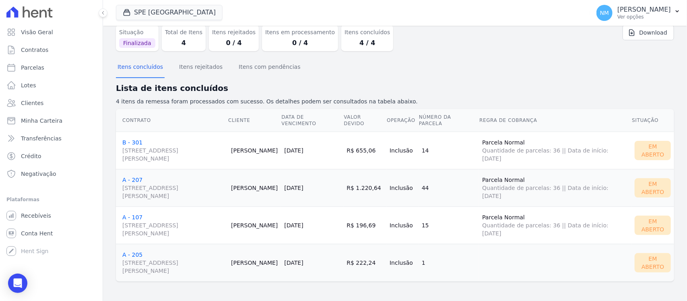
click at [138, 253] on link "A - 205 Travessa Francisco Caldeira Castelo Branco, 2256, Sala A, São Brás" at bounding box center [173, 262] width 102 height 23
click at [132, 255] on link "A - 205 Travessa Francisco Caldeira Castelo Branco, 2256, Sala A, São Brás" at bounding box center [173, 262] width 102 height 23
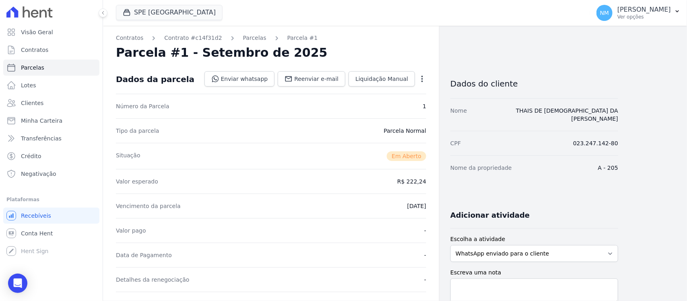
click at [419, 76] on icon "button" at bounding box center [422, 79] width 8 height 8
click at [391, 101] on link "Cancelar Cobrança" at bounding box center [387, 104] width 71 height 14
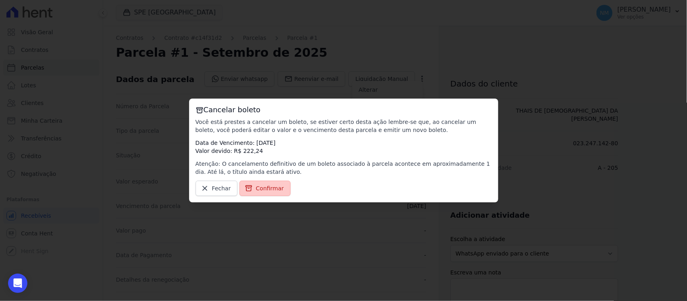
click at [263, 184] on span "Confirmar" at bounding box center [270, 188] width 28 height 8
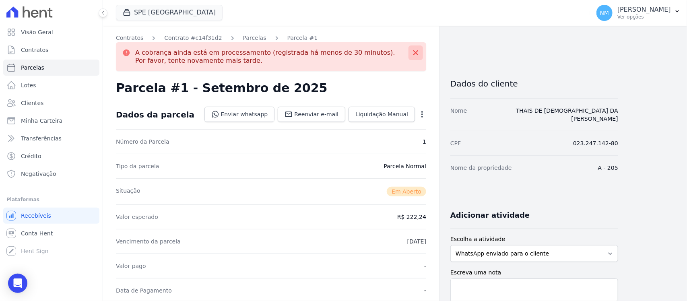
click at [416, 51] on icon at bounding box center [415, 52] width 5 height 5
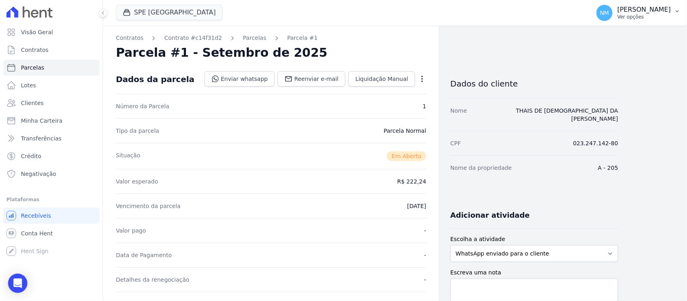
click at [672, 10] on button "NM Nilda Moura Ver opções" at bounding box center [638, 13] width 97 height 23
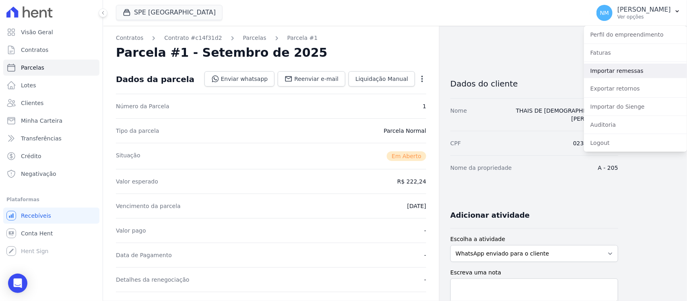
drag, startPoint x: 615, startPoint y: 71, endPoint x: 602, endPoint y: 72, distance: 12.9
click at [615, 71] on link "Importar remessas" at bounding box center [635, 71] width 103 height 14
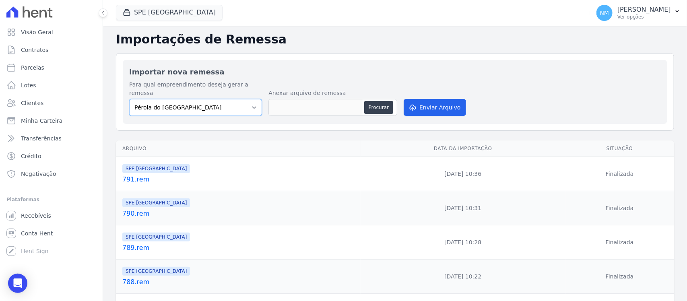
drag, startPoint x: 249, startPoint y: 99, endPoint x: 247, endPoint y: 105, distance: 6.7
click at [249, 99] on select "Pérola do Tocantins SPE Montenegro" at bounding box center [195, 107] width 133 height 17
select select "168bdd06-a3dd-4988-b5a9-b0a7c7bf8968"
click at [129, 99] on select "Pérola do Tocantins SPE Montenegro" at bounding box center [195, 107] width 133 height 17
click at [380, 101] on button "Procurar" at bounding box center [378, 107] width 29 height 13
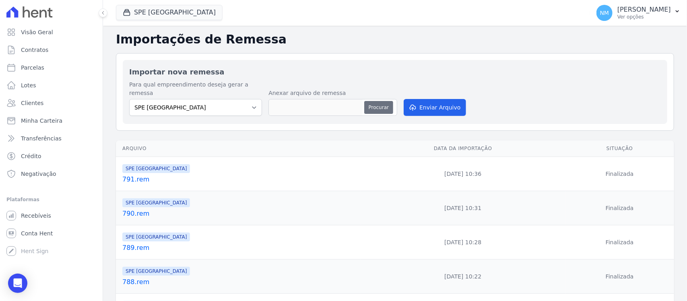
type input "792.rem"
click at [431, 100] on button "Enviar Arquivo" at bounding box center [434, 107] width 62 height 17
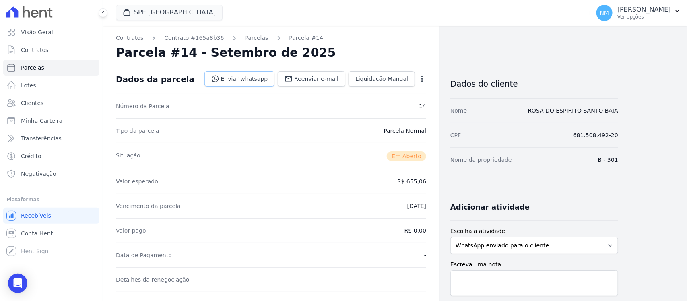
click at [256, 79] on link "Enviar whatsapp" at bounding box center [239, 78] width 70 height 15
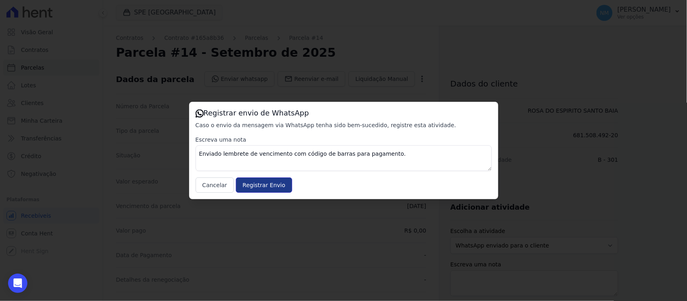
click at [252, 183] on input "Registrar Envio" at bounding box center [264, 184] width 56 height 15
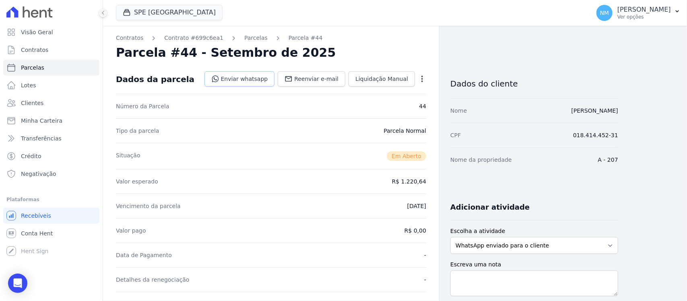
click at [253, 78] on link "Enviar whatsapp" at bounding box center [239, 78] width 70 height 15
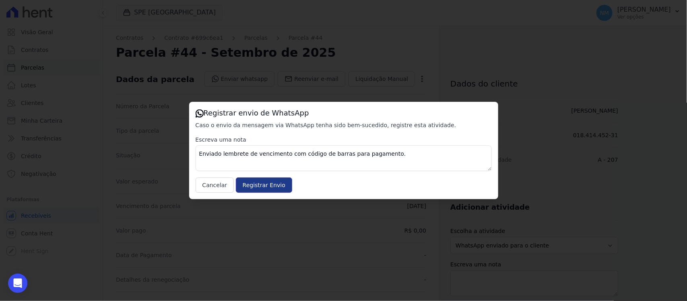
click at [274, 180] on input "Registrar Envio" at bounding box center [264, 184] width 56 height 15
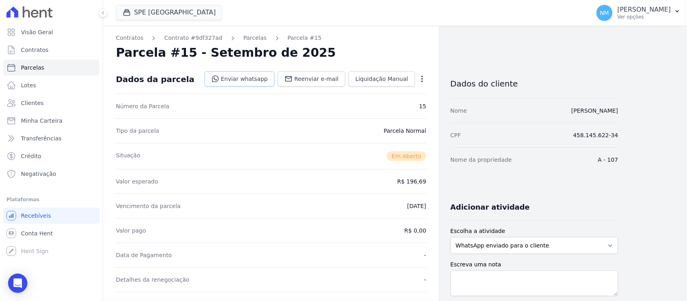
click at [251, 80] on link "Enviar whatsapp" at bounding box center [239, 78] width 70 height 15
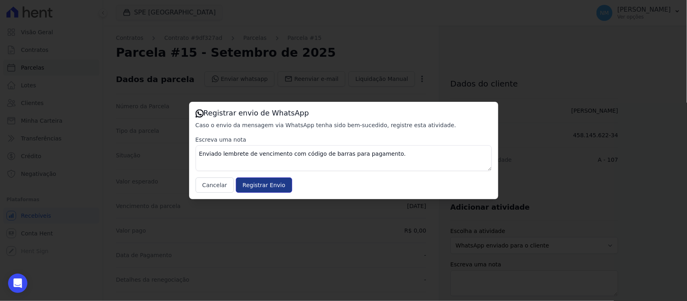
click at [272, 184] on input "Registrar Envio" at bounding box center [264, 184] width 56 height 15
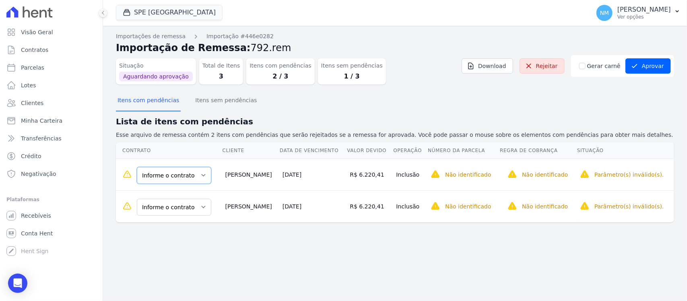
click at [200, 176] on select "Informe o contrato B - 901 B - 905" at bounding box center [174, 175] width 74 height 17
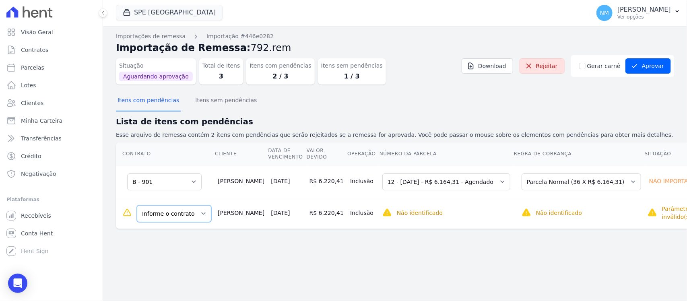
click at [201, 216] on select "Informe o contrato B - 901 B - 905" at bounding box center [174, 213] width 74 height 17
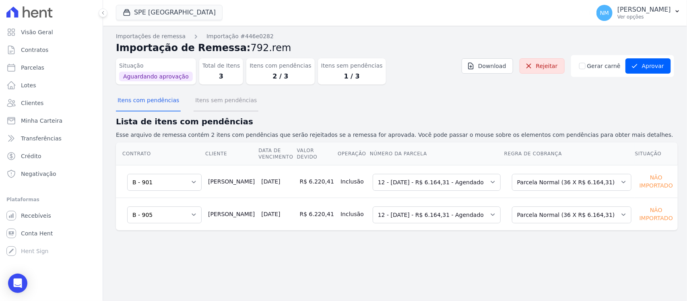
click at [221, 103] on button "Itens sem pendências" at bounding box center [225, 100] width 65 height 21
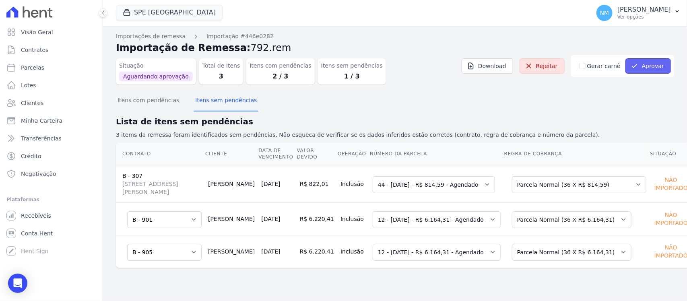
click at [654, 72] on button "Aprovar" at bounding box center [647, 65] width 45 height 15
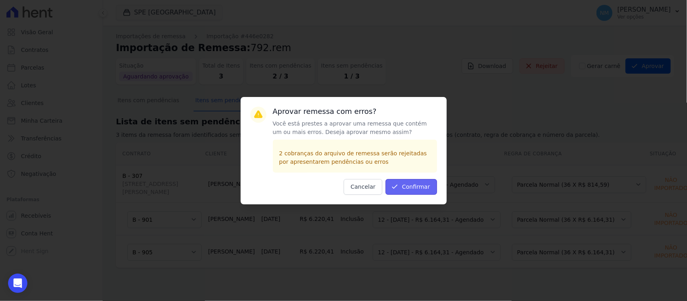
click at [411, 190] on button "Confirmar" at bounding box center [410, 187] width 51 height 16
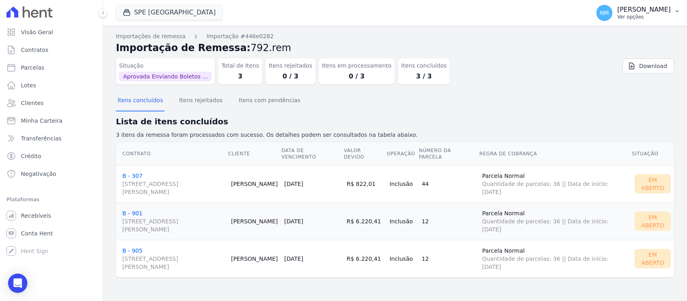
click at [673, 13] on button "NM Nilda Moura Ver opções" at bounding box center [638, 13] width 97 height 23
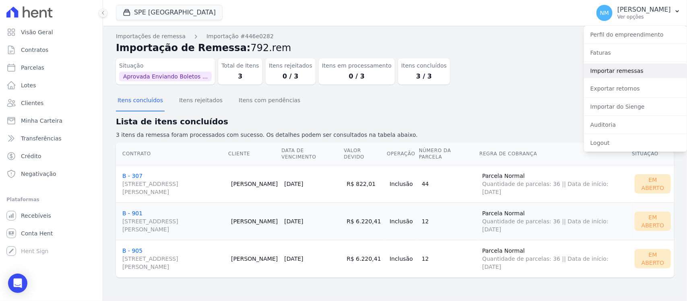
click at [635, 70] on link "Importar remessas" at bounding box center [635, 71] width 103 height 14
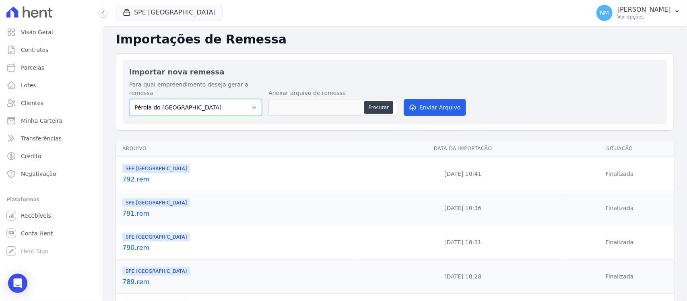
click at [253, 99] on select "Pérola do Tocantins SPE Montenegro" at bounding box center [195, 107] width 133 height 17
select select "168bdd06-a3dd-4988-b5a9-b0a7c7bf8968"
click at [129, 99] on select "Pérola do Tocantins SPE Montenegro" at bounding box center [195, 107] width 133 height 17
click at [372, 101] on button "Procurar" at bounding box center [378, 107] width 29 height 13
type input "793.rem"
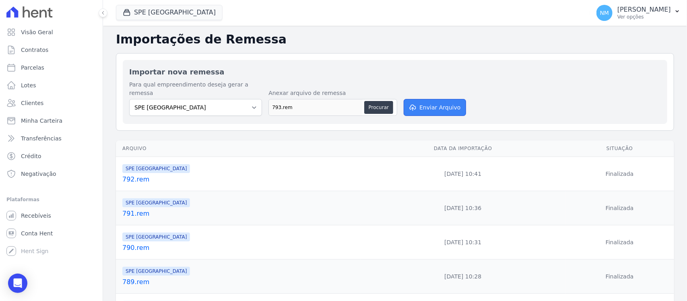
click at [448, 99] on button "Enviar Arquivo" at bounding box center [434, 107] width 62 height 17
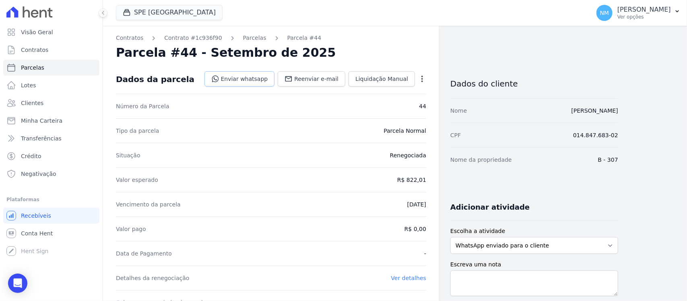
click at [245, 78] on link "Enviar whatsapp" at bounding box center [239, 78] width 70 height 15
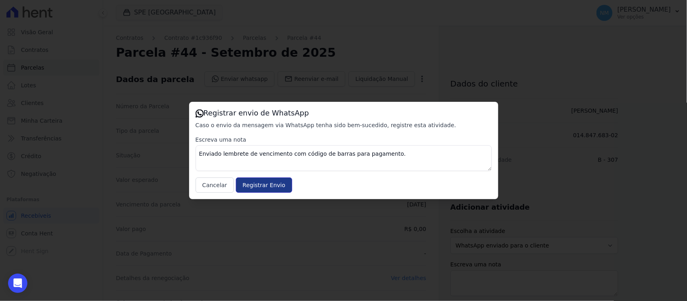
click at [280, 184] on input "Registrar Envio" at bounding box center [264, 184] width 56 height 15
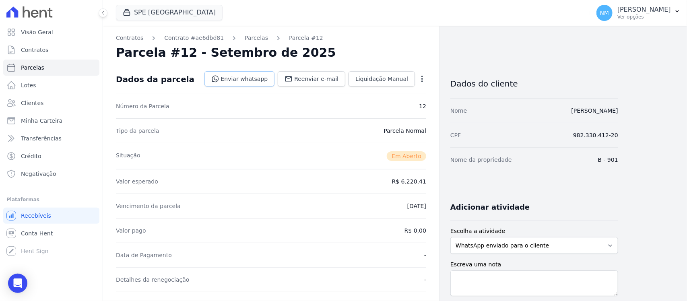
drag, startPoint x: 252, startPoint y: 80, endPoint x: 262, endPoint y: 80, distance: 10.1
click at [253, 80] on link "Enviar whatsapp" at bounding box center [239, 78] width 70 height 15
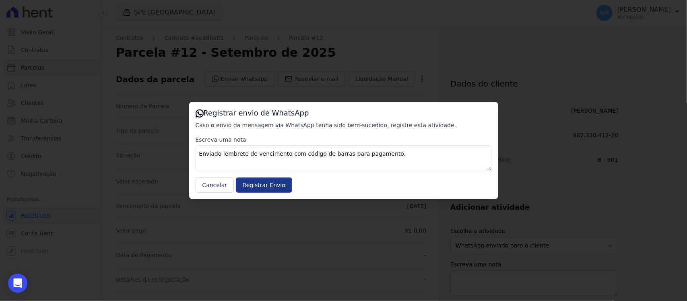
click at [275, 187] on input "Registrar Envio" at bounding box center [264, 184] width 56 height 15
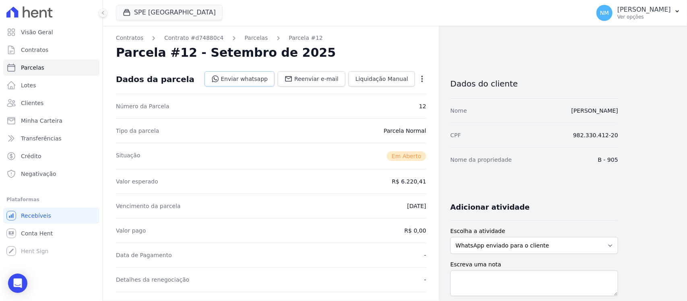
click at [246, 76] on link "Enviar whatsapp" at bounding box center [239, 78] width 70 height 15
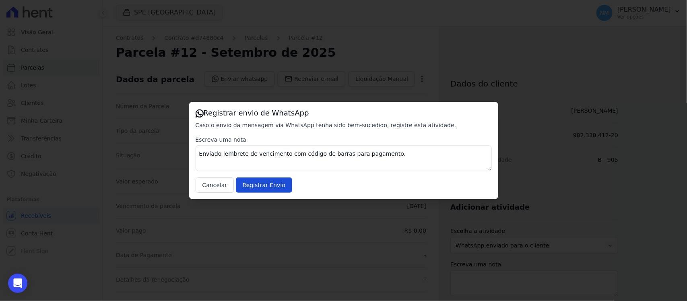
click at [284, 179] on div "Escreva uma nota Enviado lembrete de vencimento com código de barras para pagam…" at bounding box center [343, 164] width 296 height 57
click at [273, 180] on input "Registrar Envio" at bounding box center [264, 184] width 56 height 15
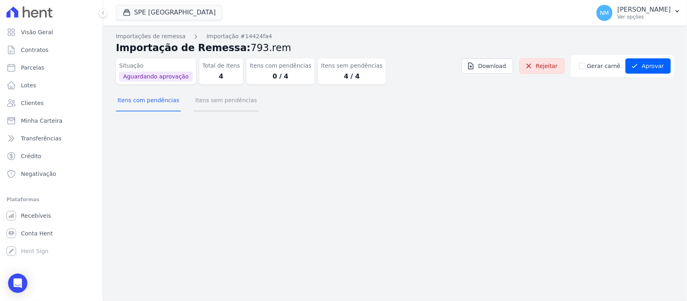
drag, startPoint x: 230, startPoint y: 103, endPoint x: 247, endPoint y: 103, distance: 16.9
click at [231, 103] on button "Itens sem pendências" at bounding box center [225, 100] width 65 height 21
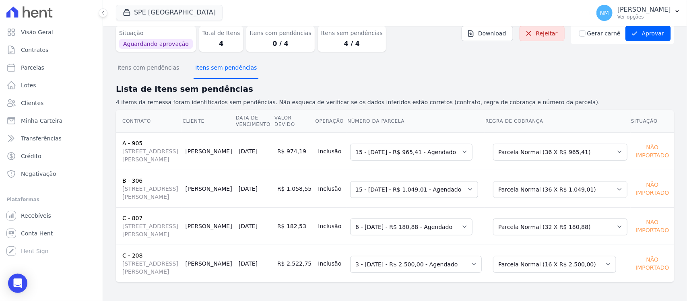
scroll to position [15, 0]
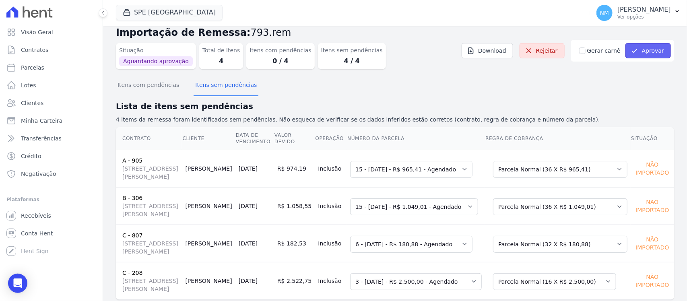
click at [645, 49] on button "Aprovar" at bounding box center [647, 50] width 45 height 15
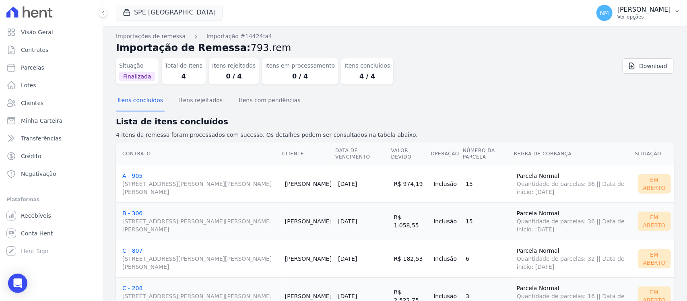
click at [678, 6] on button "NM Nilda Moura Ver opções" at bounding box center [638, 13] width 97 height 23
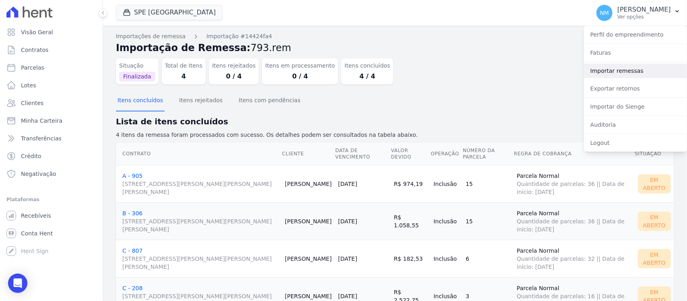
click at [620, 69] on link "Importar remessas" at bounding box center [635, 71] width 103 height 14
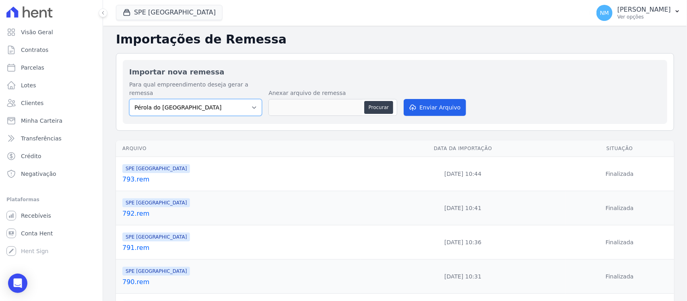
click at [250, 101] on select "Pérola do Tocantins SPE Montenegro" at bounding box center [195, 107] width 133 height 17
select select "168bdd06-a3dd-4988-b5a9-b0a7c7bf8968"
click at [129, 99] on select "Pérola do Tocantins SPE Montenegro" at bounding box center [195, 107] width 133 height 17
click at [364, 101] on button "Procurar" at bounding box center [378, 107] width 29 height 13
type input "794.rem"
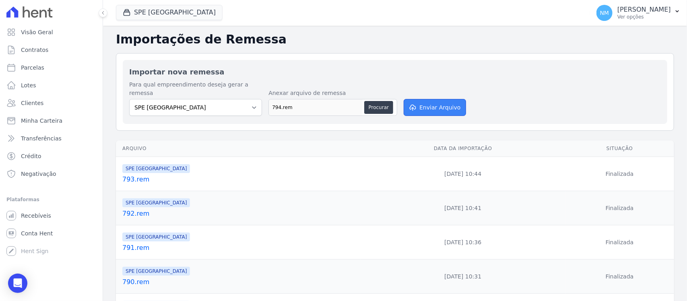
click at [430, 99] on button "Enviar Arquivo" at bounding box center [434, 107] width 62 height 17
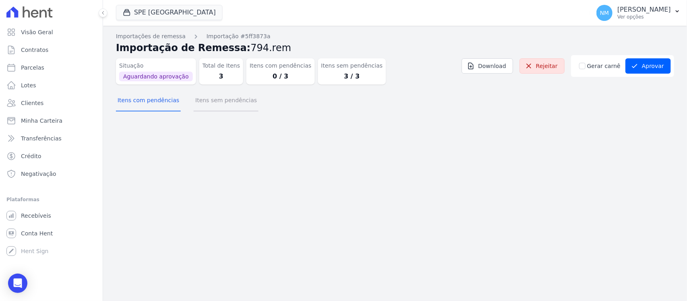
drag, startPoint x: 226, startPoint y: 104, endPoint x: 232, endPoint y: 107, distance: 7.0
click at [226, 104] on button "Itens sem pendências" at bounding box center [225, 100] width 65 height 21
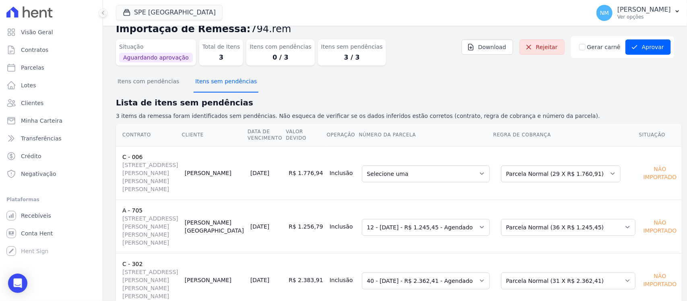
scroll to position [20, 0]
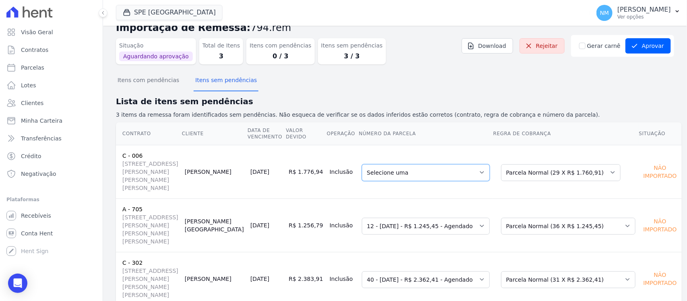
click at [479, 171] on select "Selecione uma 1 - 25/04/2025 - R$ 1.722,89 - Agendado 3 - 25/06/2025 - R$ 1.729…" at bounding box center [426, 172] width 128 height 17
drag, startPoint x: 645, startPoint y: 43, endPoint x: 510, endPoint y: 125, distance: 158.0
click at [642, 47] on button "Aprovar" at bounding box center [647, 45] width 45 height 15
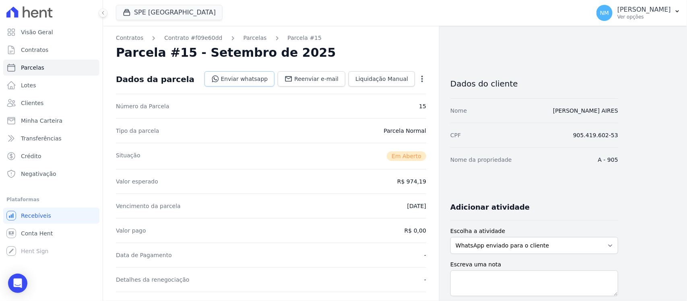
click at [245, 78] on link "Enviar whatsapp" at bounding box center [239, 78] width 70 height 15
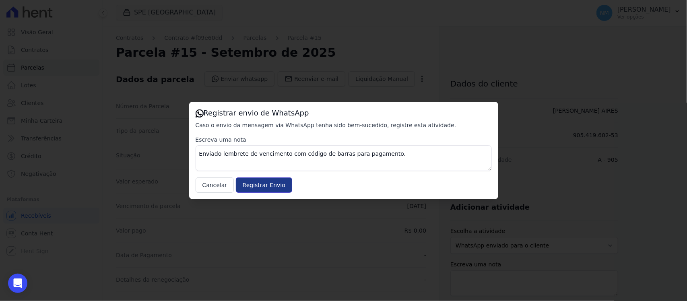
click at [277, 185] on input "Registrar Envio" at bounding box center [264, 184] width 56 height 15
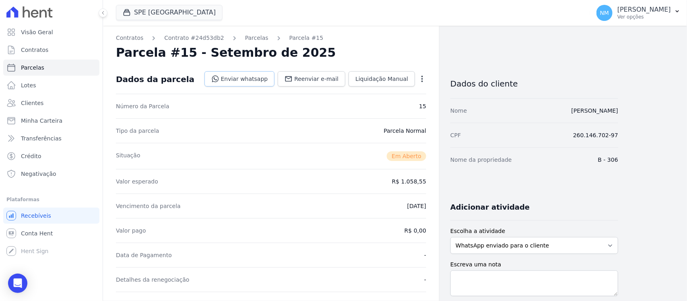
click at [253, 75] on link "Enviar whatsapp" at bounding box center [239, 78] width 70 height 15
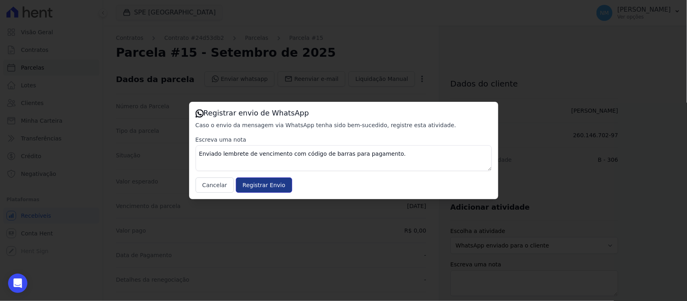
click at [272, 186] on input "Registrar Envio" at bounding box center [264, 184] width 56 height 15
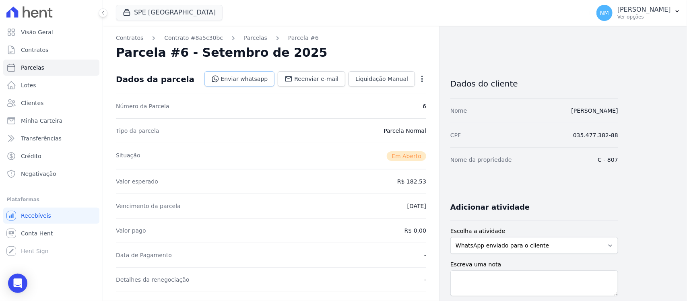
click at [260, 78] on link "Enviar whatsapp" at bounding box center [239, 78] width 70 height 15
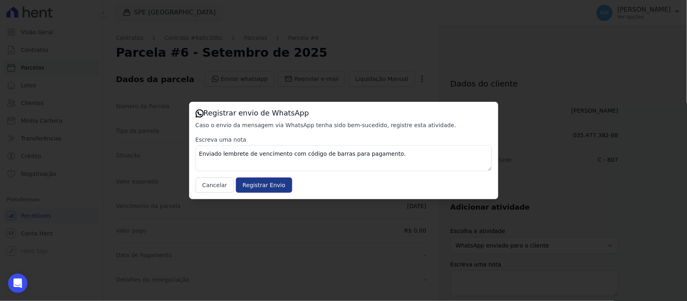
click at [284, 183] on input "Registrar Envio" at bounding box center [264, 184] width 56 height 15
click at [277, 185] on input "Registrar Envio" at bounding box center [264, 184] width 56 height 15
